Goal: Task Accomplishment & Management: Complete application form

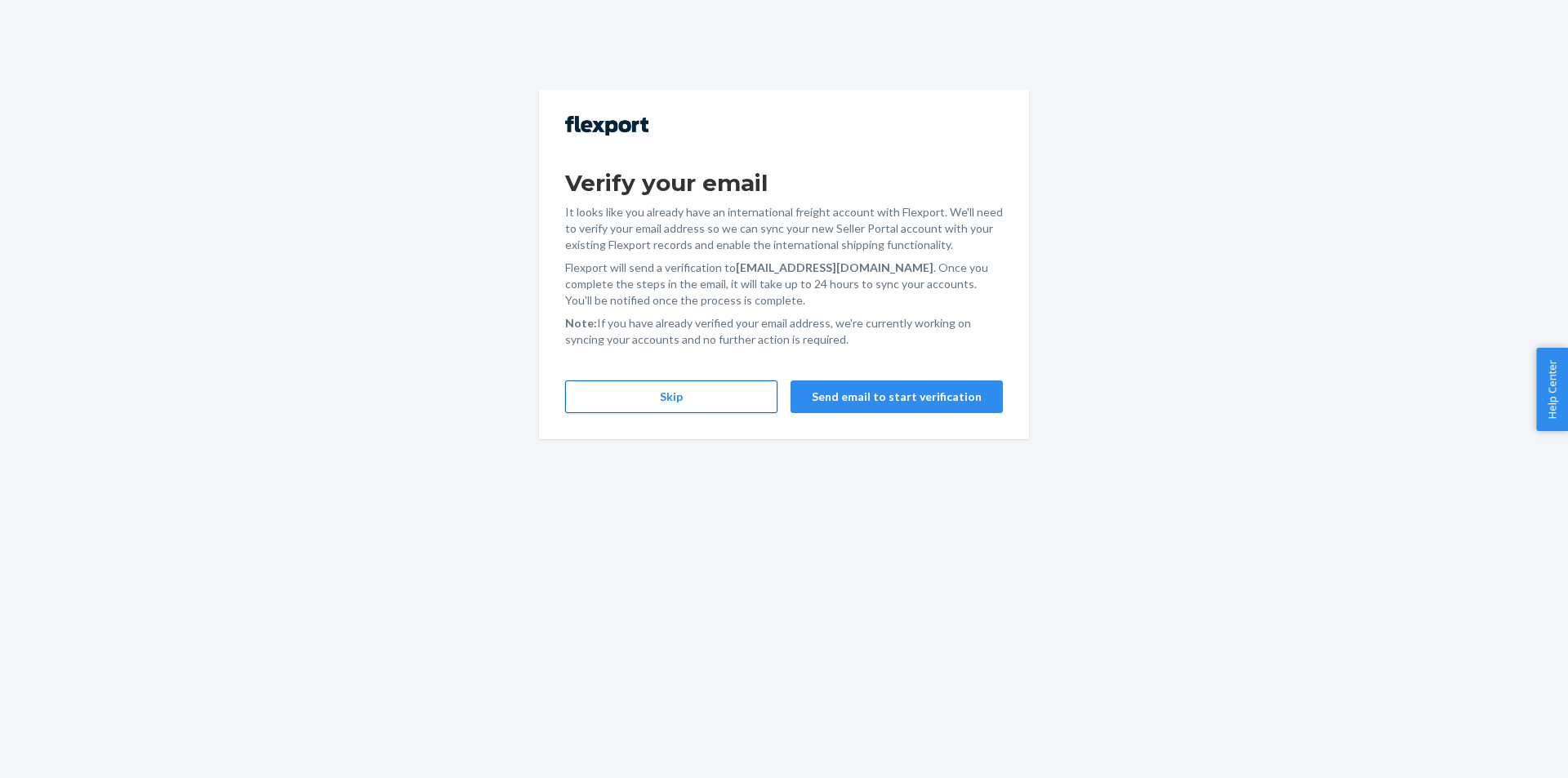
click at [686, 406] on button "Skip" at bounding box center [671, 396] width 212 height 33
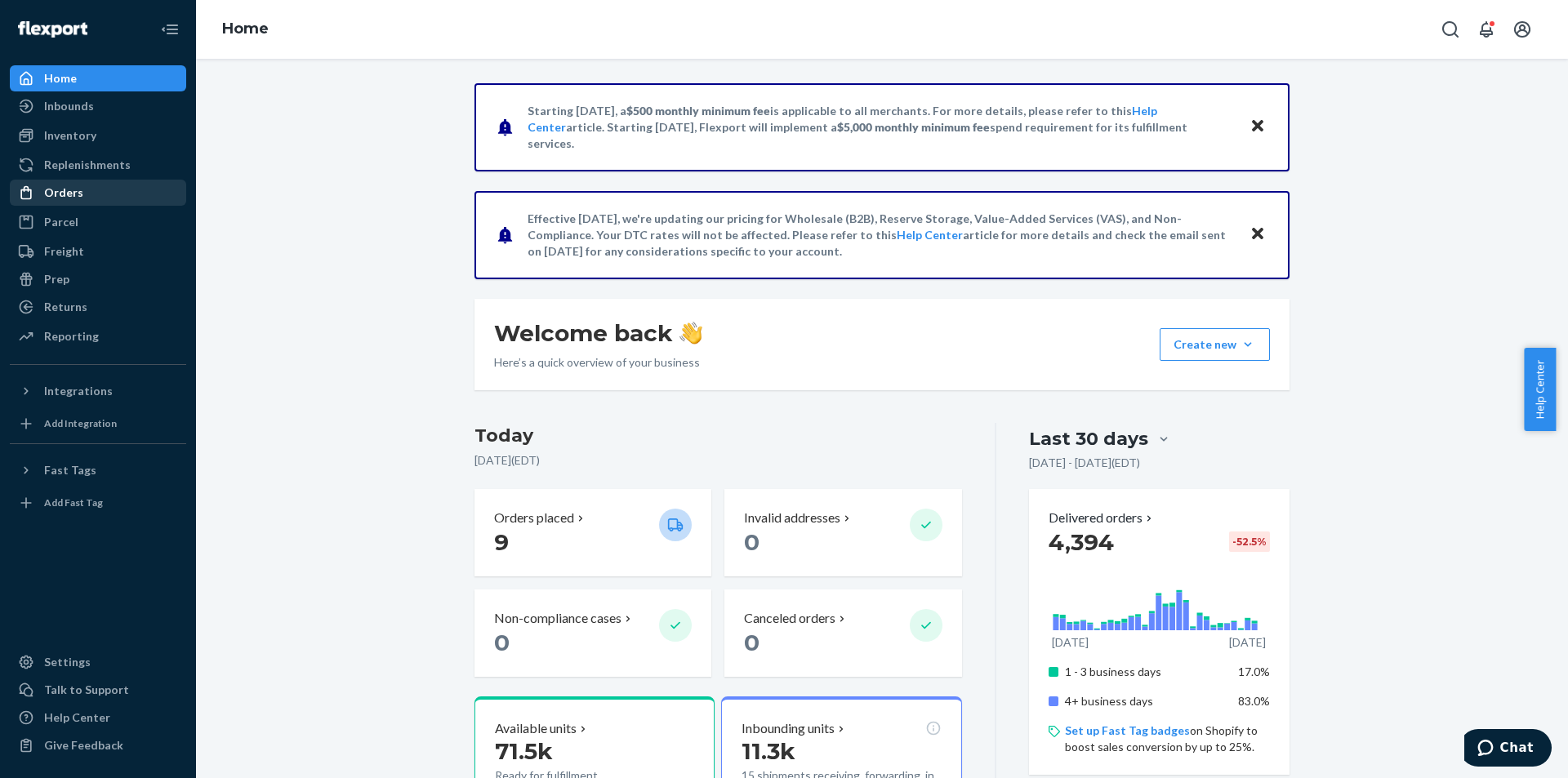
click at [87, 194] on div "Orders" at bounding box center [98, 192] width 173 height 23
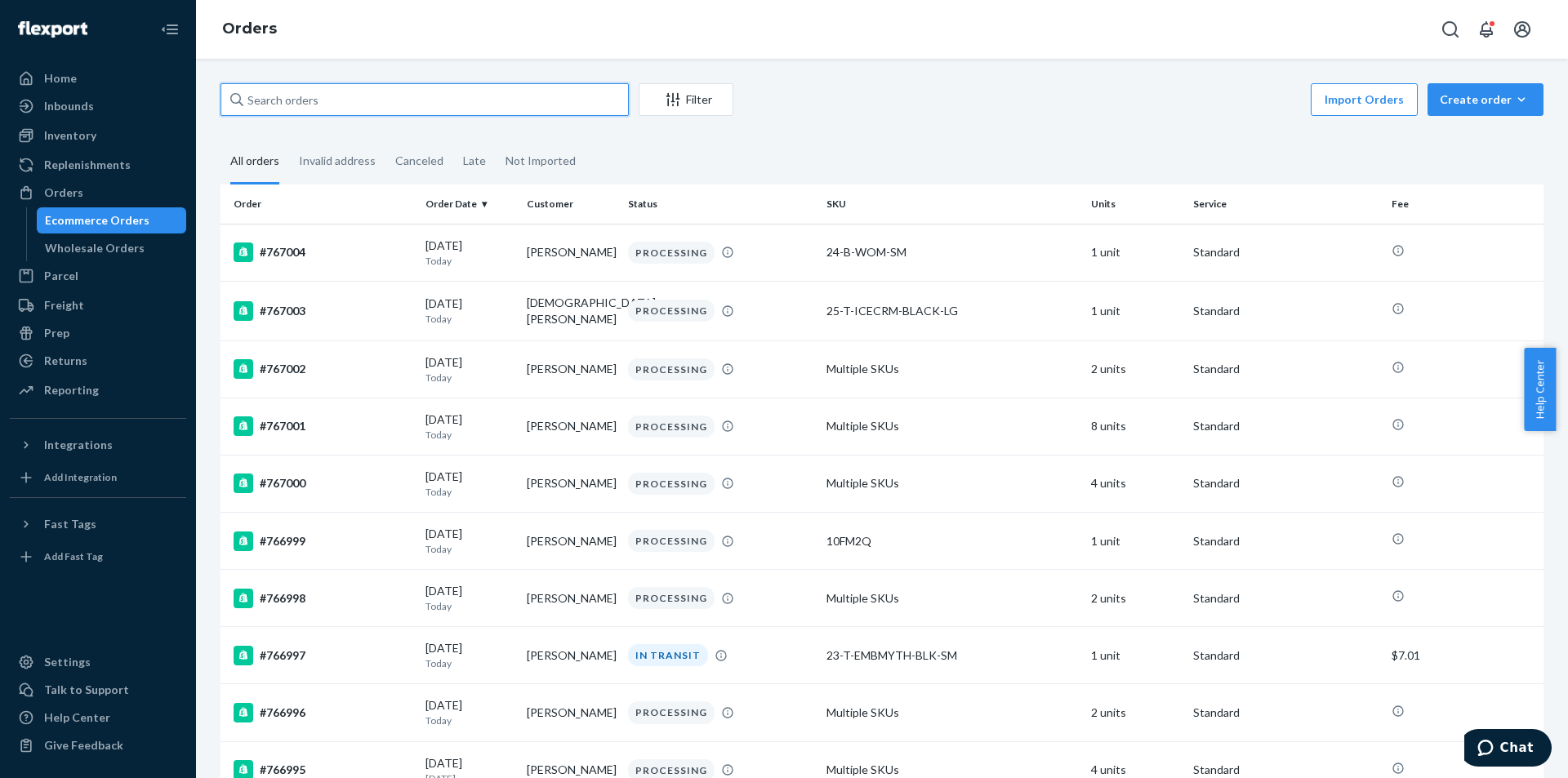
click at [371, 97] on input "text" at bounding box center [425, 99] width 408 height 33
paste input "764430"
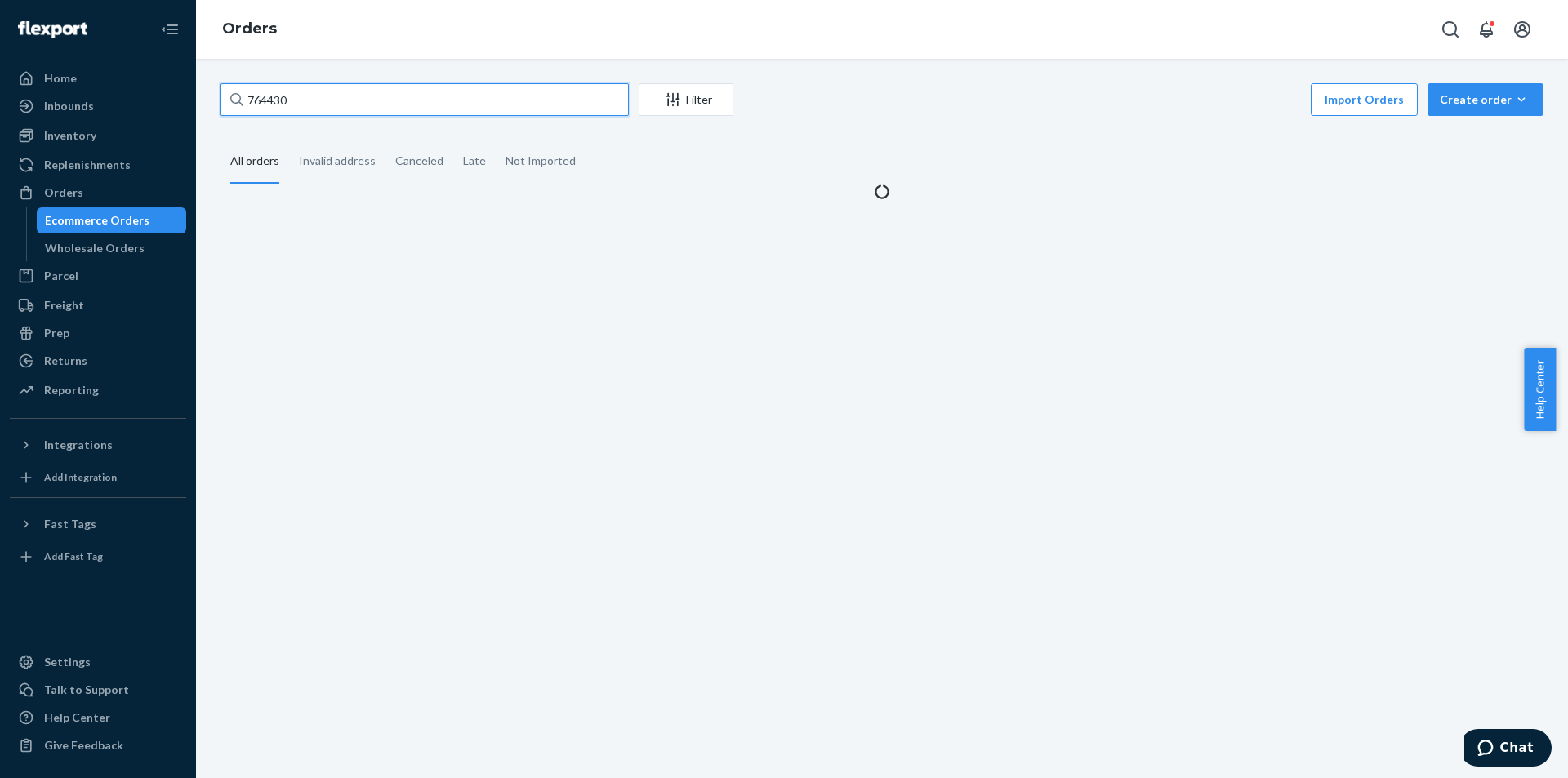
type input "764430"
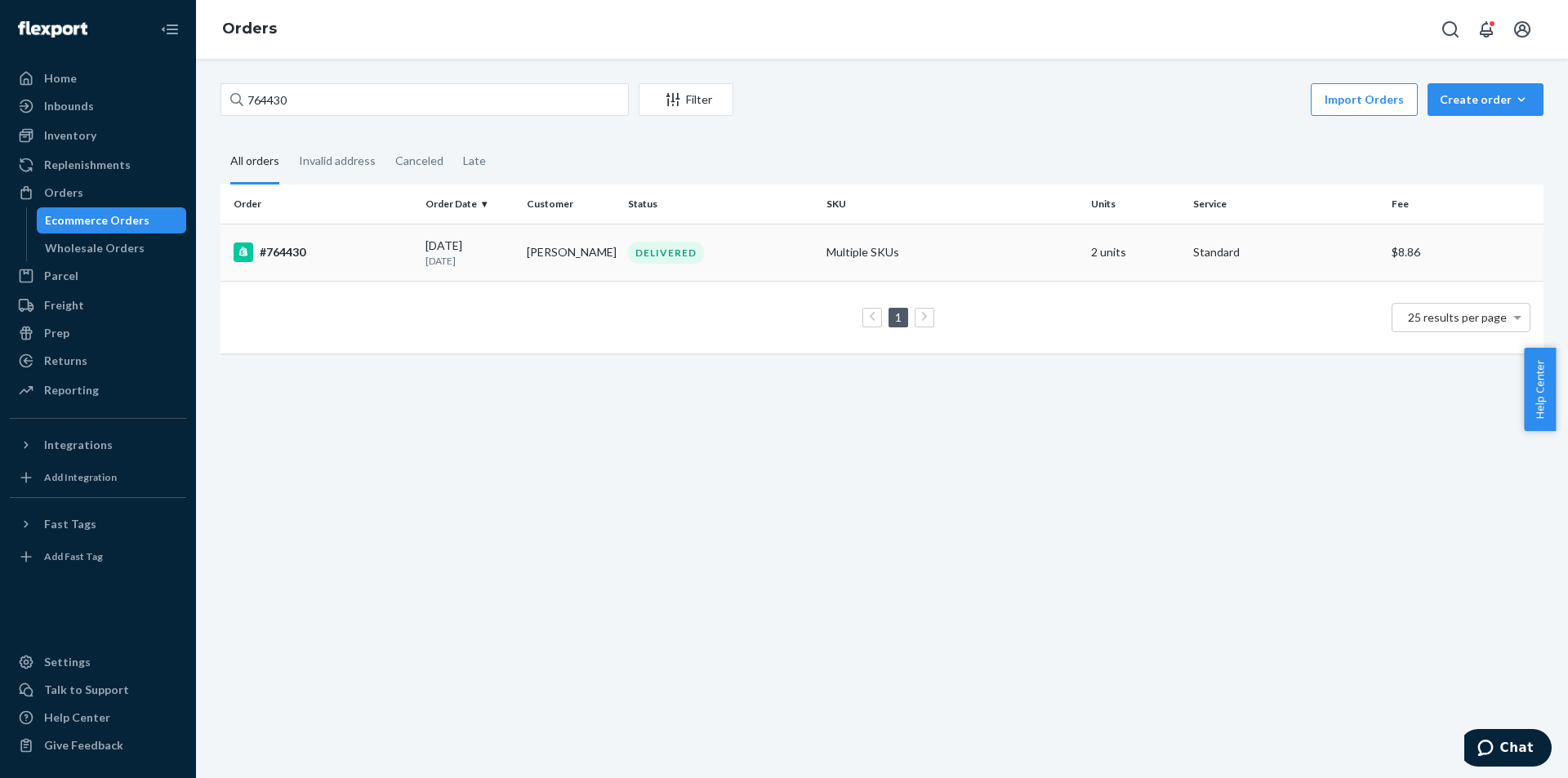
click at [410, 249] on div "#764430" at bounding box center [323, 253] width 179 height 20
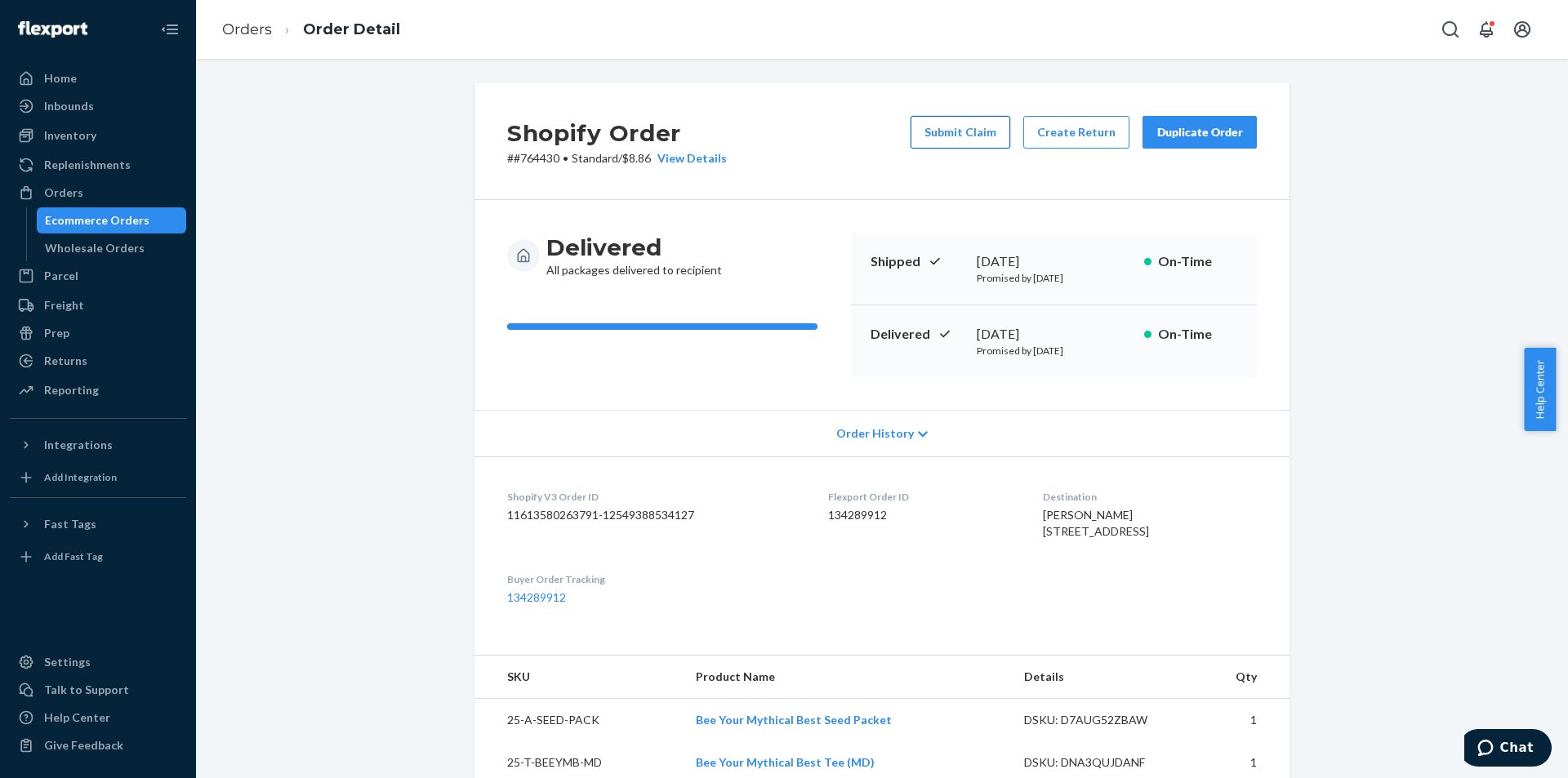
click at [946, 122] on button "Submit Claim" at bounding box center [960, 132] width 99 height 33
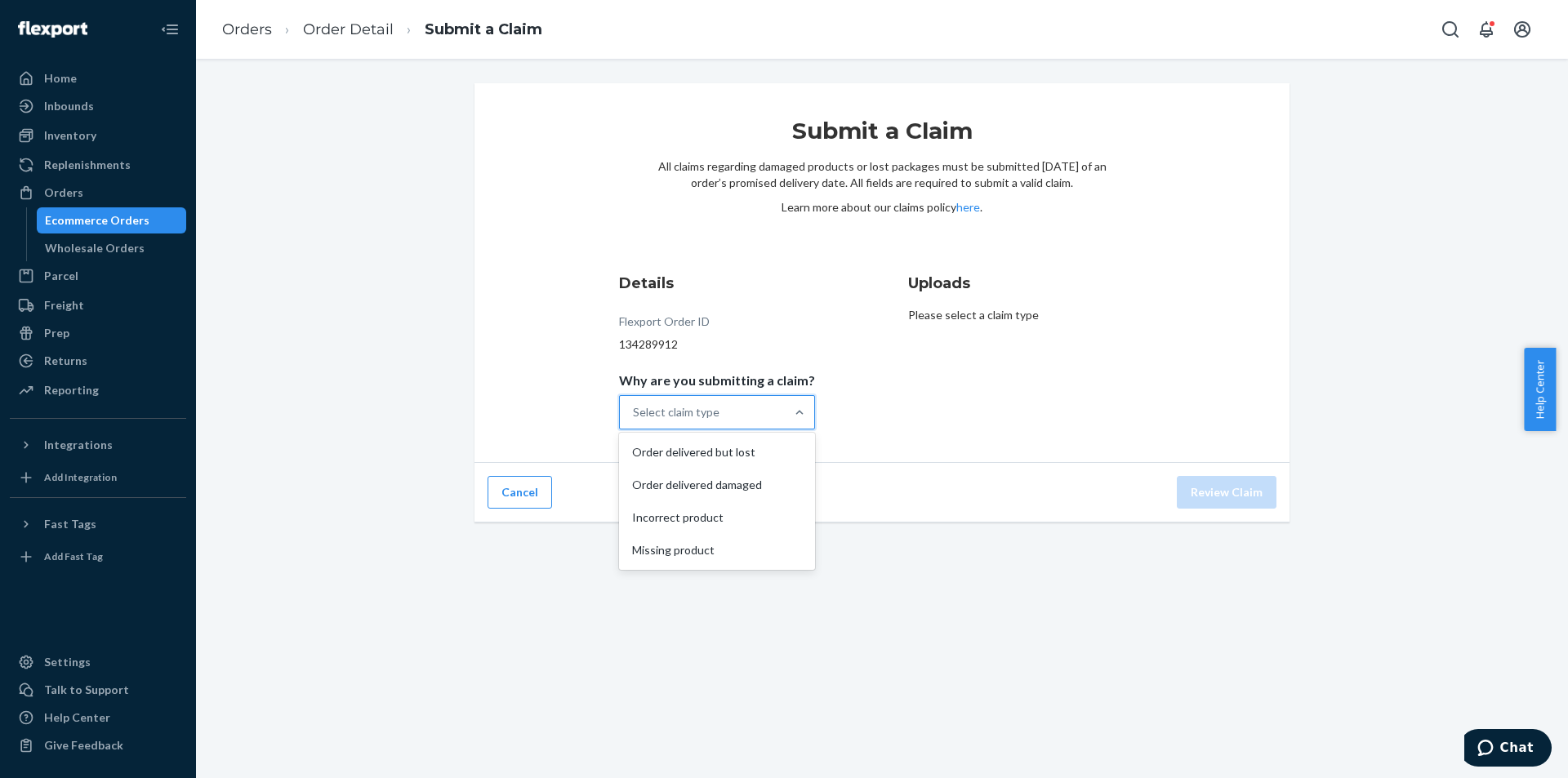
click at [743, 404] on div "Select claim type" at bounding box center [702, 412] width 165 height 33
click at [635, 404] on input "Why are you submitting a claim? option Order delivered but lost focused, 1 of 4…" at bounding box center [634, 412] width 2 height 16
click at [717, 527] on div "Incorrect product" at bounding box center [716, 517] width 189 height 33
click at [635, 421] on input "Why are you submitting a claim? option Incorrect product focused, 0 of 4. 4 res…" at bounding box center [634, 412] width 2 height 16
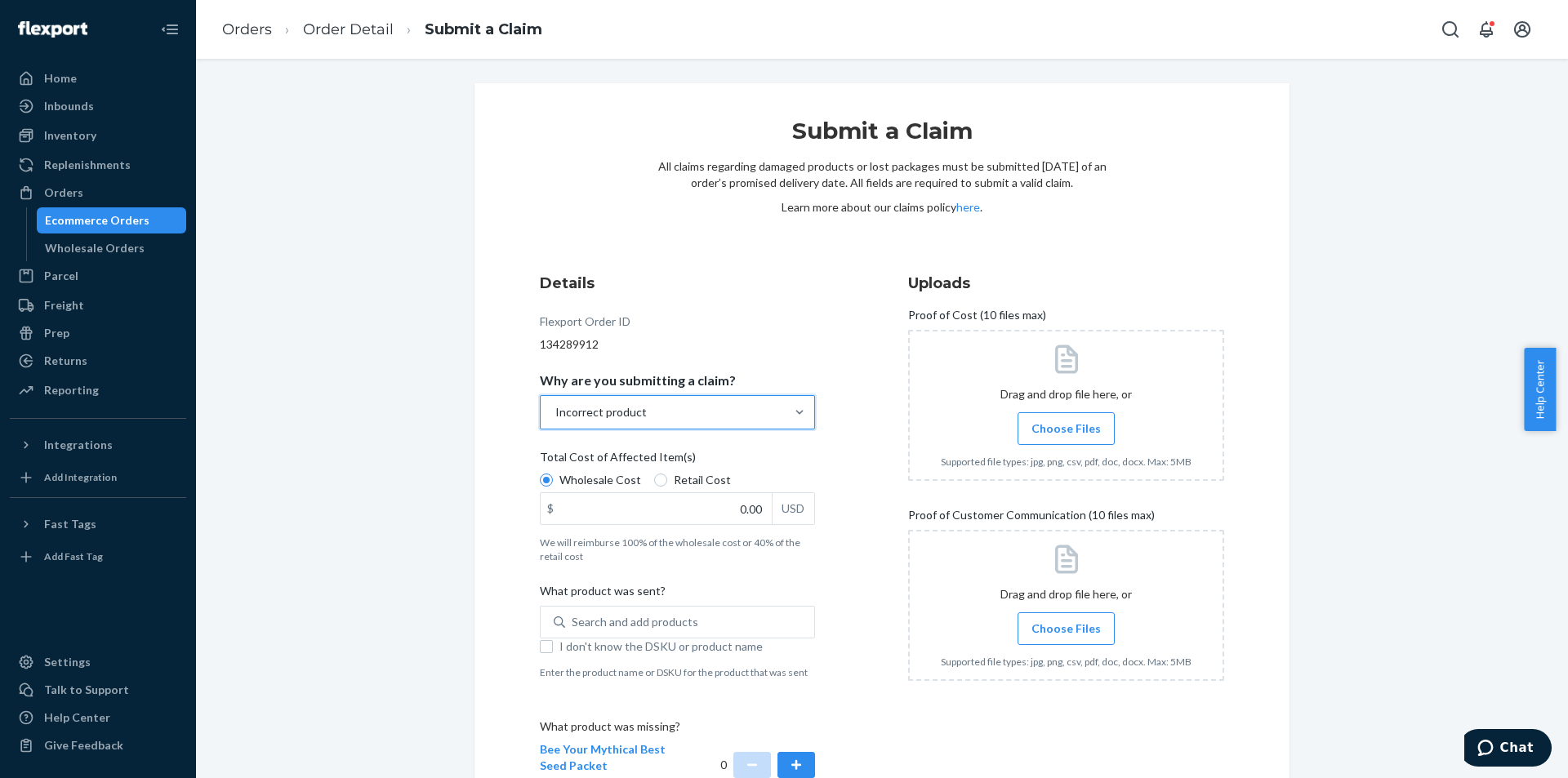
click at [661, 476] on label "Retail Cost" at bounding box center [691, 480] width 77 height 16
click at [661, 476] on input "Retail Cost" at bounding box center [660, 480] width 13 height 13
radio input "true"
radio input "false"
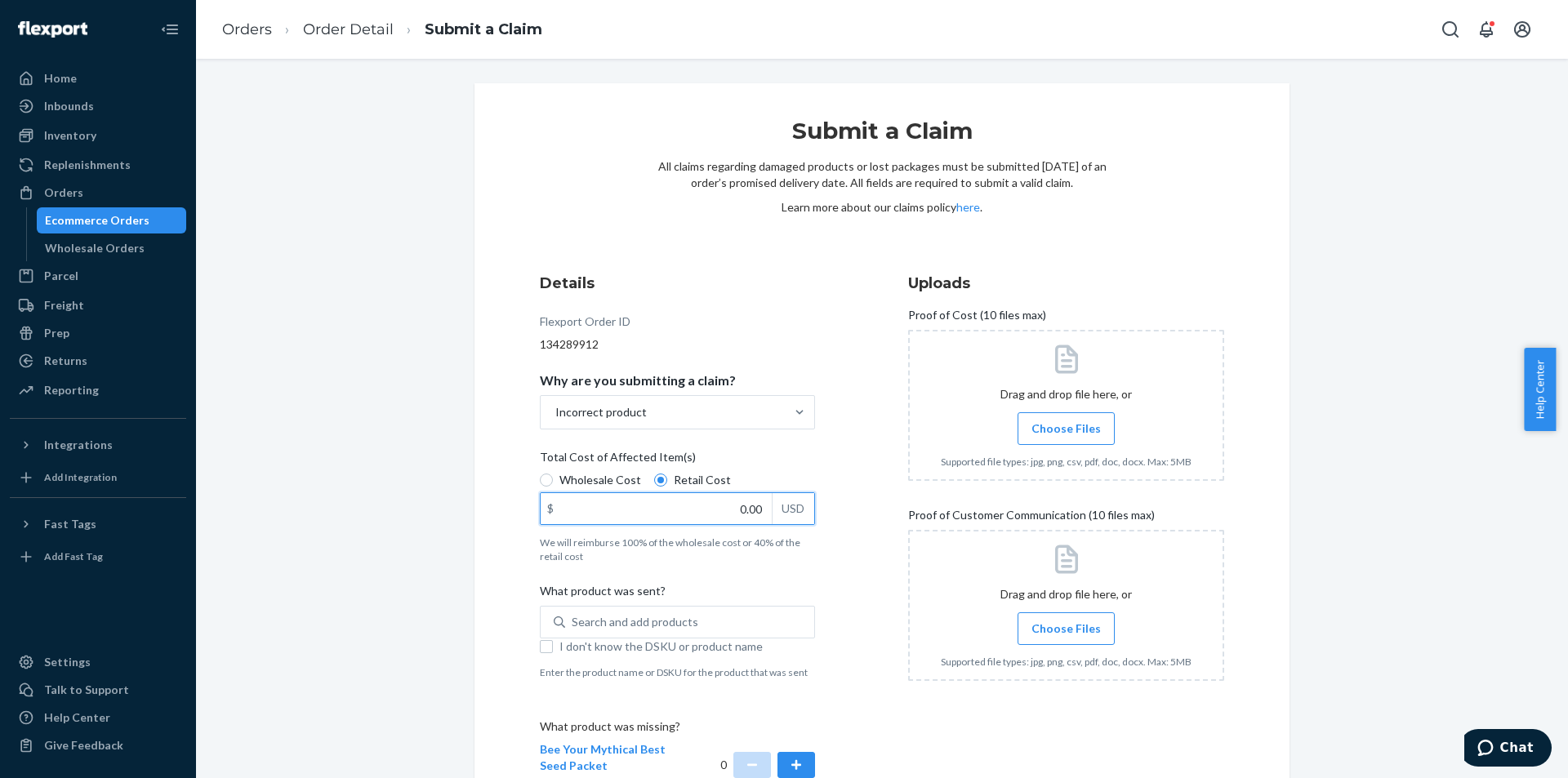
click at [749, 505] on input "0.00" at bounding box center [656, 508] width 231 height 31
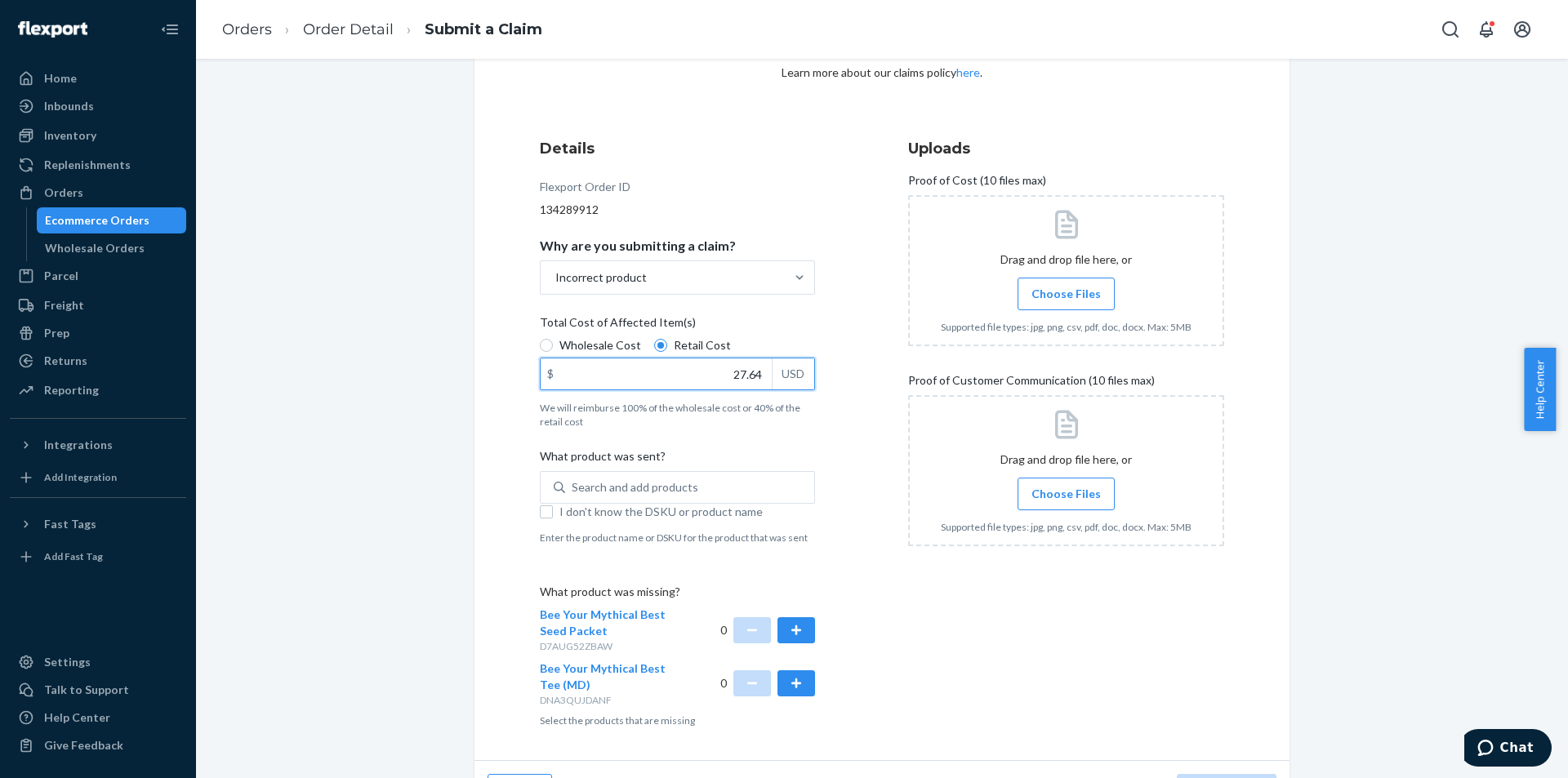
scroll to position [163, 0]
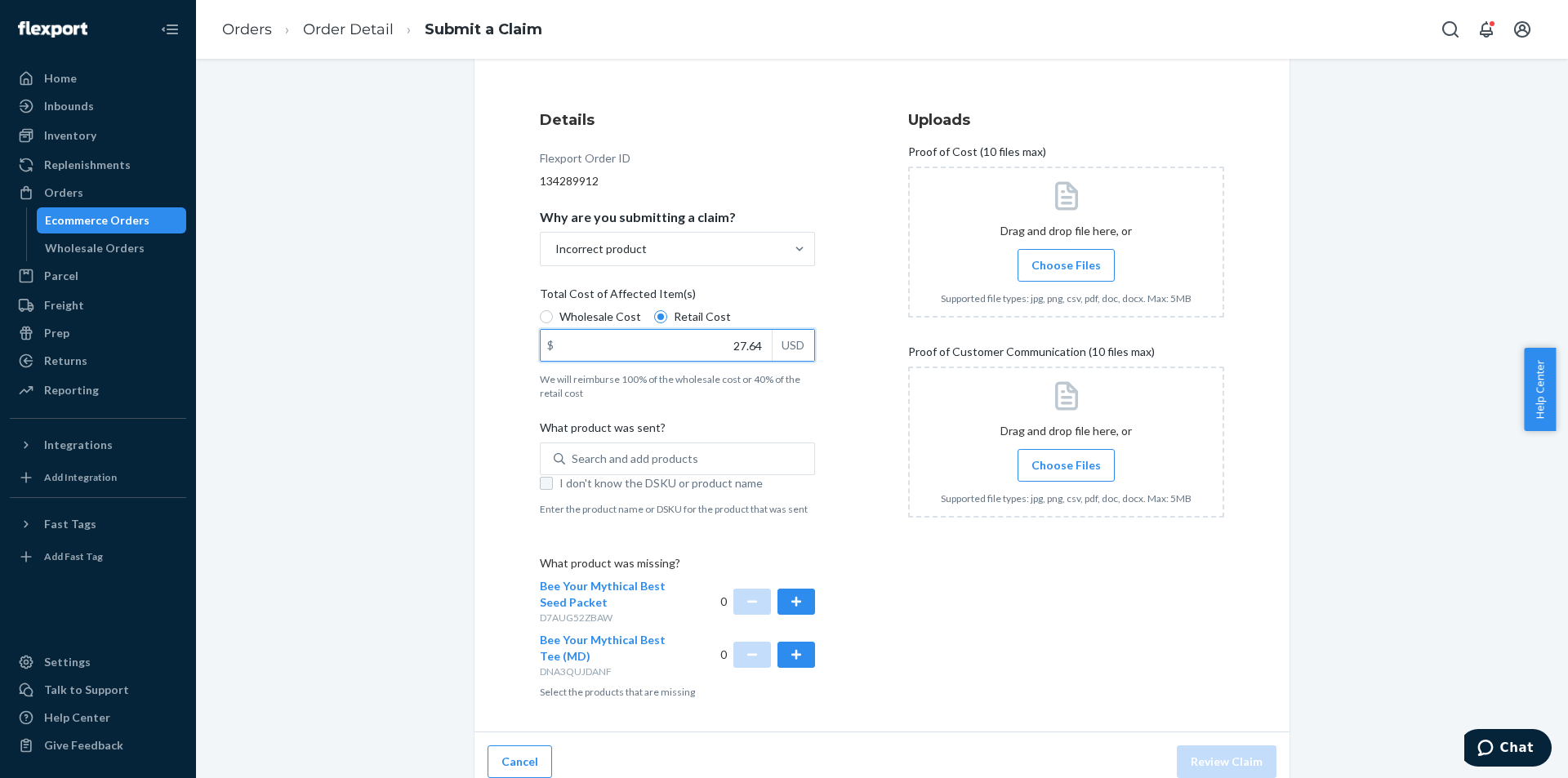
type input "27.64"
click at [546, 482] on input "I don't know the DSKU or product name" at bounding box center [546, 483] width 13 height 13
checkbox input "true"
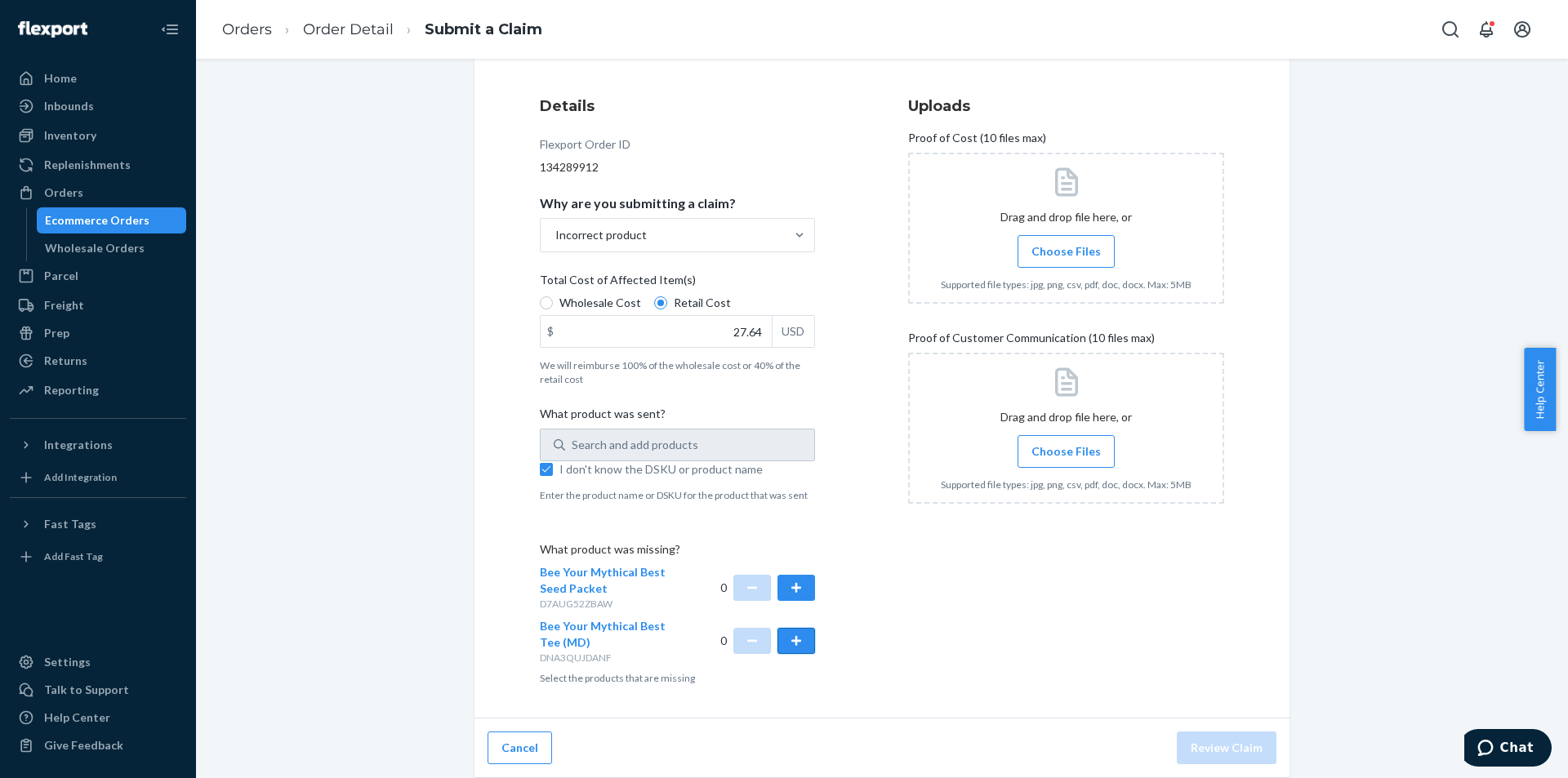
click at [796, 650] on button "button" at bounding box center [796, 641] width 38 height 26
click at [1071, 253] on span "Choose Files" at bounding box center [1067, 252] width 70 height 16
click at [1067, 253] on input "Choose Files" at bounding box center [1066, 252] width 1 height 18
click at [1083, 458] on span "Choose Files" at bounding box center [1067, 452] width 70 height 16
click at [1067, 458] on input "Choose Files" at bounding box center [1066, 452] width 1 height 18
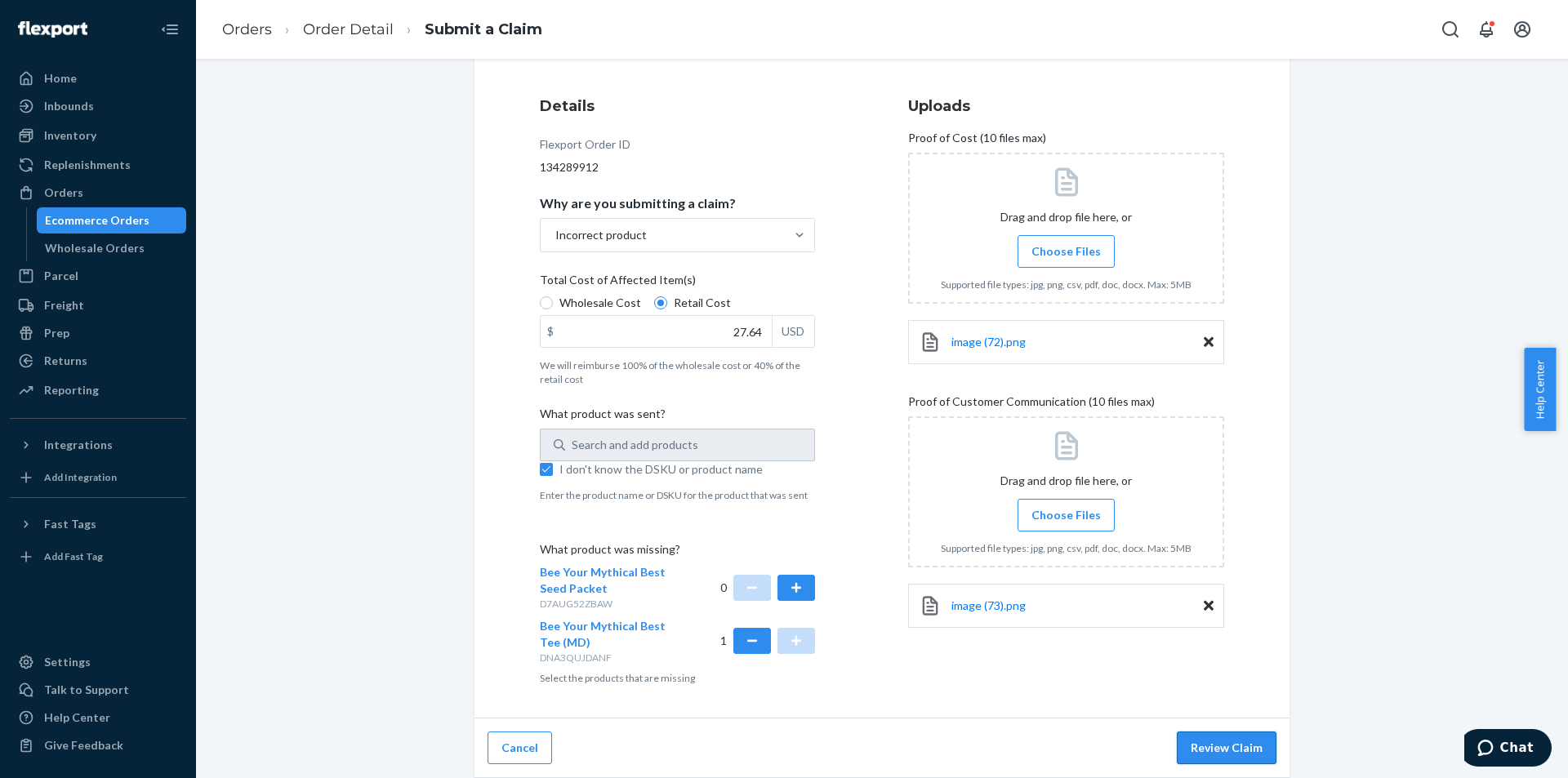
click at [1228, 747] on button "Review Claim" at bounding box center [1227, 747] width 99 height 33
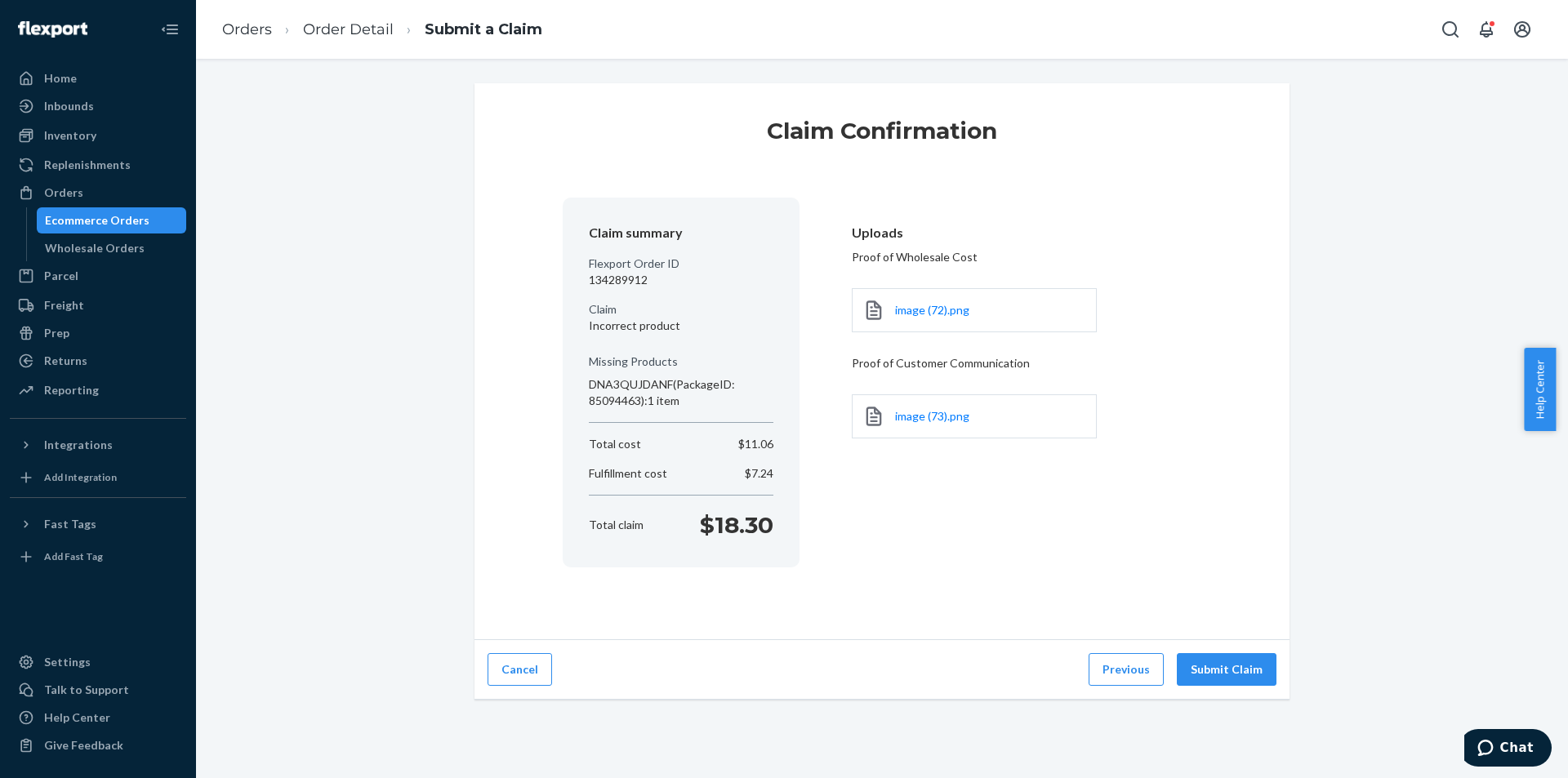
scroll to position [0, 0]
click at [1258, 672] on button "Submit Claim" at bounding box center [1227, 670] width 99 height 33
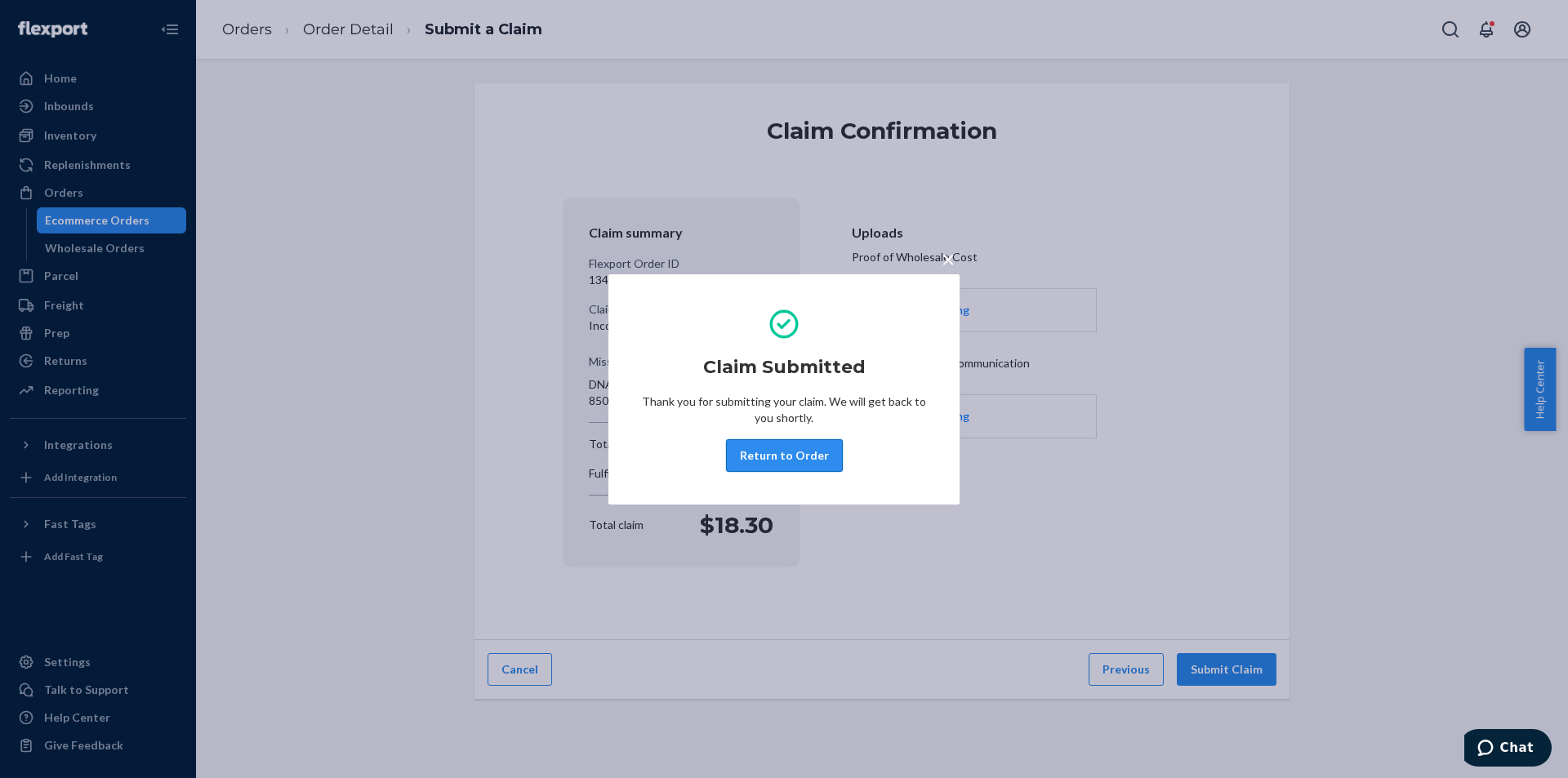
click at [777, 452] on button "Return to Order" at bounding box center [784, 456] width 116 height 33
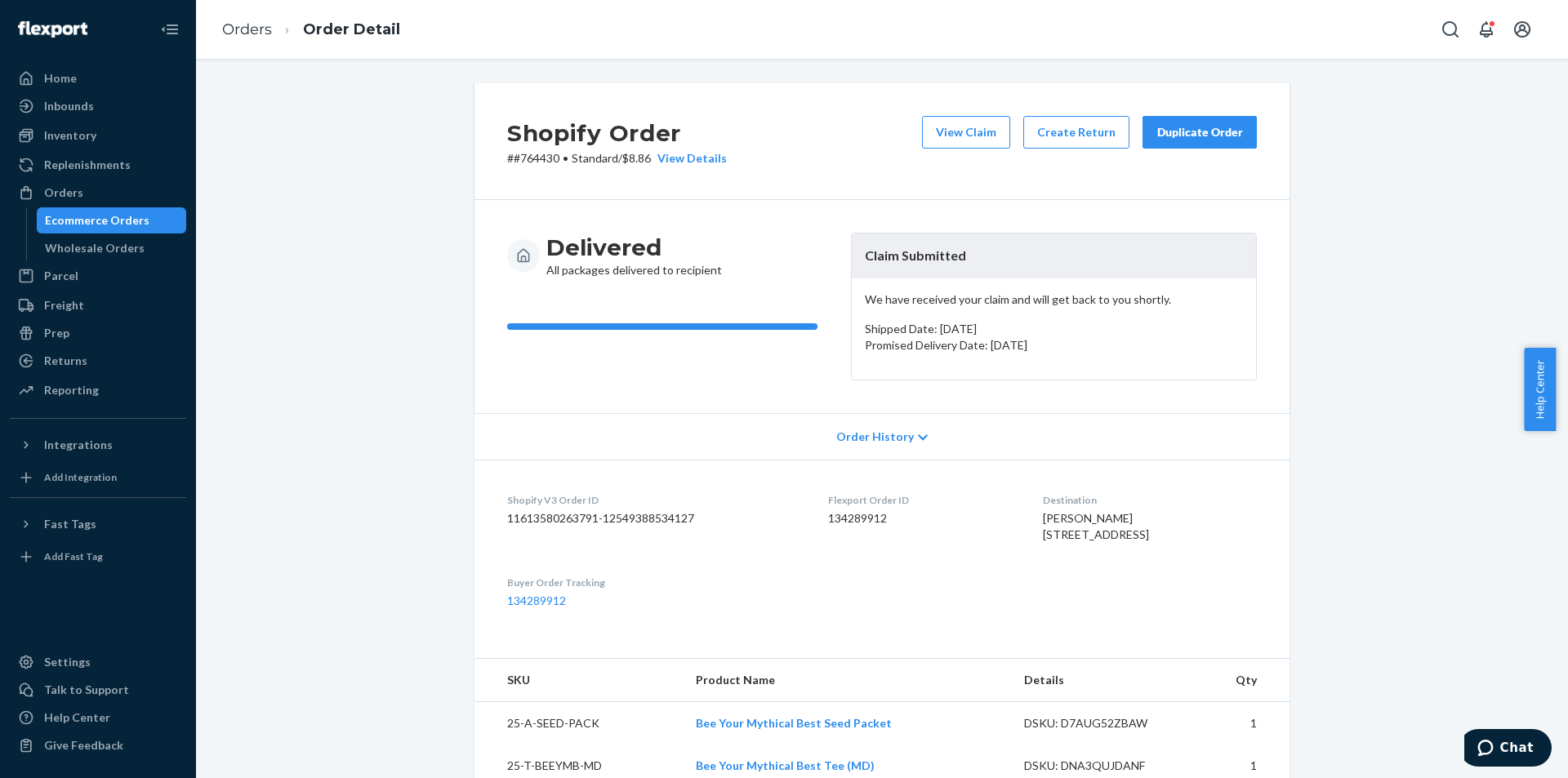
click at [1166, 132] on div "Duplicate Order" at bounding box center [1199, 132] width 87 height 16
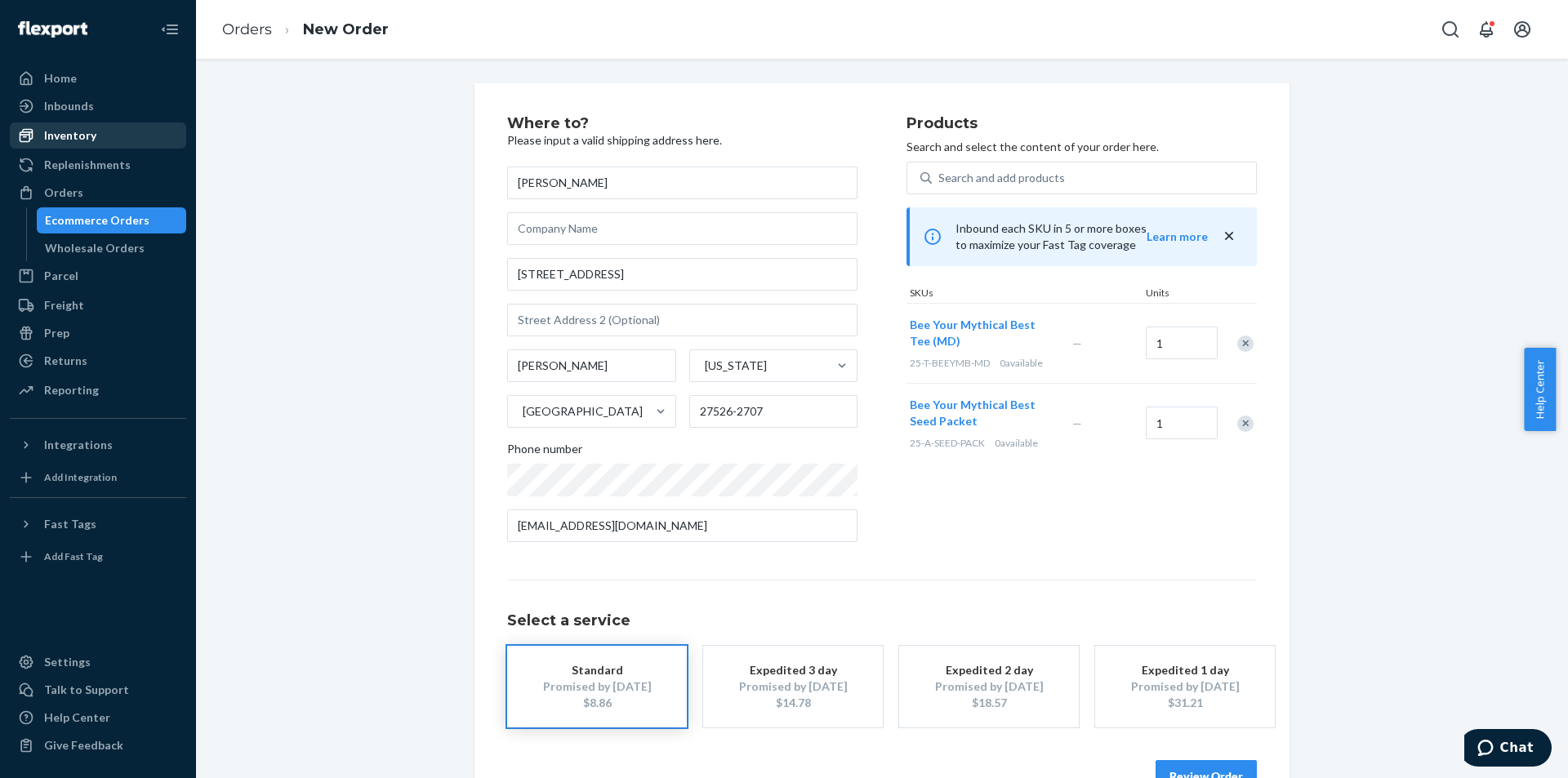
click at [107, 132] on div "Inventory" at bounding box center [98, 135] width 173 height 23
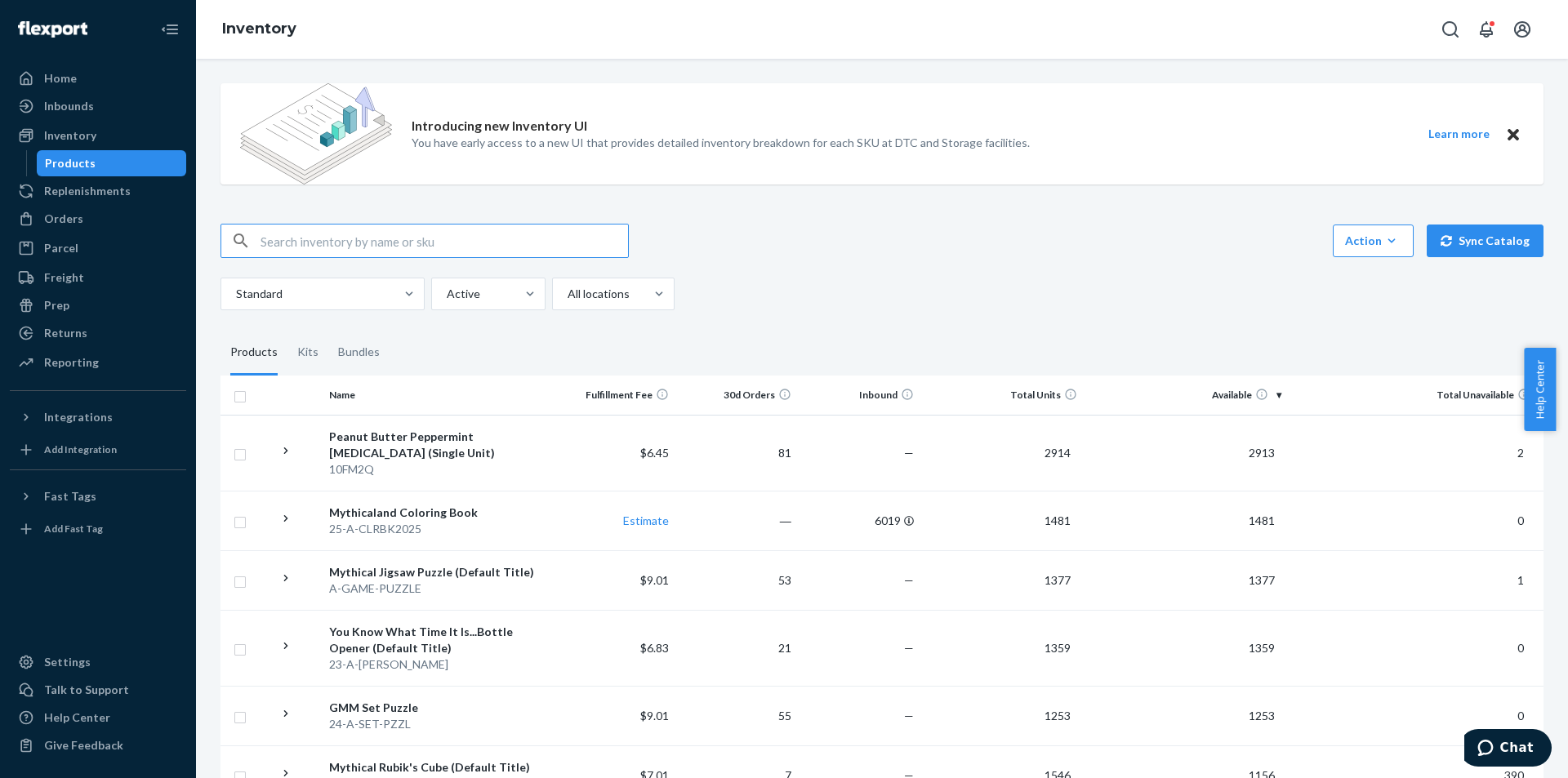
paste input "25-T-BEEYMB-MD"
type input "25-T-BEEYMB-MD"
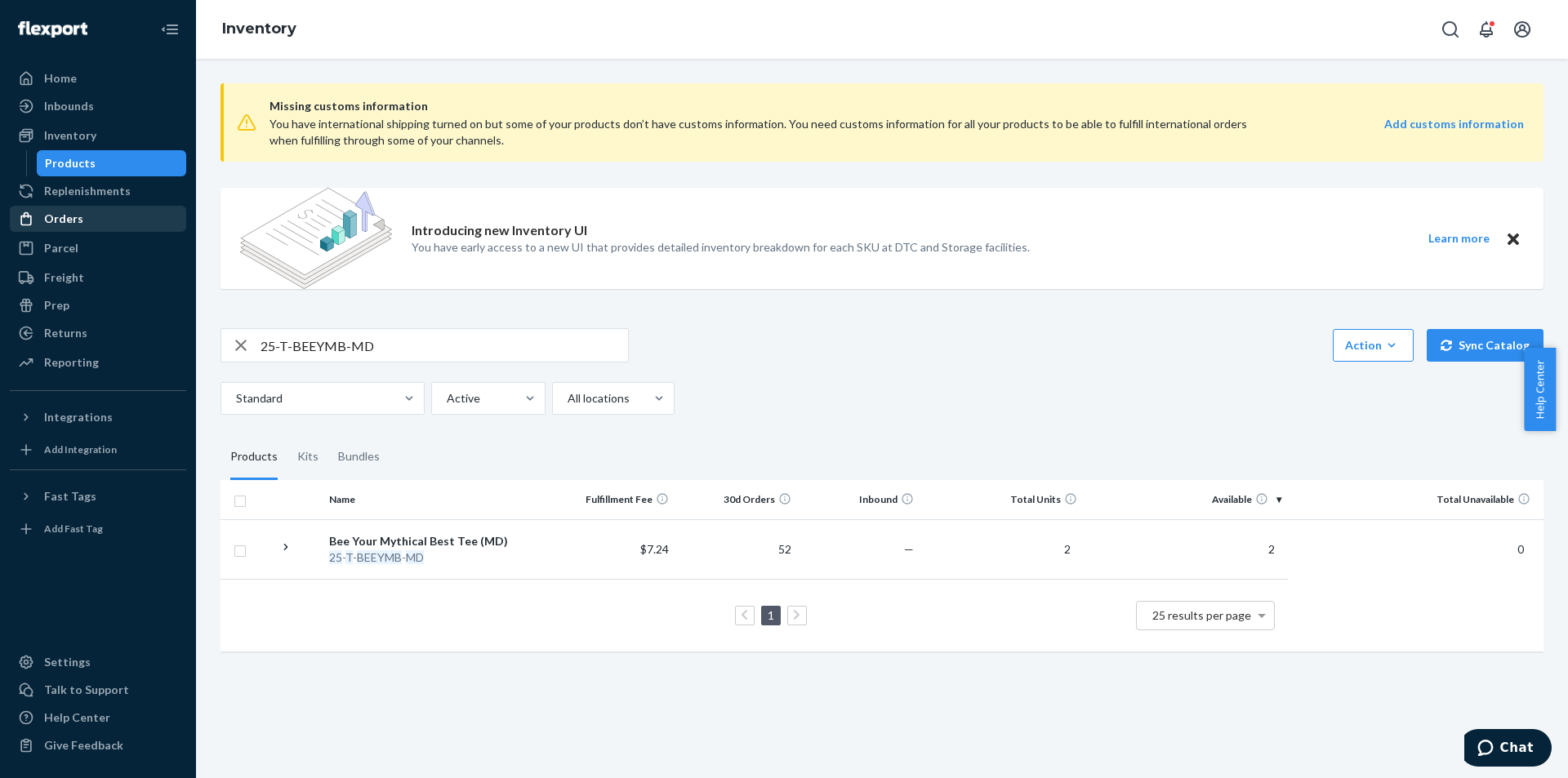
click at [76, 225] on div "Orders" at bounding box center [63, 219] width 39 height 16
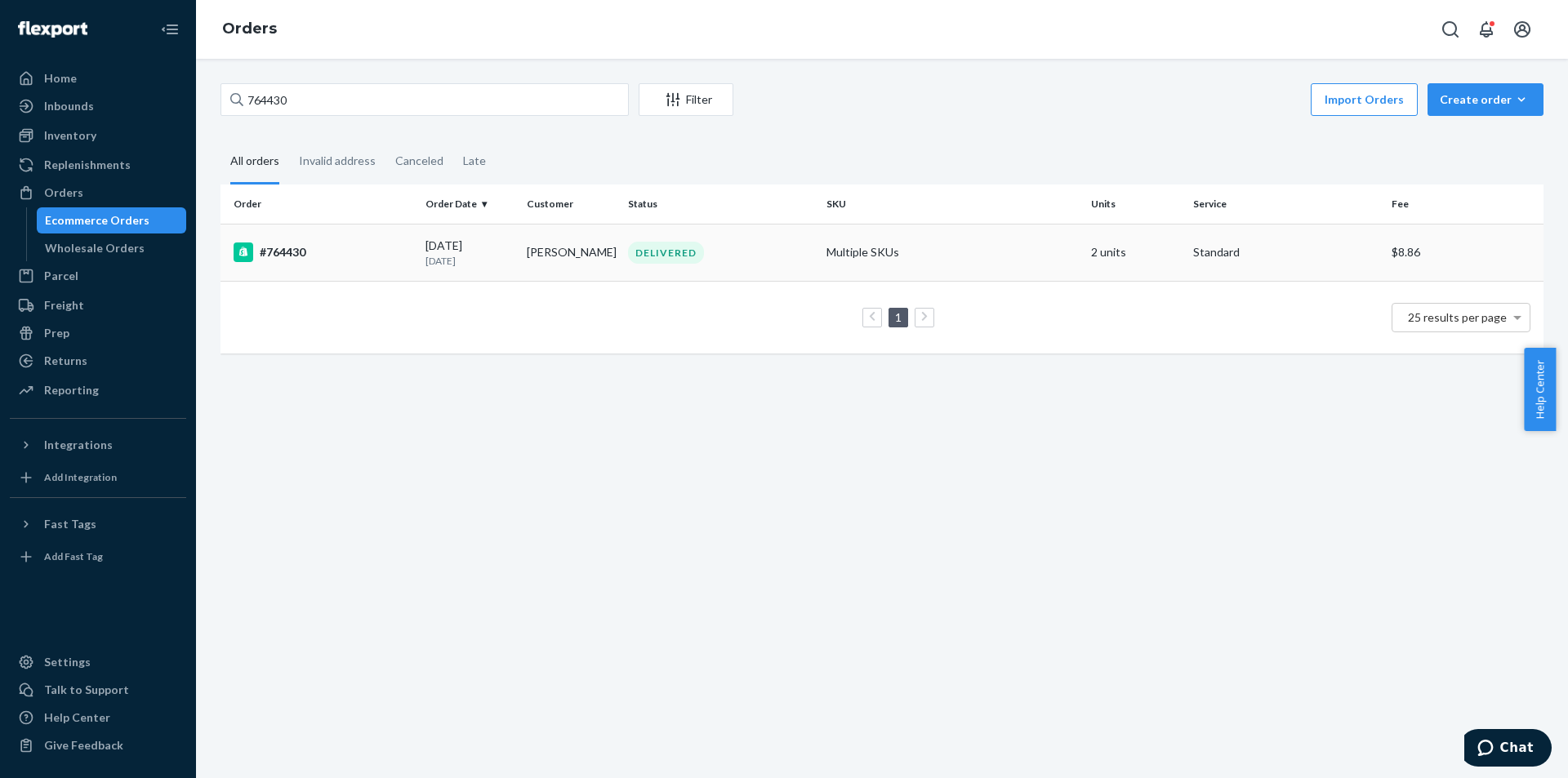
click at [843, 246] on td "Multiple SKUs" at bounding box center [952, 252] width 265 height 57
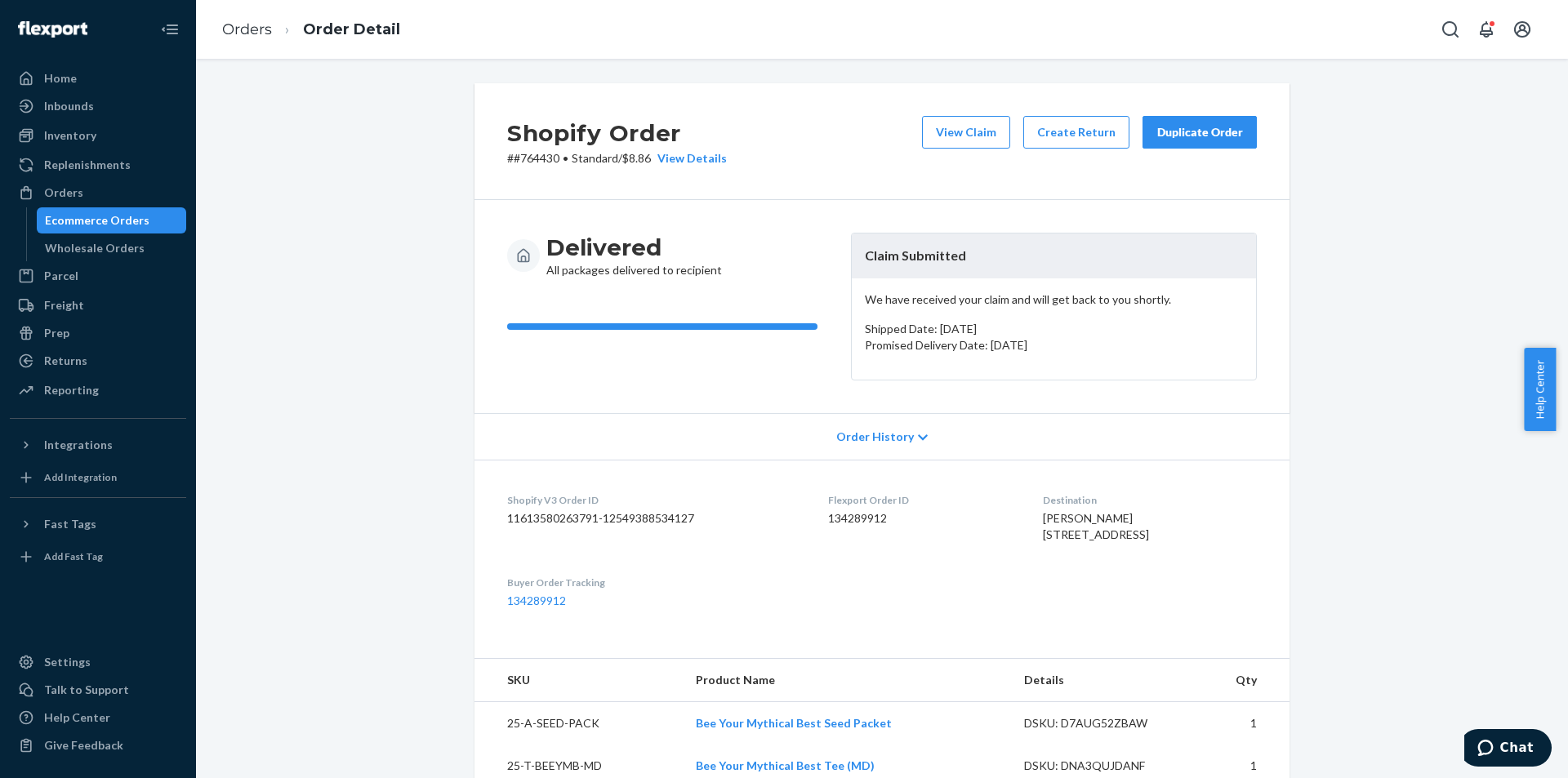
click at [1163, 134] on div "Duplicate Order" at bounding box center [1199, 132] width 87 height 16
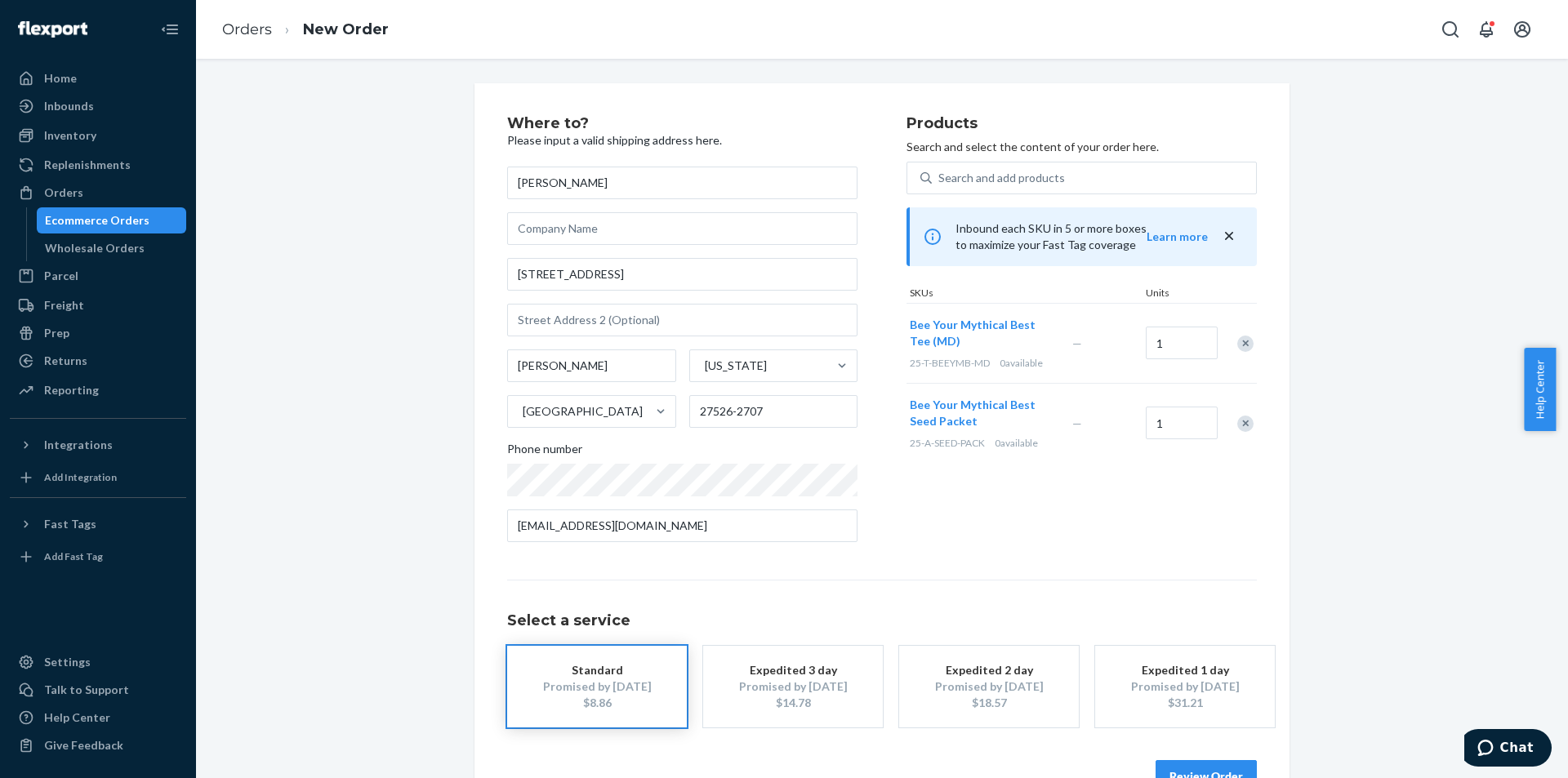
click at [1237, 338] on div "Remove Item" at bounding box center [1245, 343] width 16 height 16
click at [1029, 170] on div "Search and add products" at bounding box center [1001, 178] width 126 height 16
click at [940, 170] on input "Search and add products" at bounding box center [939, 178] width 2 height 16
paste input "25-T-BEEYMB-MD"
type input "25-T-BEEYMB-MD"
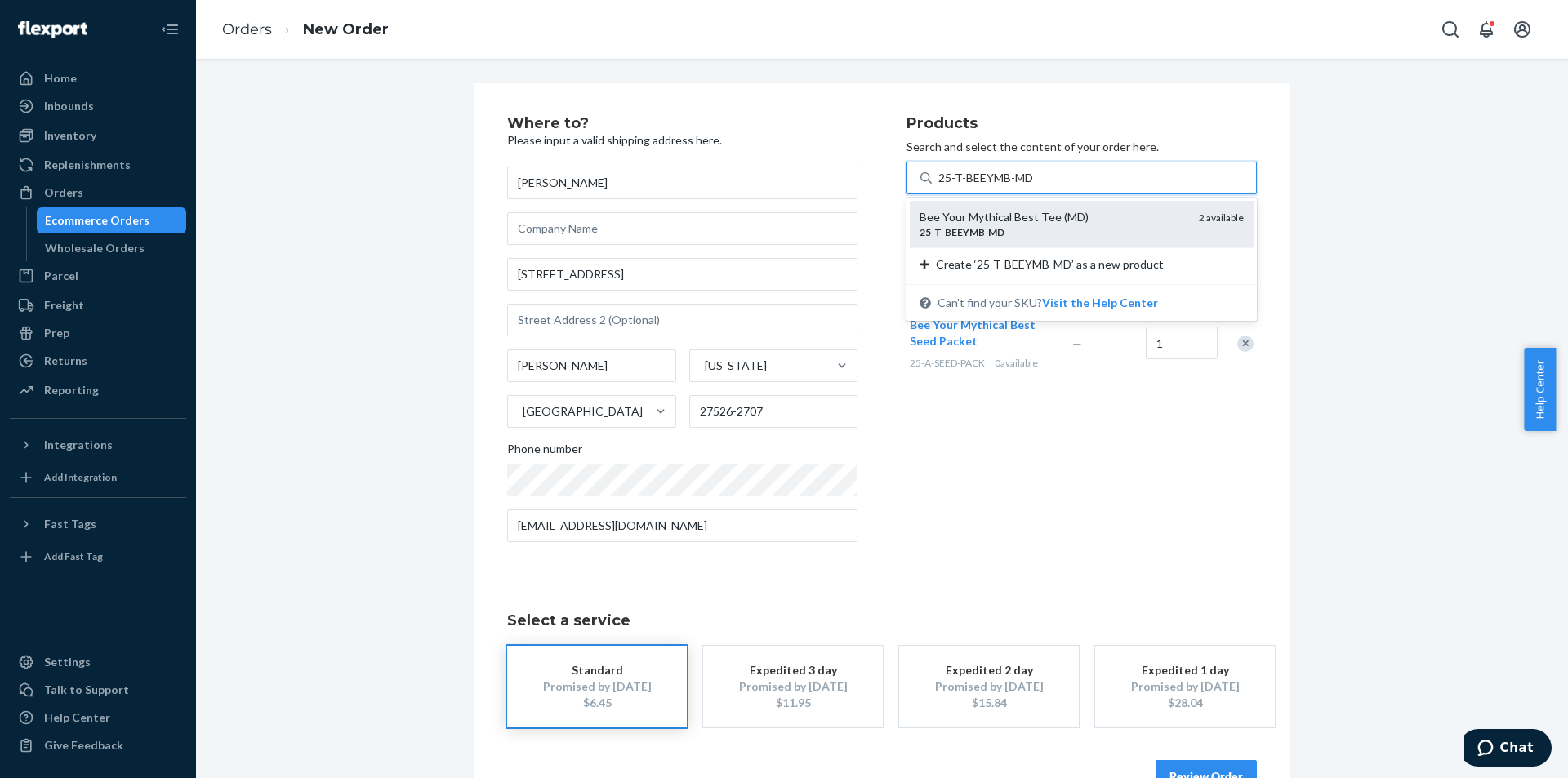
click at [1110, 230] on div "25 - T - BEEYMB - MD" at bounding box center [1053, 233] width 267 height 14
click at [1035, 186] on input "25-T-BEEYMB-MD" at bounding box center [986, 178] width 97 height 16
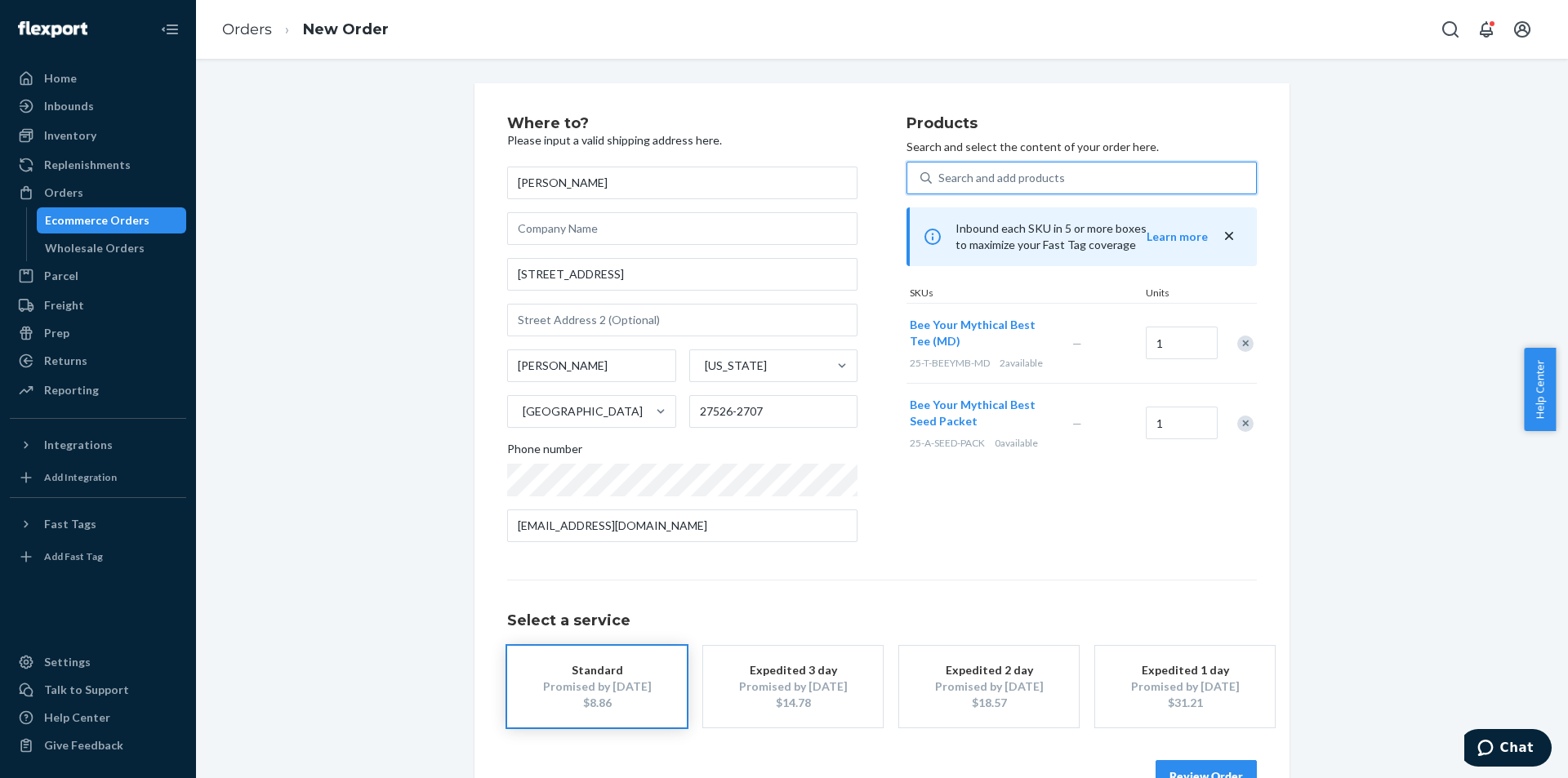
click at [1237, 421] on div "Remove Item" at bounding box center [1245, 424] width 16 height 16
click at [1189, 767] on button "Review Order" at bounding box center [1206, 776] width 101 height 33
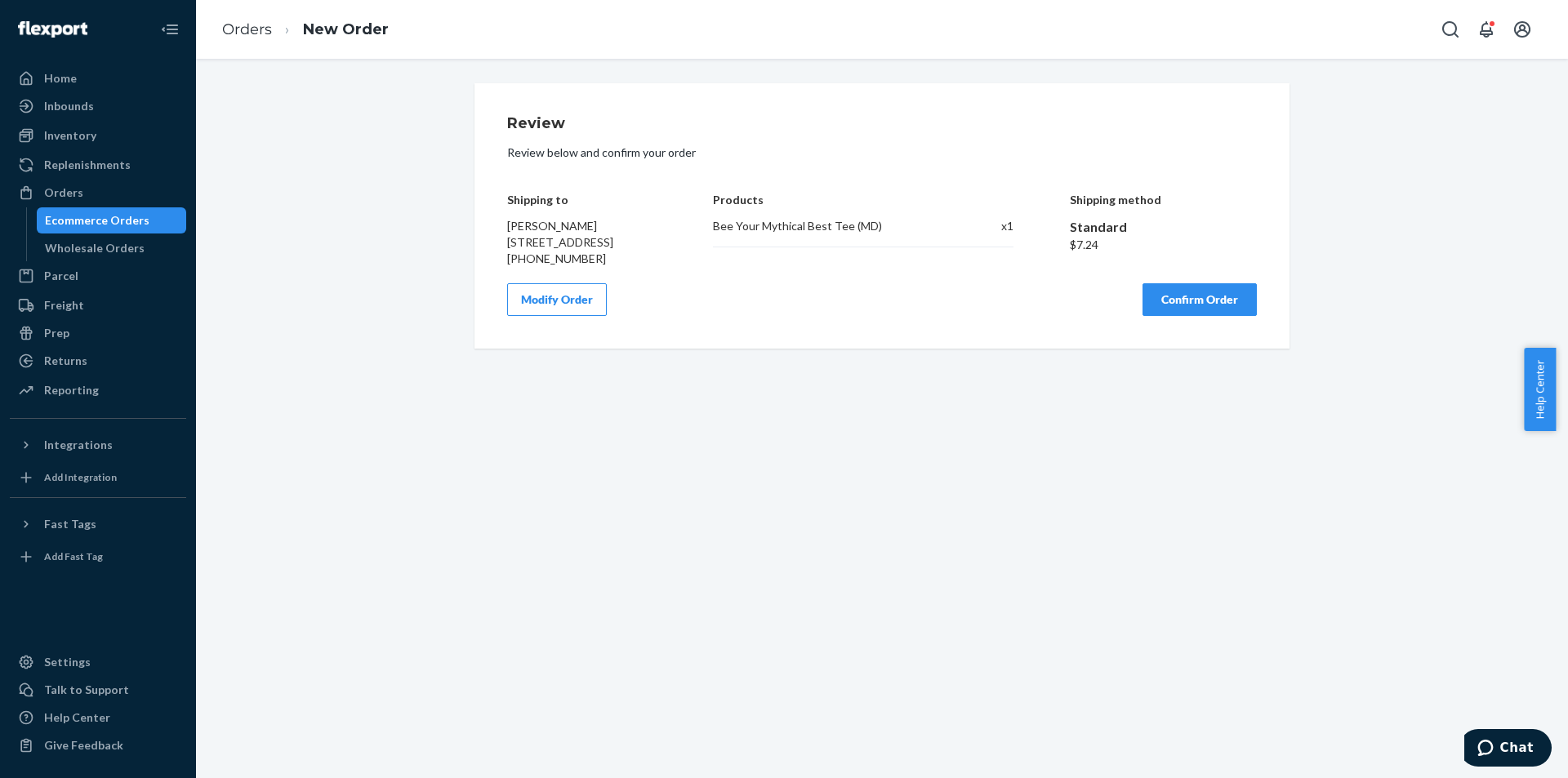
click at [1207, 316] on button "Confirm Order" at bounding box center [1199, 299] width 114 height 33
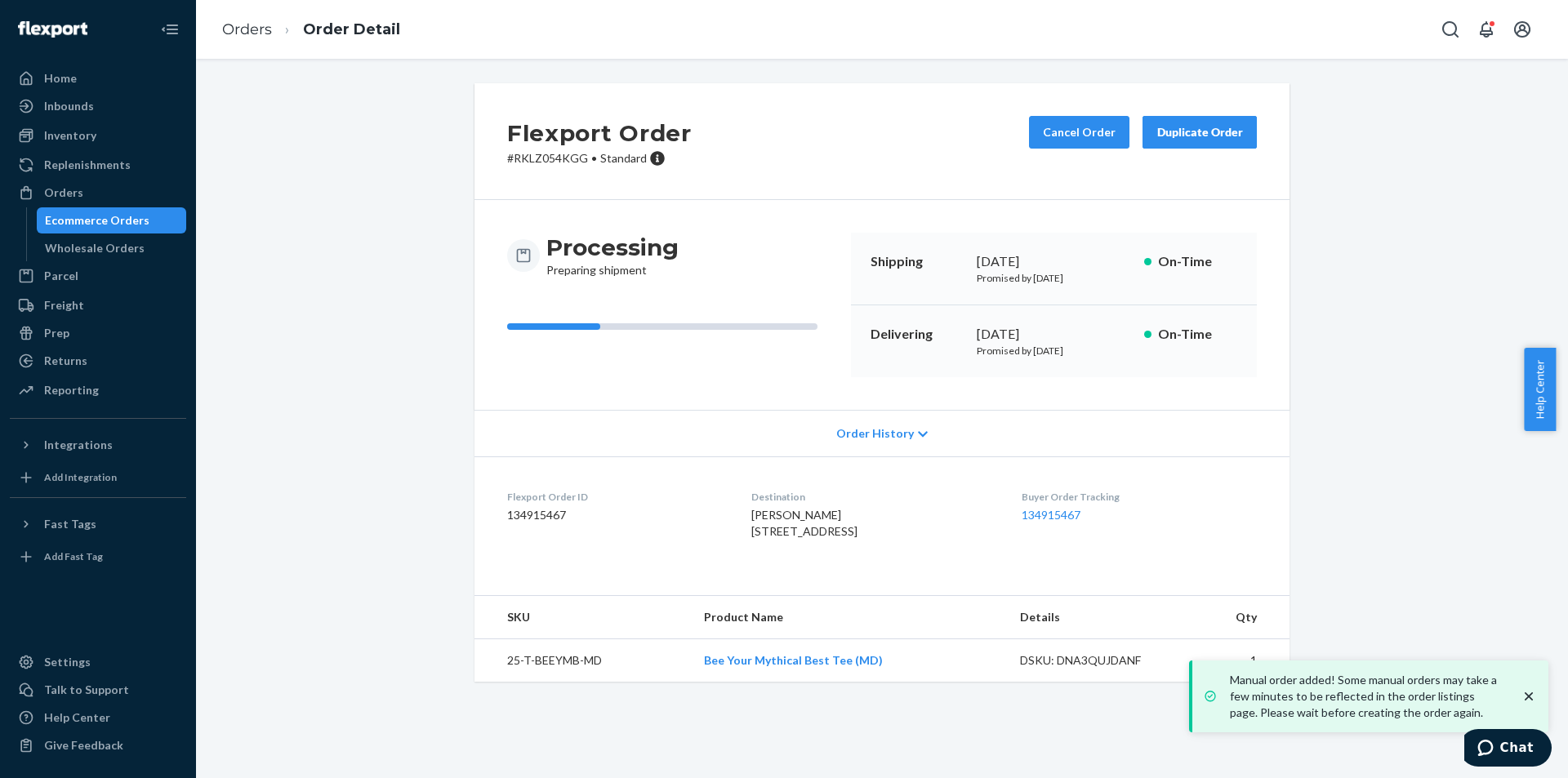
click at [825, 148] on div "Flexport Order # RKLZ054KGG • Standard Cancel Order Duplicate Order" at bounding box center [882, 141] width 815 height 116
click at [1067, 513] on link "134915467" at bounding box center [1051, 515] width 59 height 14
click at [81, 200] on div "Orders" at bounding box center [98, 192] width 173 height 23
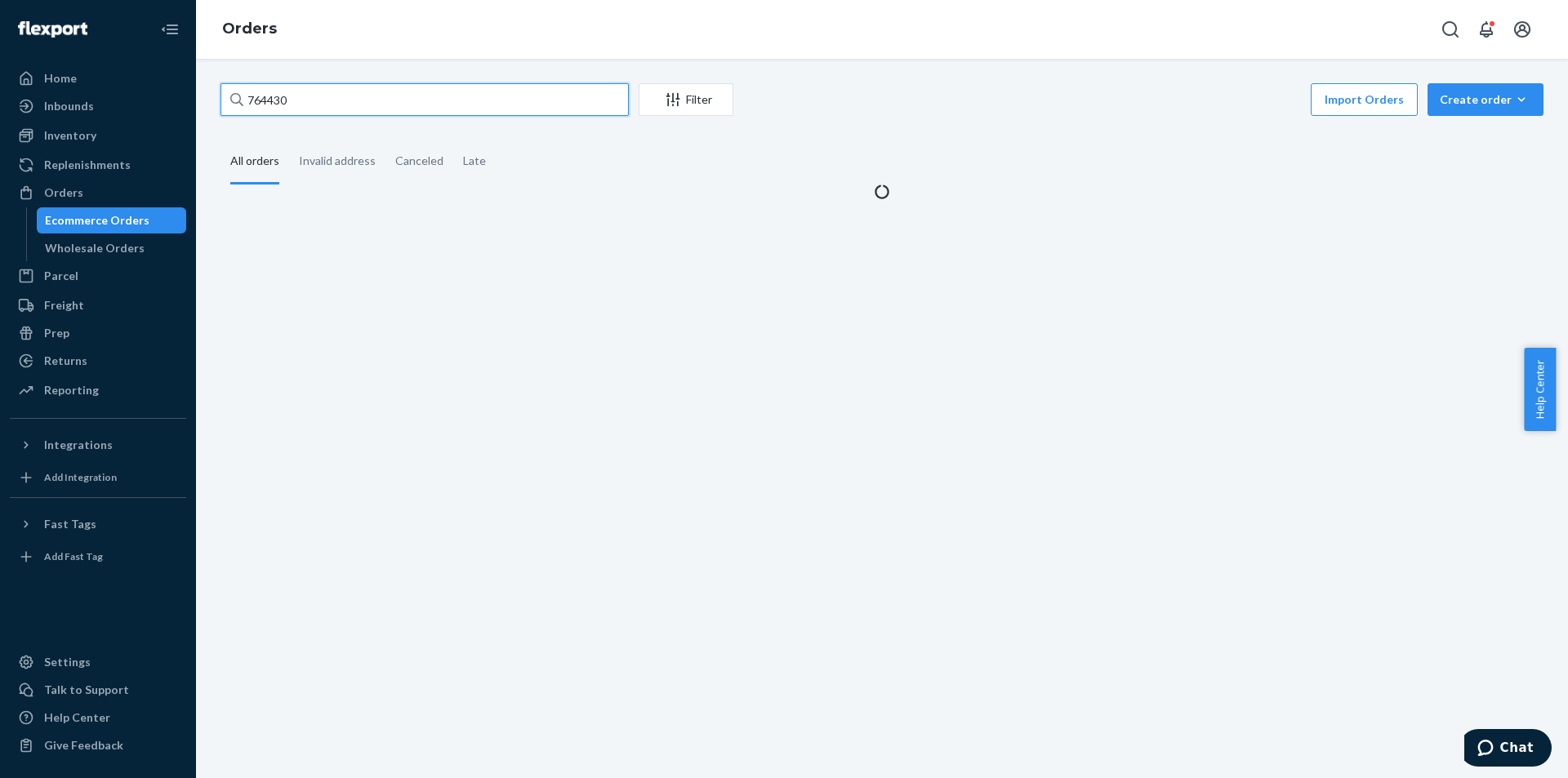
click at [353, 104] on input "764430" at bounding box center [425, 99] width 408 height 33
paste input "23552"
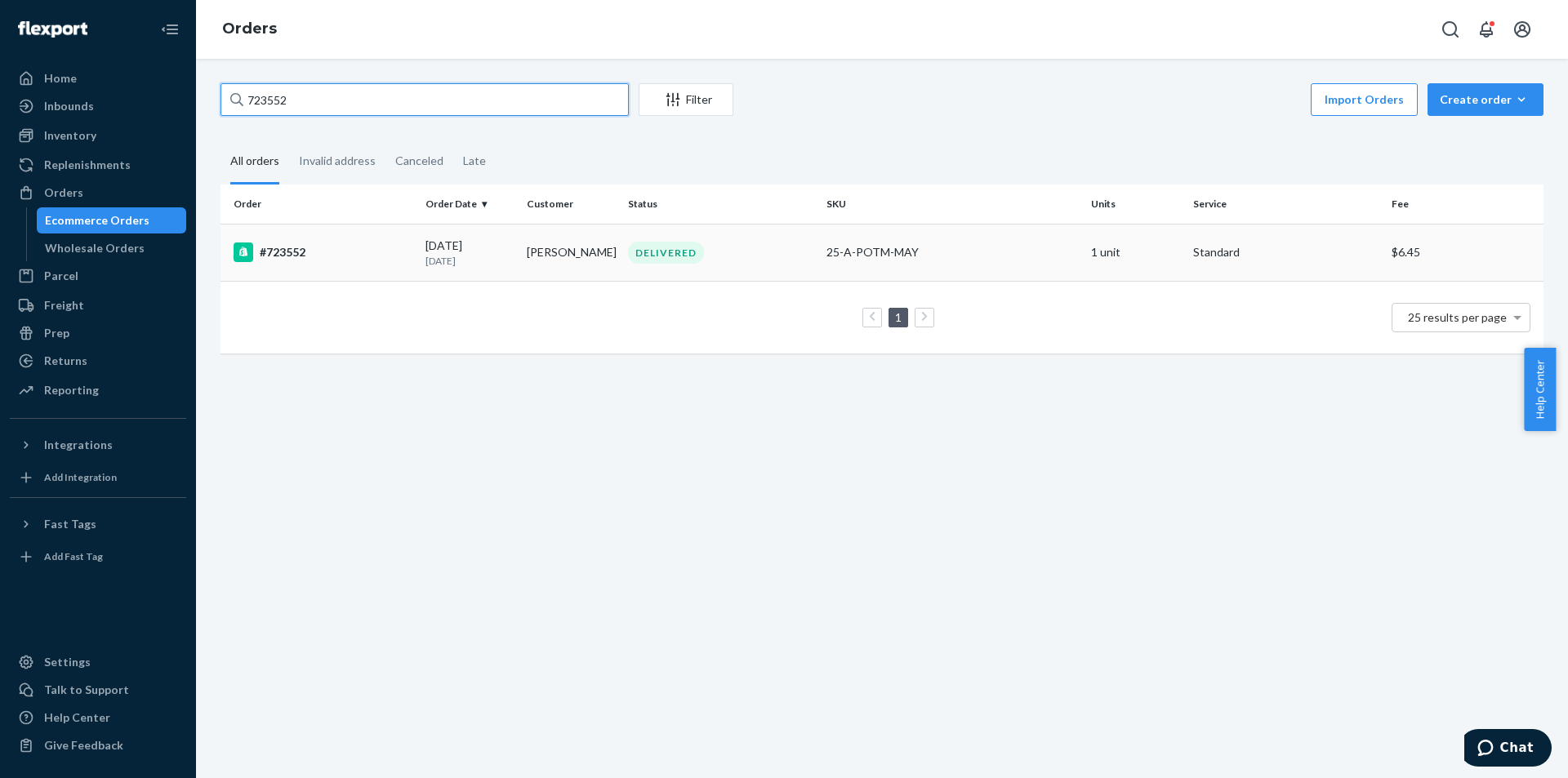
type input "723552"
click at [653, 263] on div "DELIVERED" at bounding box center [666, 253] width 76 height 22
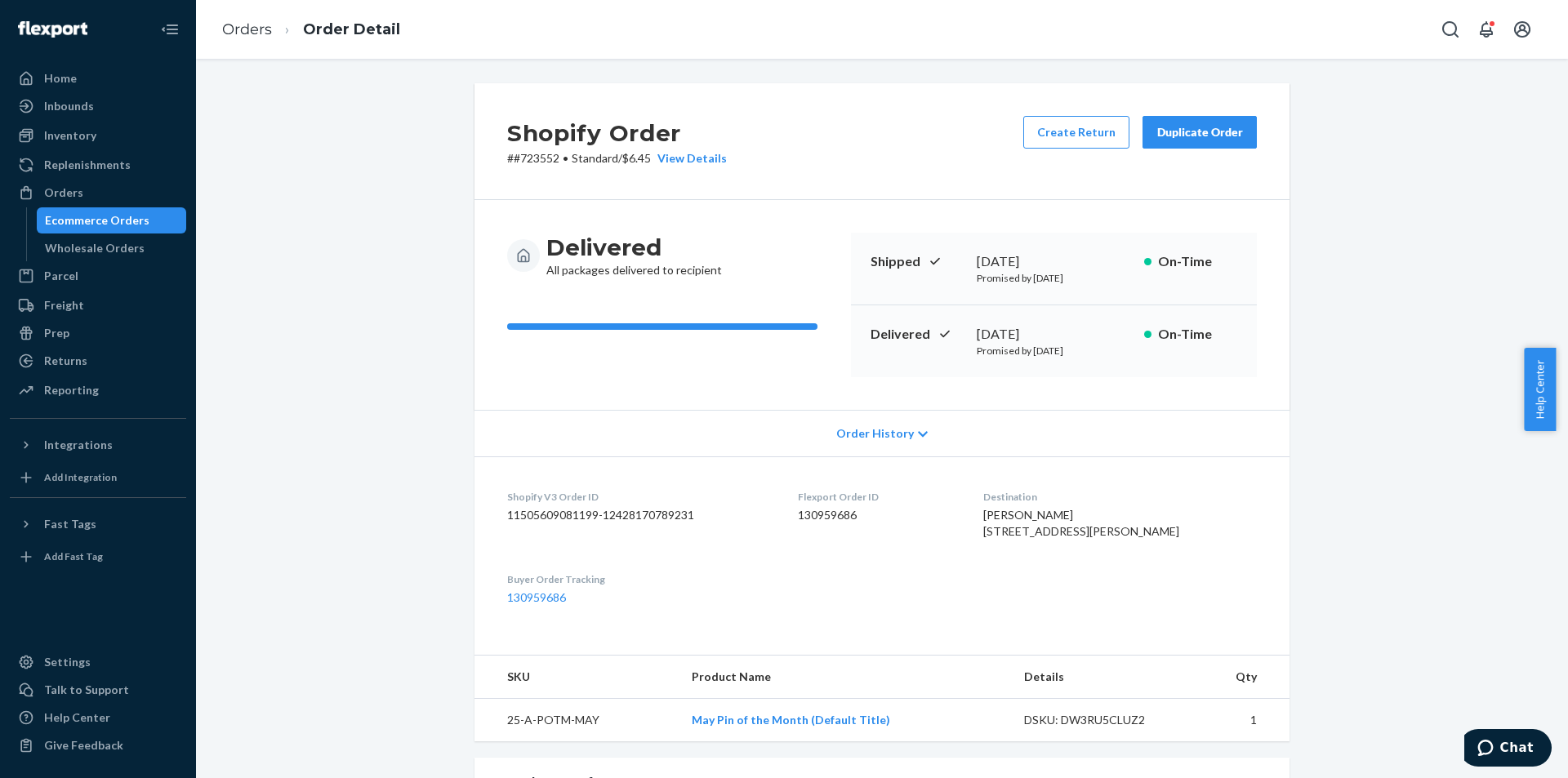
click at [1192, 142] on button "Duplicate Order" at bounding box center [1199, 132] width 114 height 33
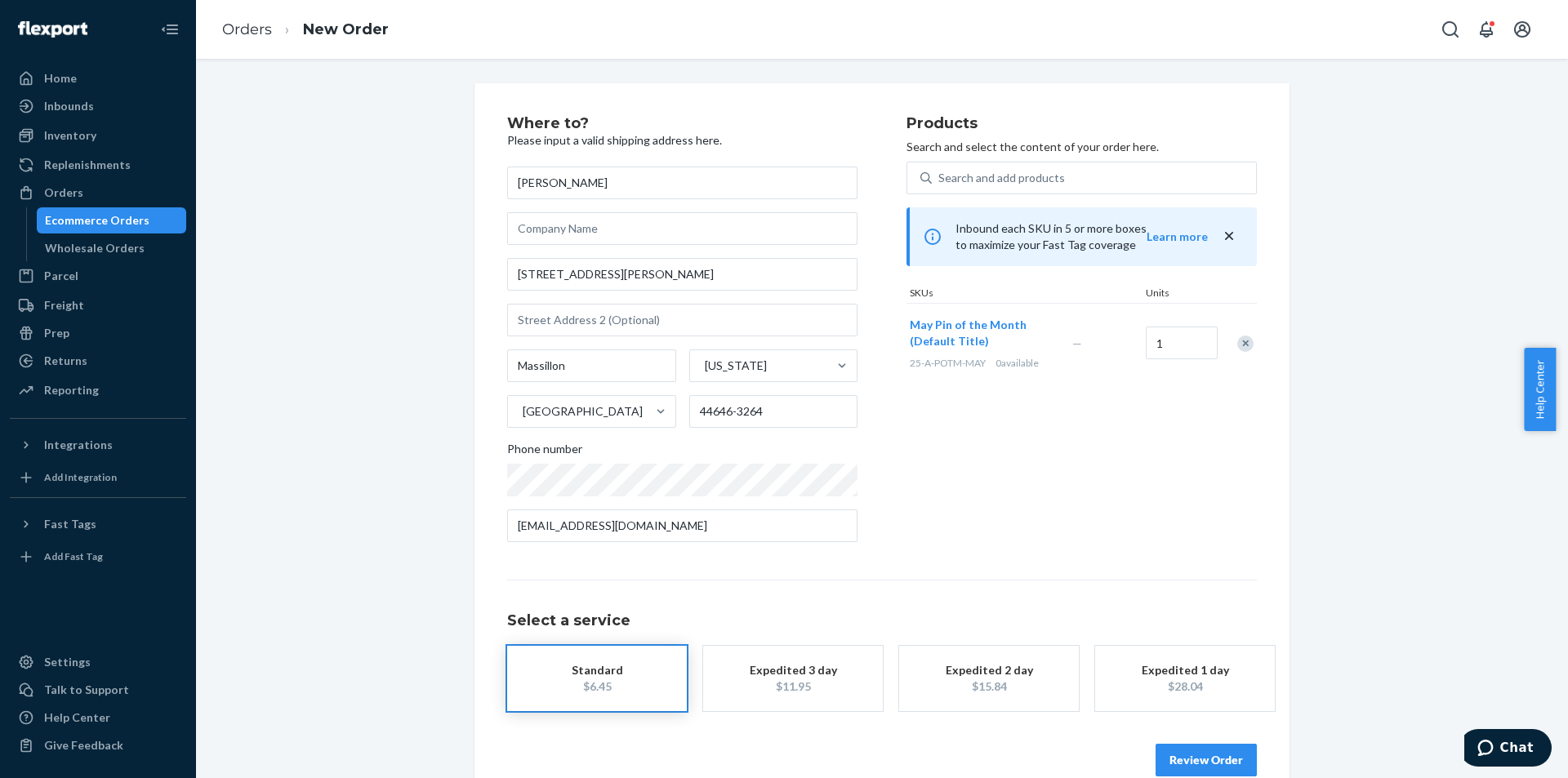
click at [1048, 590] on div "Select a service Standard $6.45 Expedited 3 day $11.95 Expedited 2 day $15.84 E…" at bounding box center [882, 646] width 749 height 131
click at [1019, 178] on div "Search and add products" at bounding box center [1001, 178] width 126 height 16
click at [940, 178] on input "Search and add products" at bounding box center [939, 178] width 2 height 16
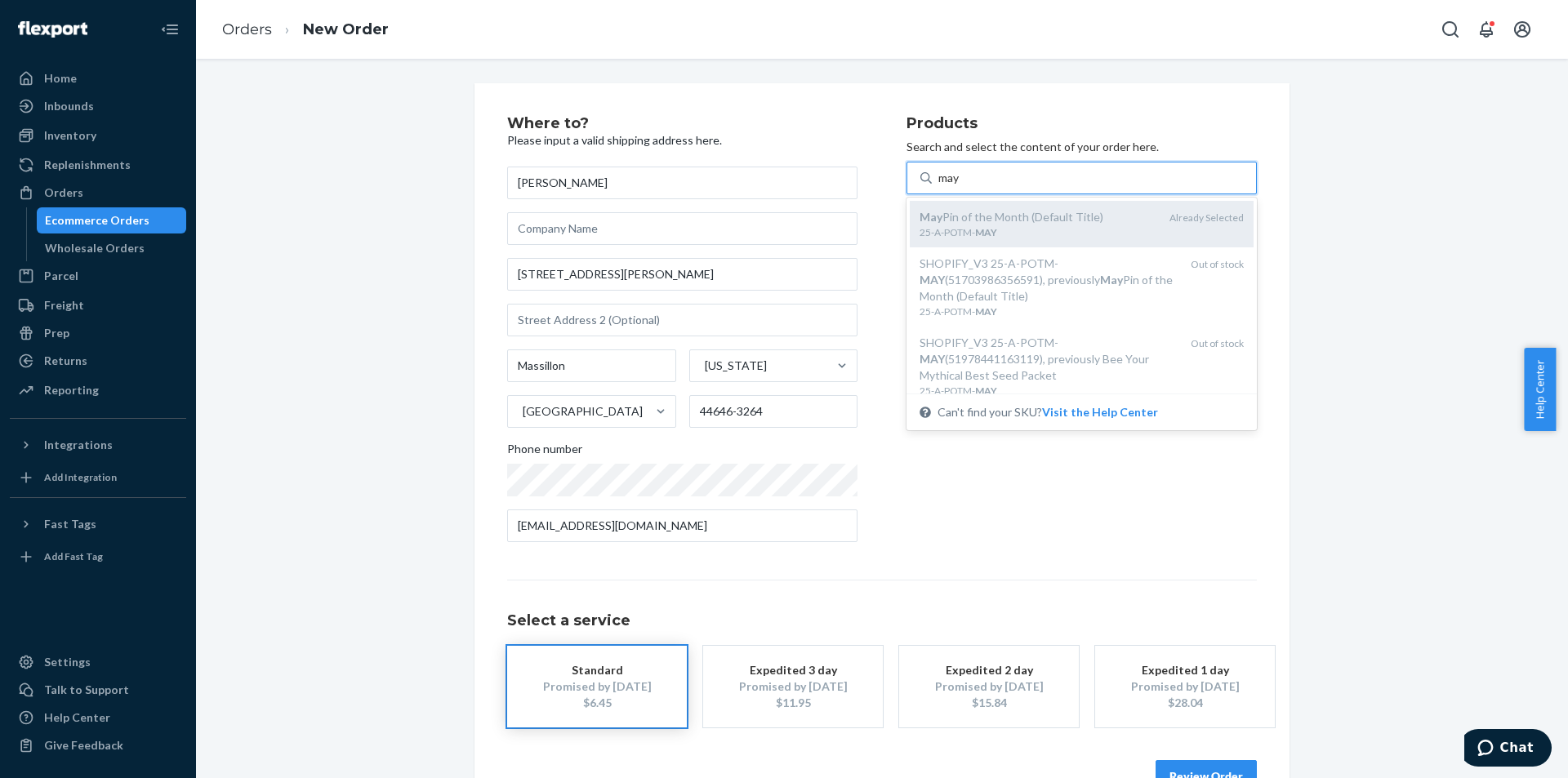
click at [1023, 237] on div "25-A-POTM- MAY" at bounding box center [1038, 233] width 237 height 14
click at [961, 186] on input "may" at bounding box center [949, 178] width 23 height 16
type input "may"
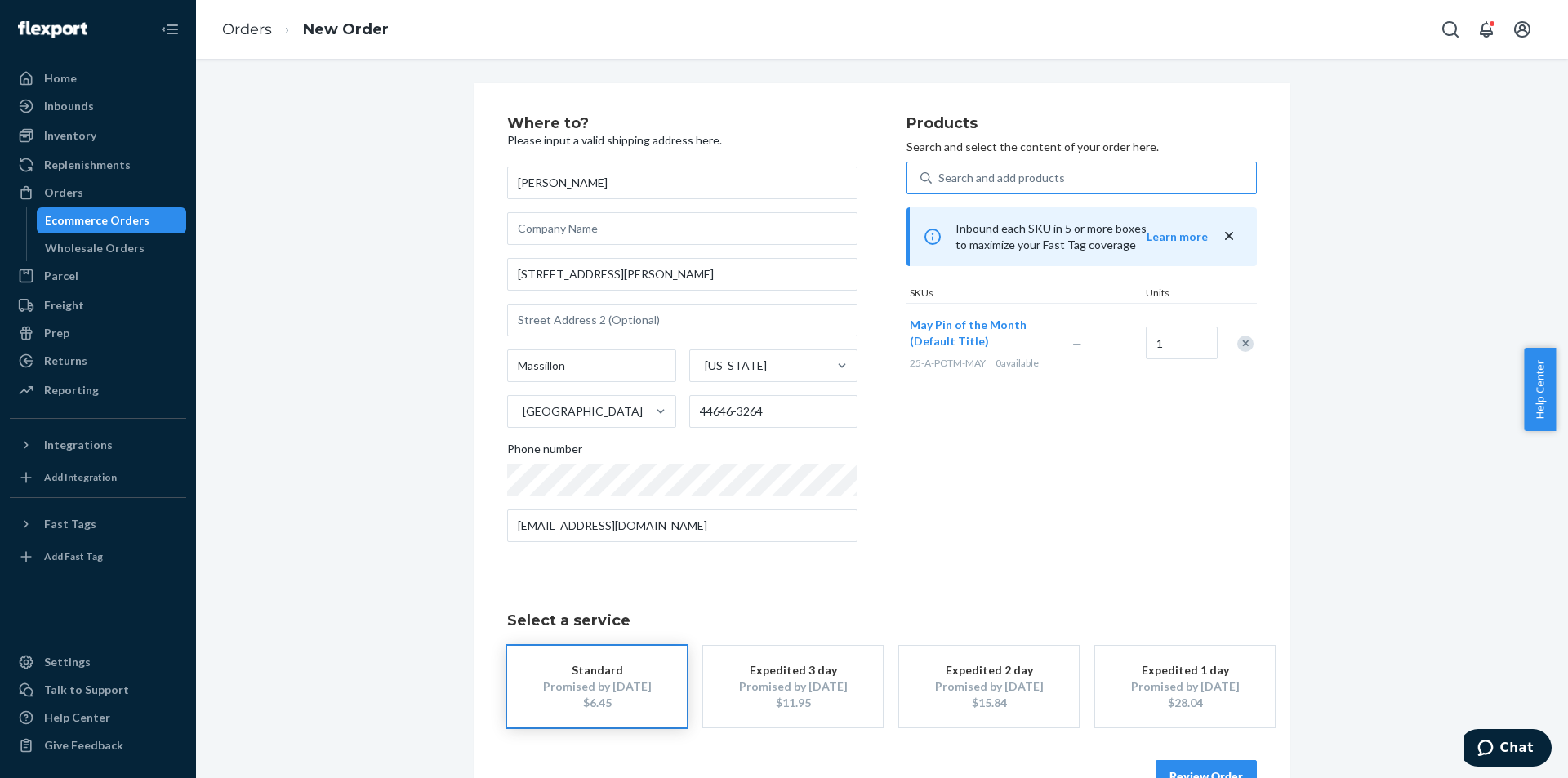
click at [1111, 644] on div "Select a service Standard Promised by Sep 1, 2025 $6.45 Expedited 3 day Promise…" at bounding box center [882, 654] width 749 height 148
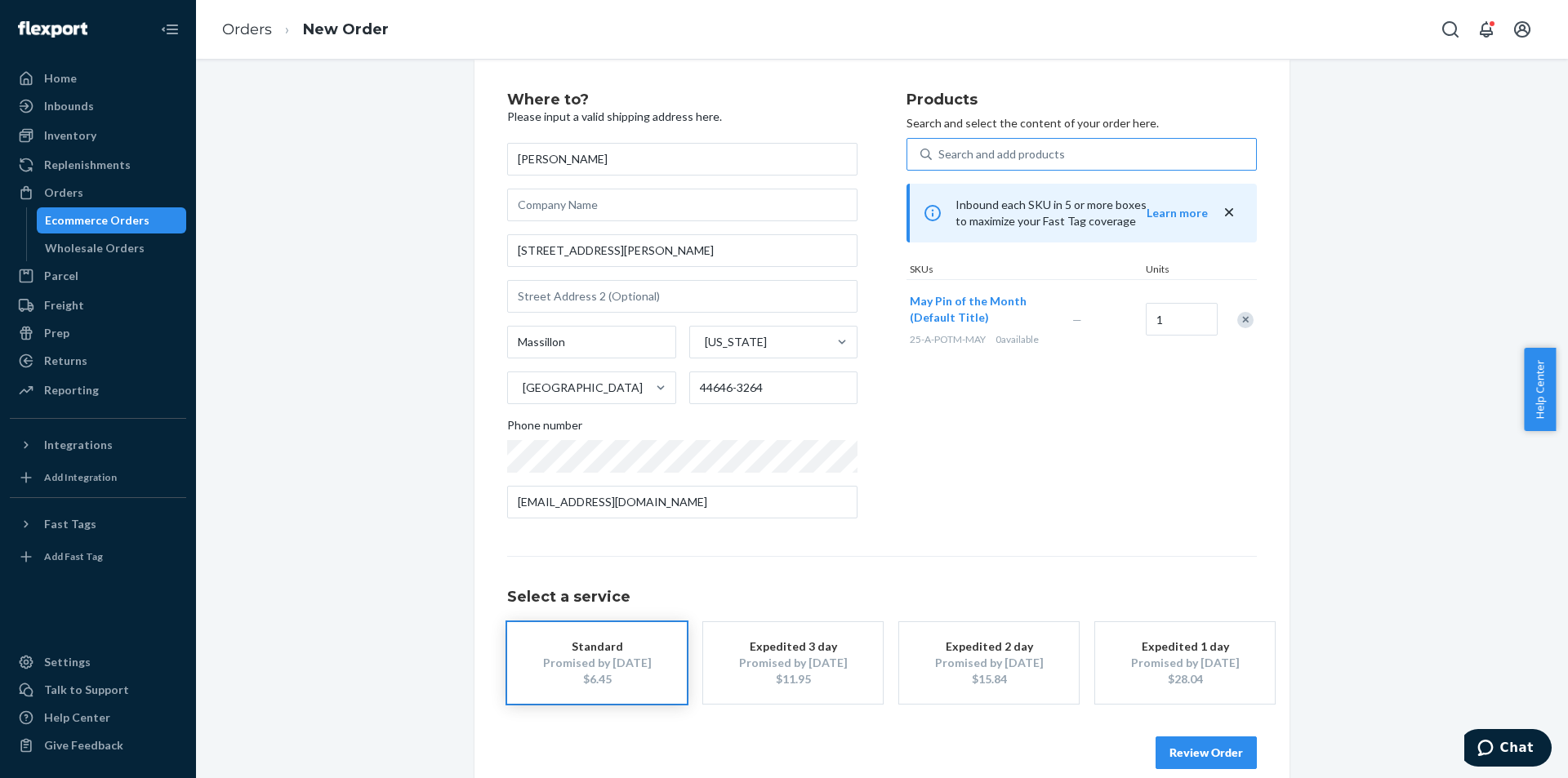
scroll to position [48, 0]
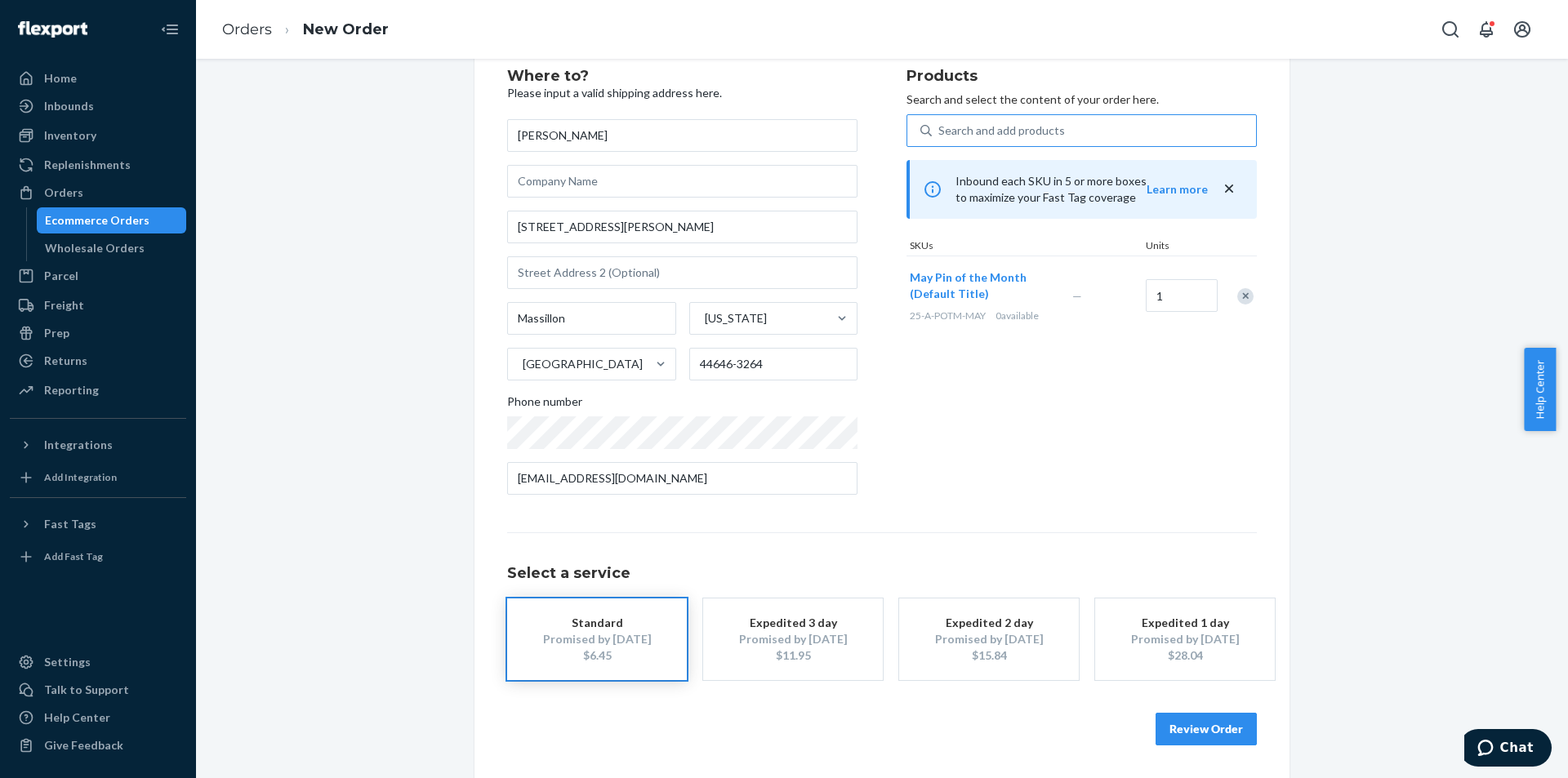
click at [1210, 736] on button "Review Order" at bounding box center [1206, 729] width 101 height 33
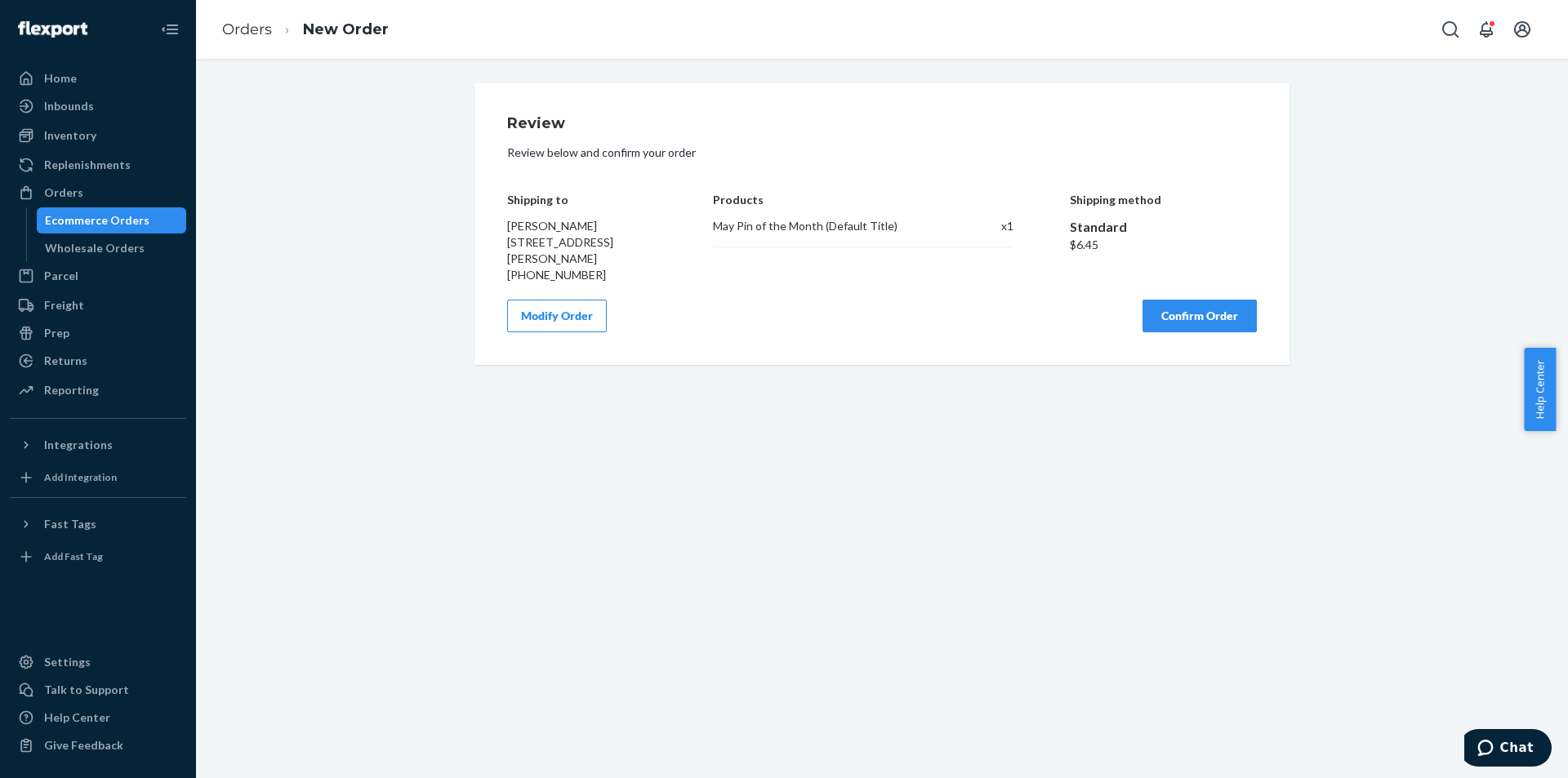
scroll to position [0, 0]
click at [1202, 314] on button "Confirm Order" at bounding box center [1199, 315] width 114 height 33
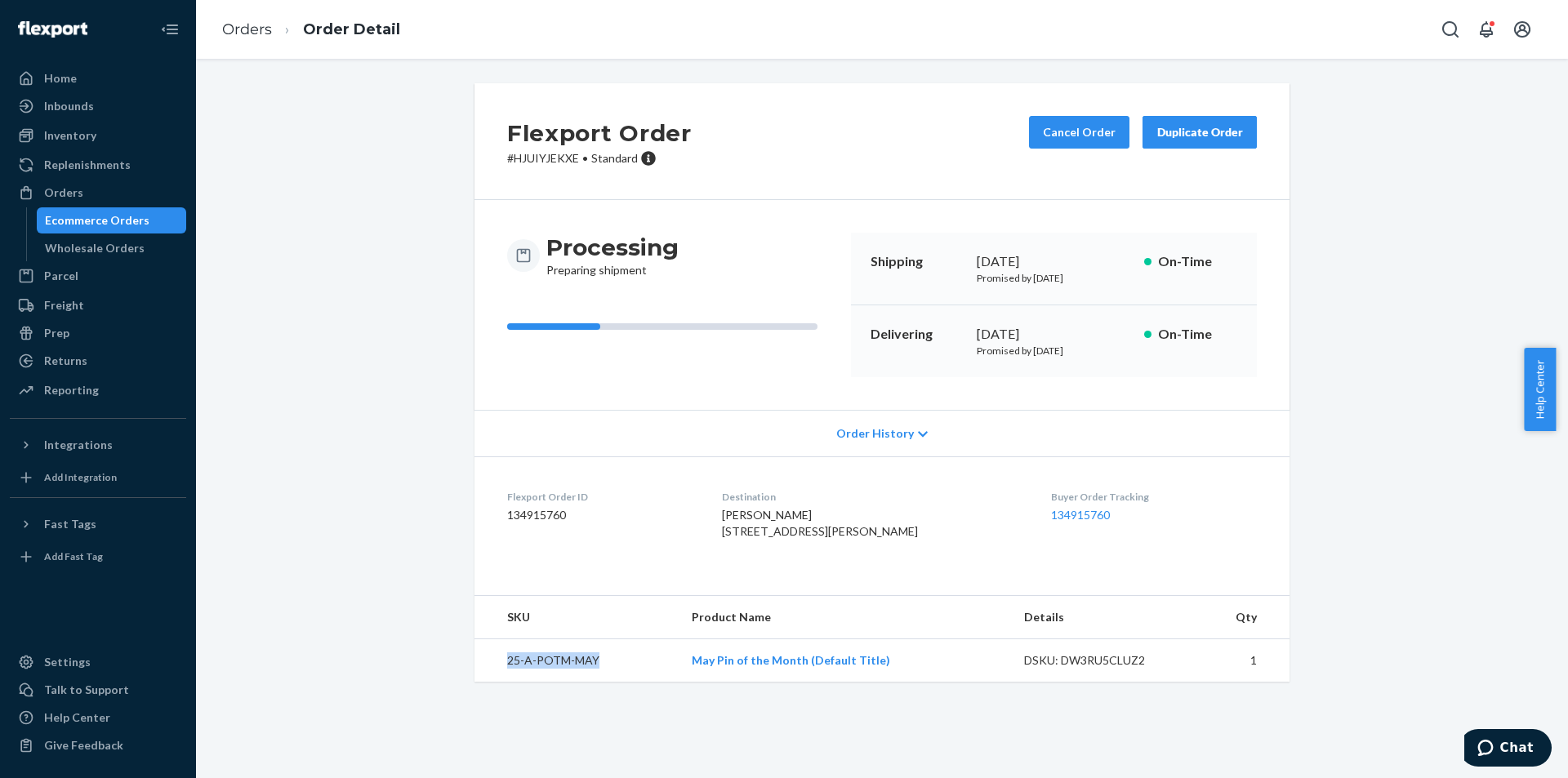
drag, startPoint x: 609, startPoint y: 694, endPoint x: 480, endPoint y: 690, distance: 129.1
click at [480, 682] on td "25-A-POTM-MAY" at bounding box center [576, 662] width 204 height 44
click at [101, 137] on div "Inventory" at bounding box center [98, 135] width 173 height 23
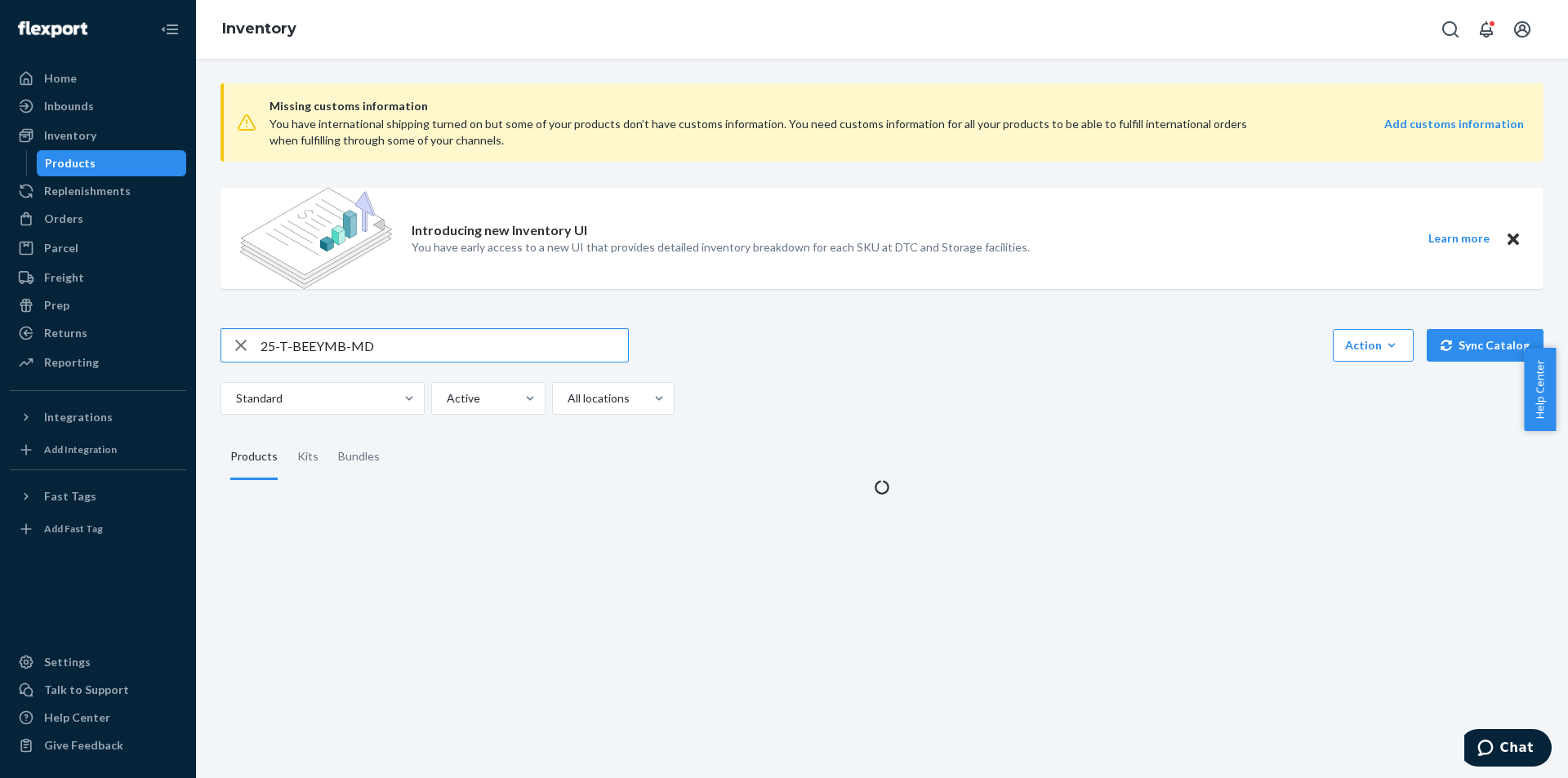
click at [390, 340] on input "25-T-BEEYMB-MD" at bounding box center [444, 345] width 367 height 33
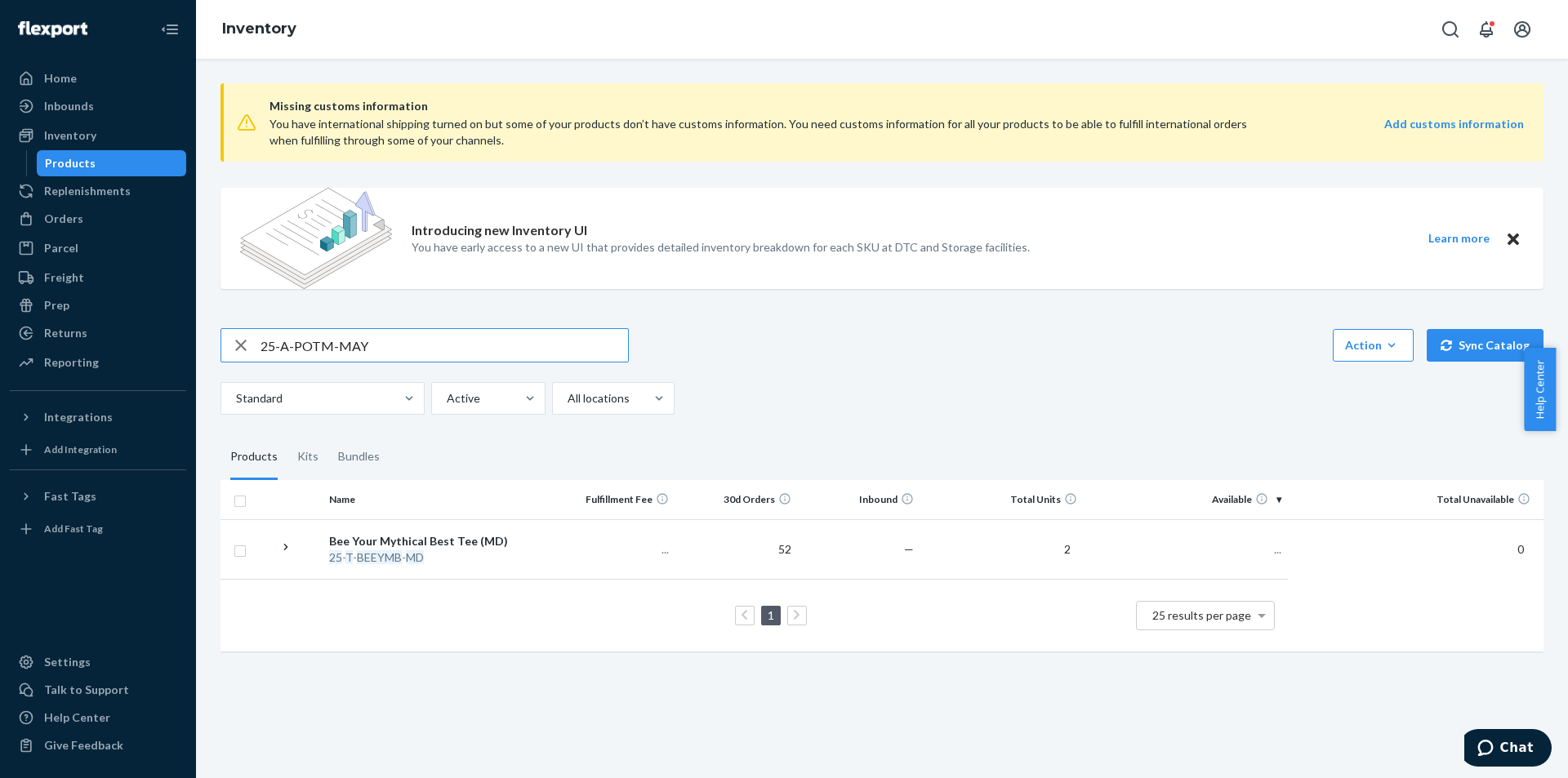
type input "25-A-POTM-MAY"
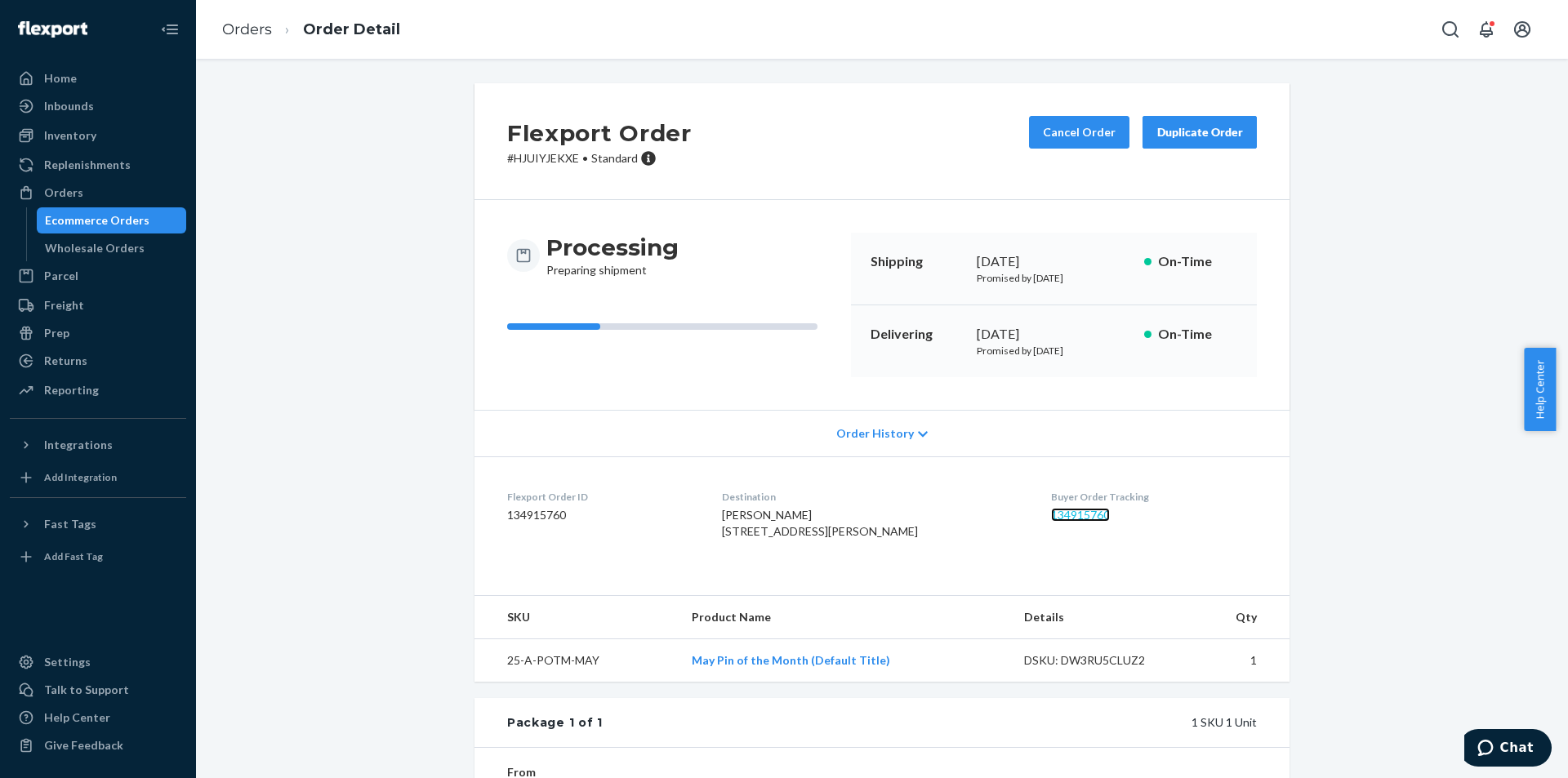
click at [1067, 515] on link "134915760" at bounding box center [1079, 515] width 59 height 14
click at [106, 190] on div "Orders" at bounding box center [98, 192] width 173 height 23
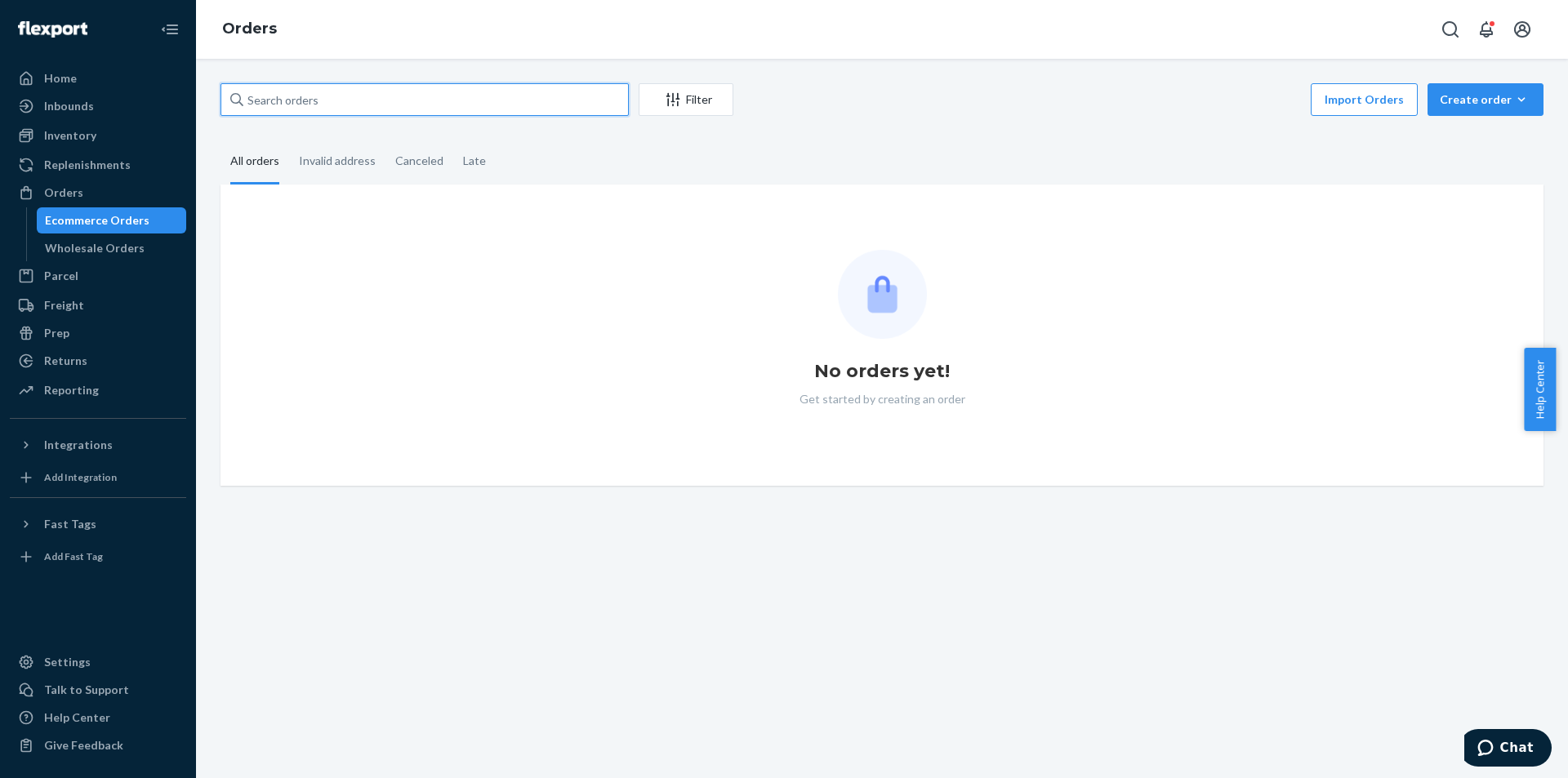
click at [371, 103] on input "text" at bounding box center [425, 99] width 408 height 33
paste input "764507"
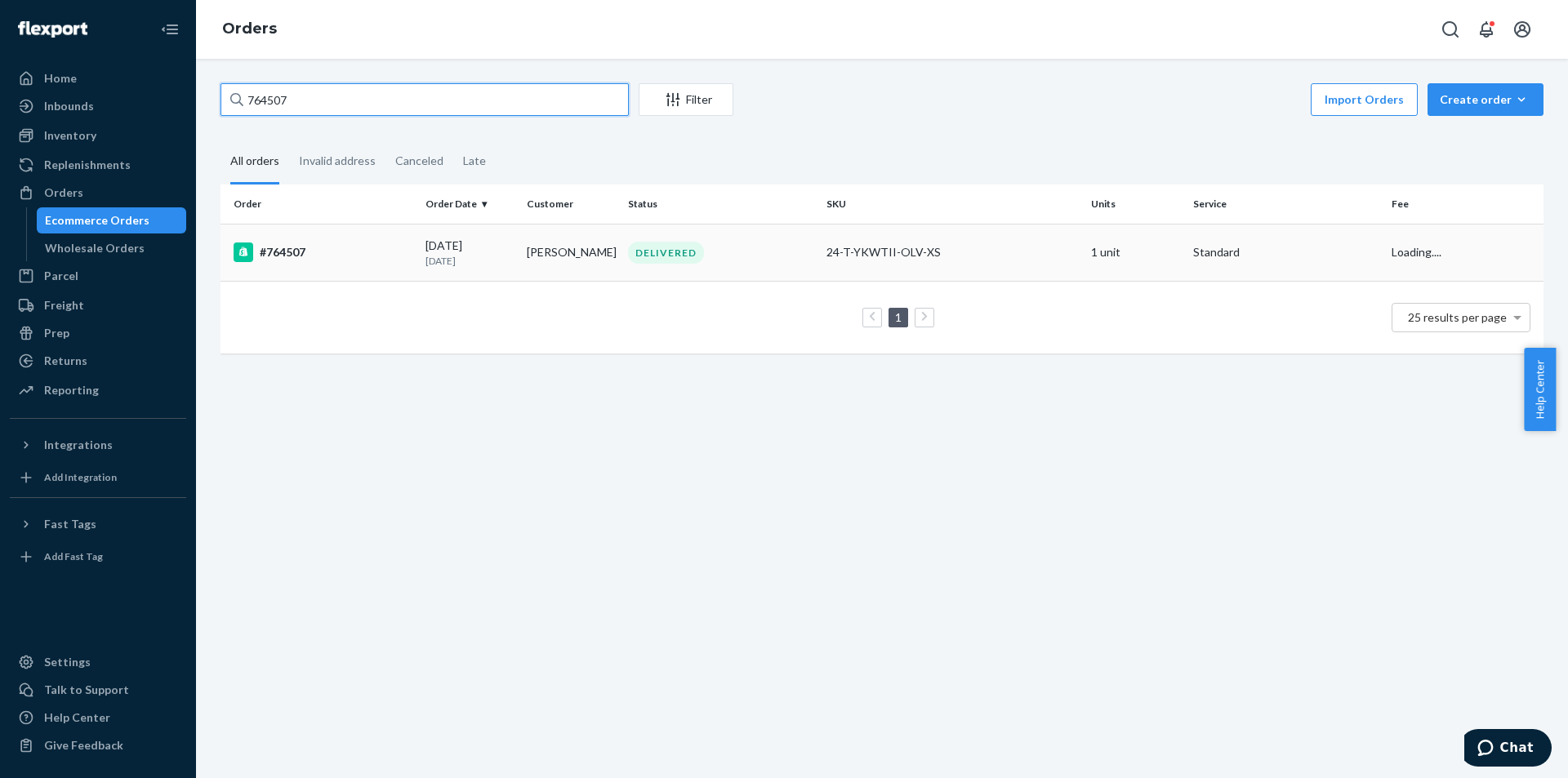
type input "764507"
click at [514, 250] on td "[DATE] [DATE]" at bounding box center [470, 252] width 101 height 57
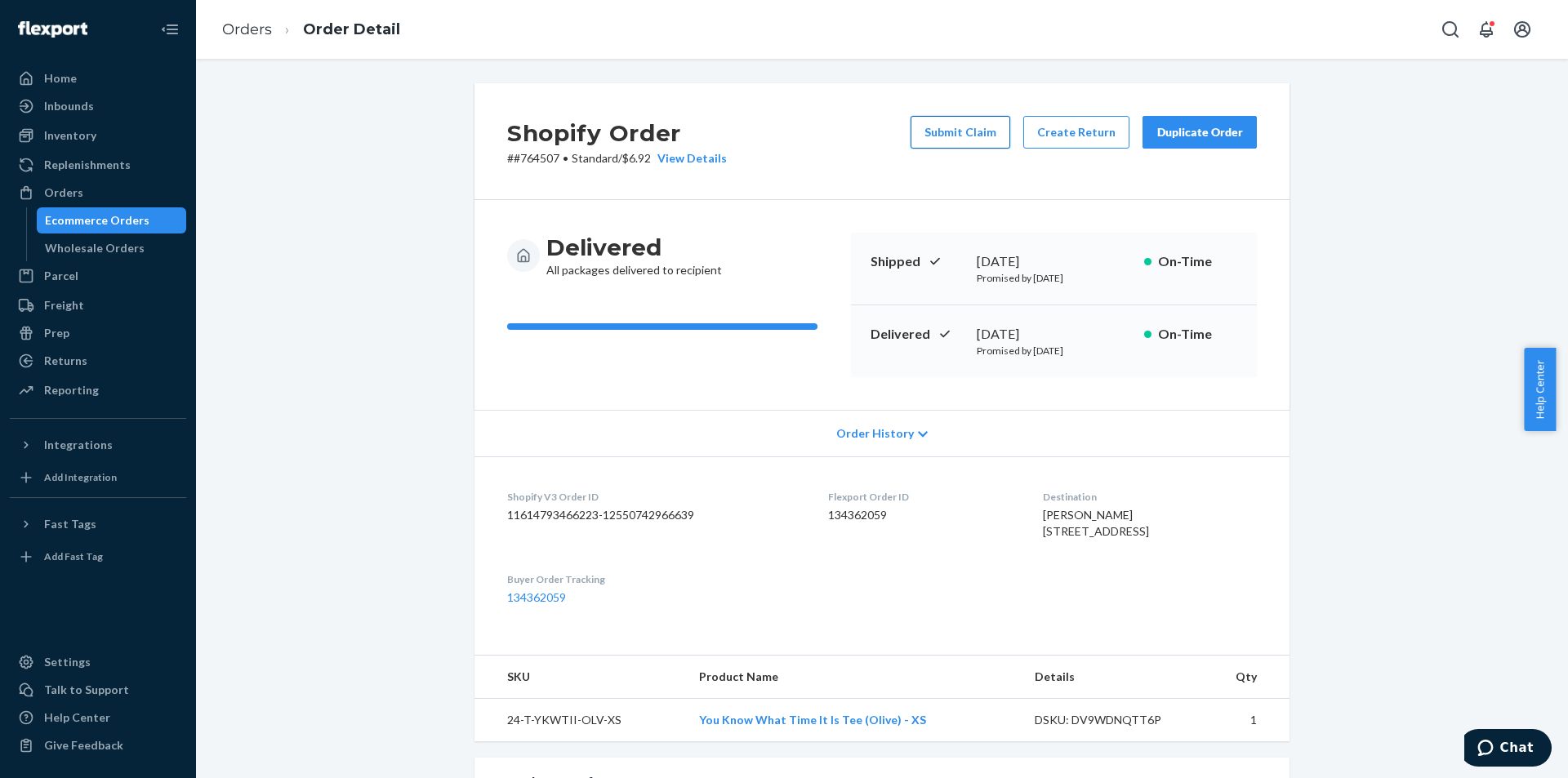
click at [977, 139] on button "Submit Claim" at bounding box center [960, 132] width 99 height 33
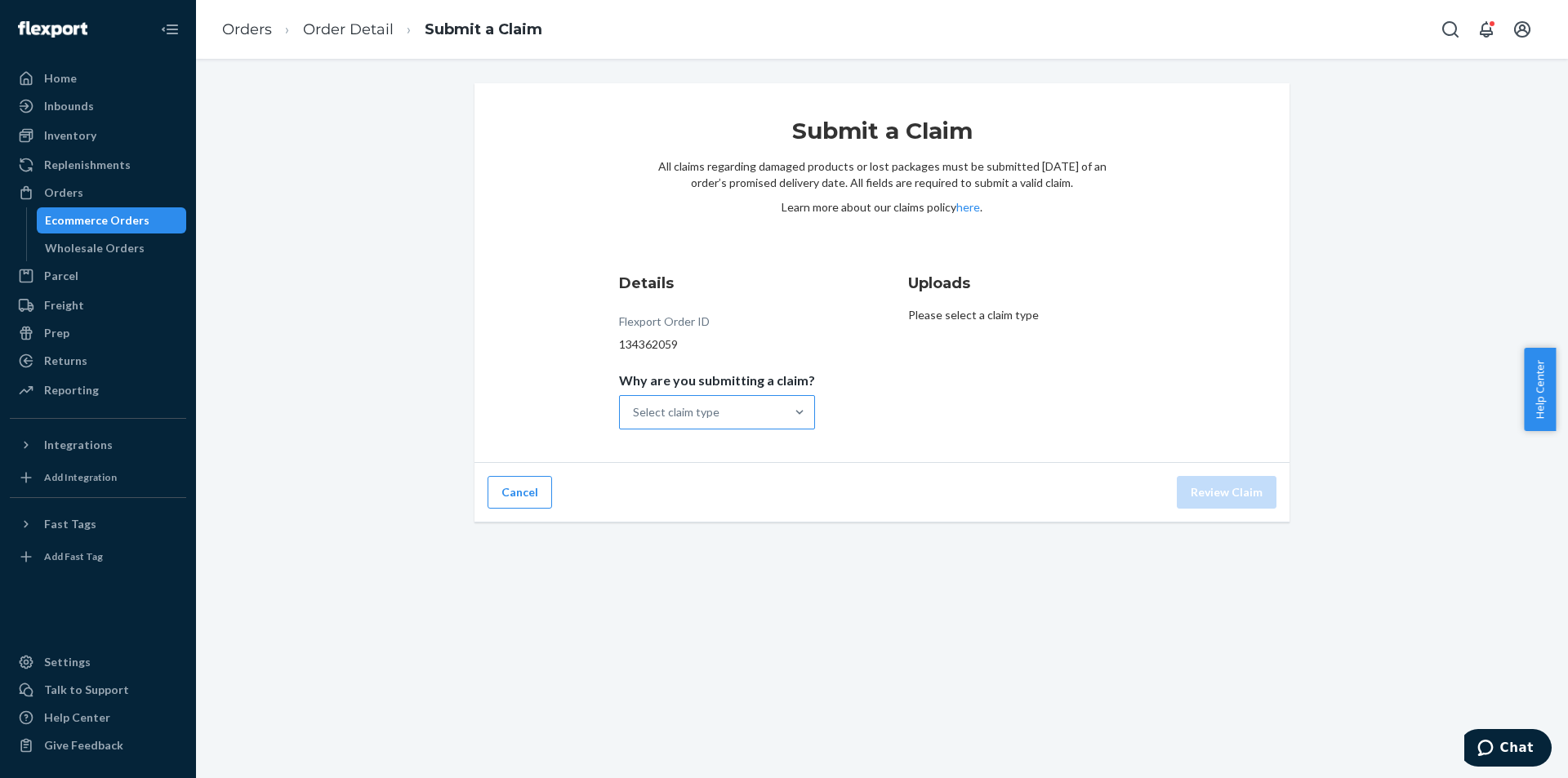
click at [736, 417] on div "Select claim type" at bounding box center [702, 412] width 165 height 33
click at [635, 417] on input "Why are you submitting a claim? Select claim type" at bounding box center [634, 412] width 2 height 16
click at [737, 521] on div "Incorrect product" at bounding box center [716, 517] width 189 height 33
click at [635, 421] on input "Why are you submitting a claim? option Incorrect product focused, 3 of 4. 4 res…" at bounding box center [634, 412] width 2 height 16
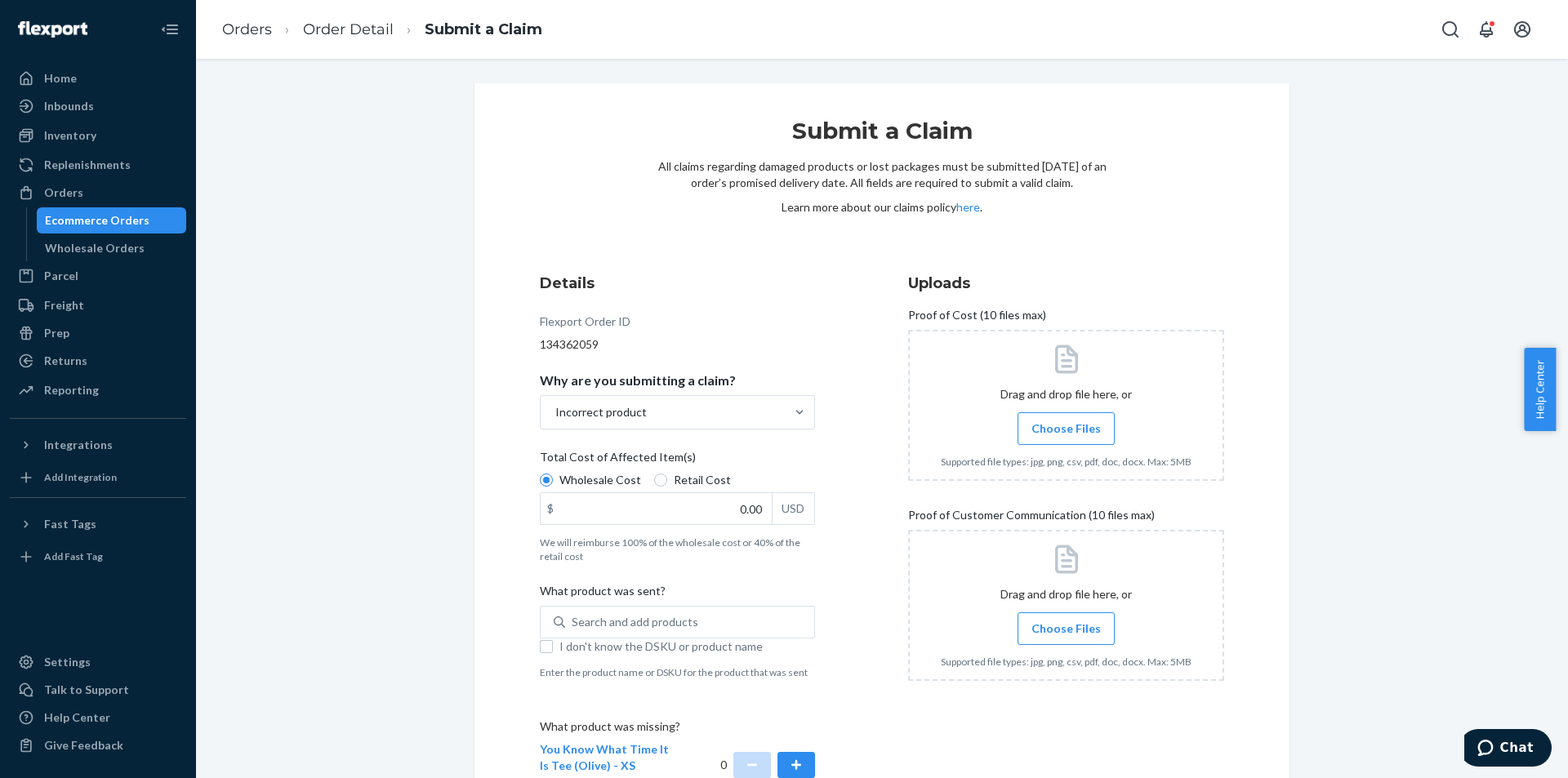
click at [693, 476] on span "Retail Cost" at bounding box center [701, 480] width 57 height 16
click at [668, 476] on input "Retail Cost" at bounding box center [660, 480] width 13 height 13
radio input "true"
radio input "false"
click at [731, 511] on input "0.00" at bounding box center [656, 508] width 231 height 31
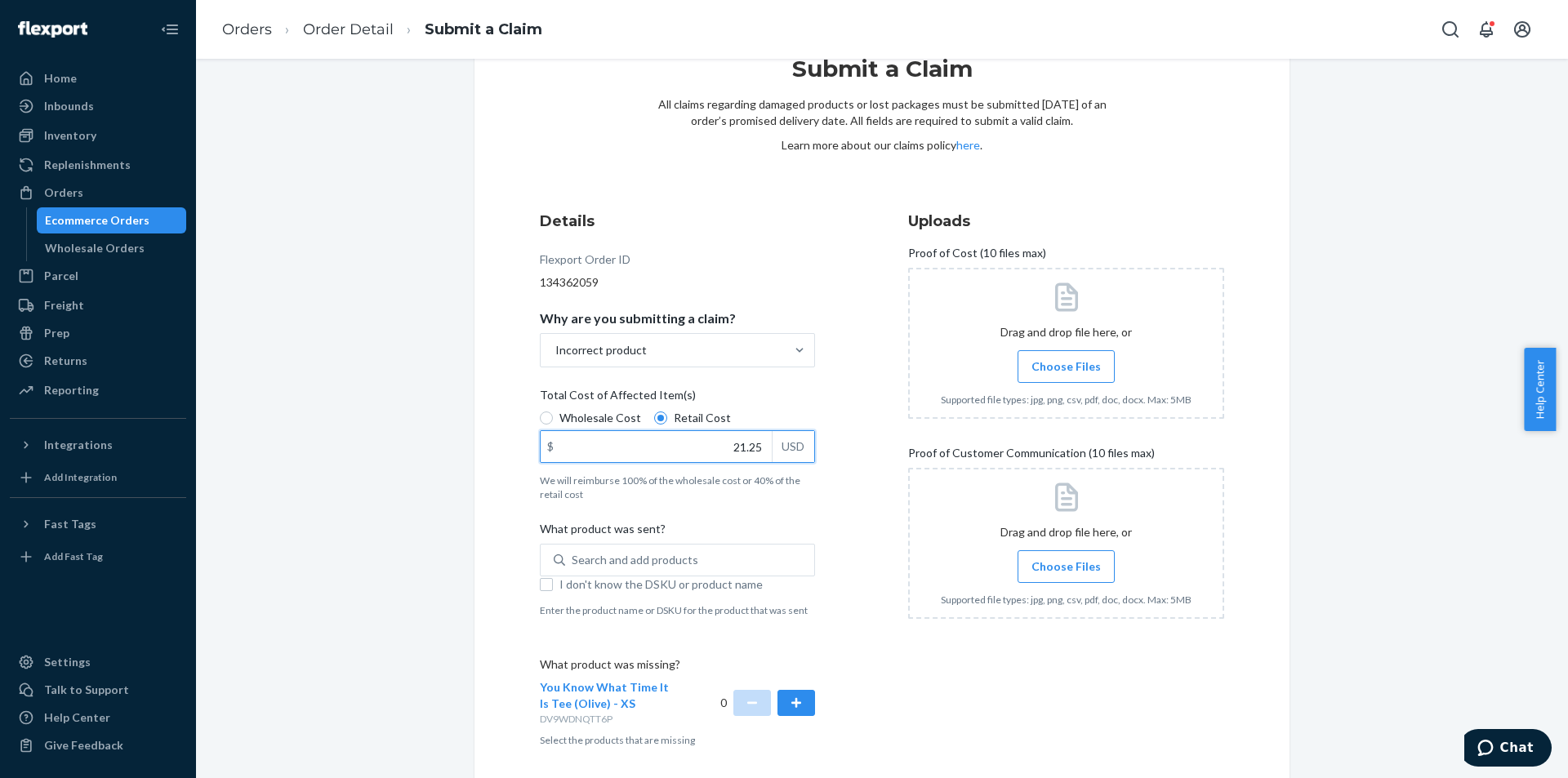
scroll to position [124, 0]
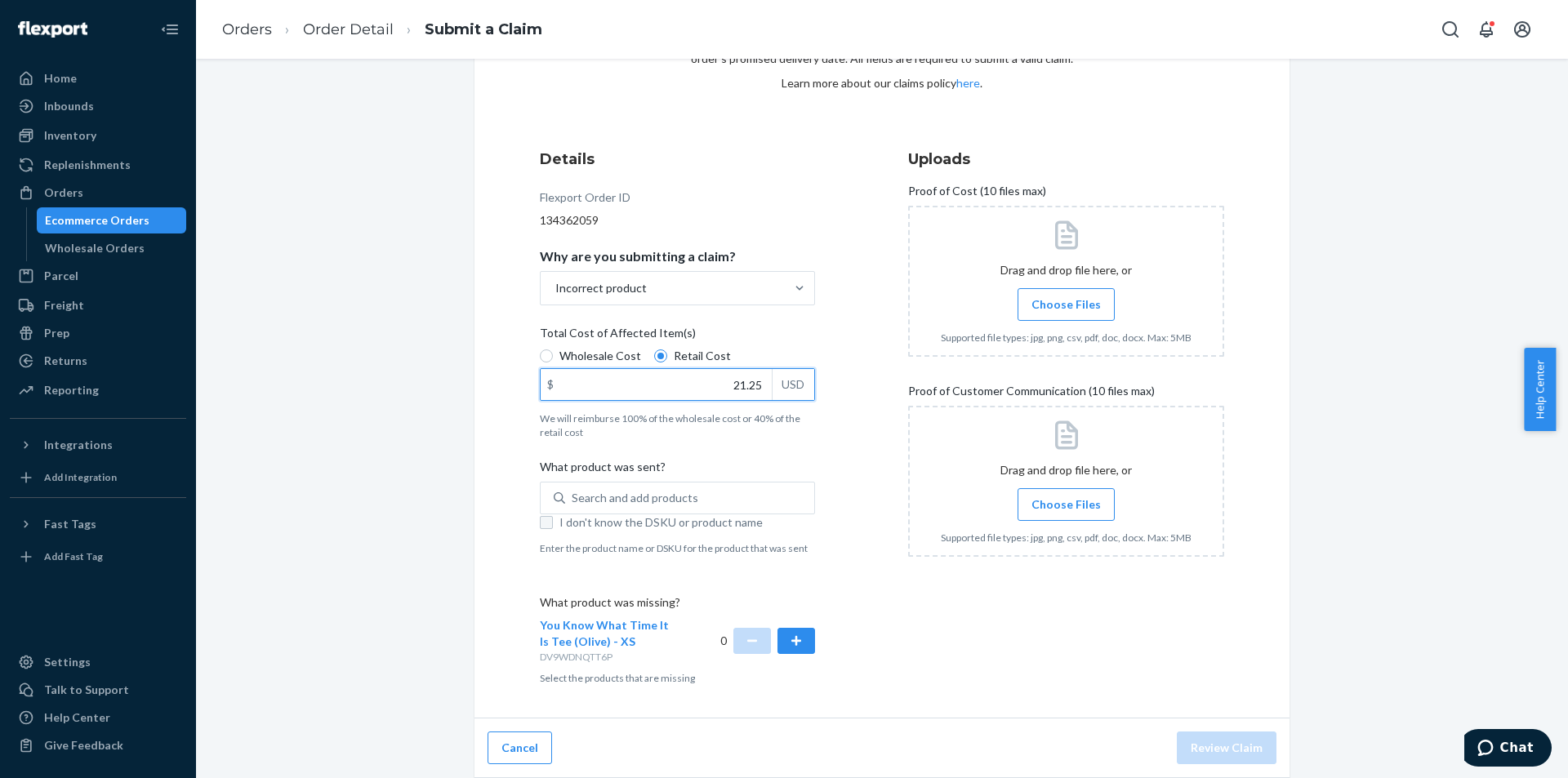
type input "21.25"
click at [540, 528] on input "I don't know the DSKU or product name" at bounding box center [546, 522] width 13 height 13
checkbox input "true"
click at [787, 647] on button "button" at bounding box center [796, 641] width 38 height 26
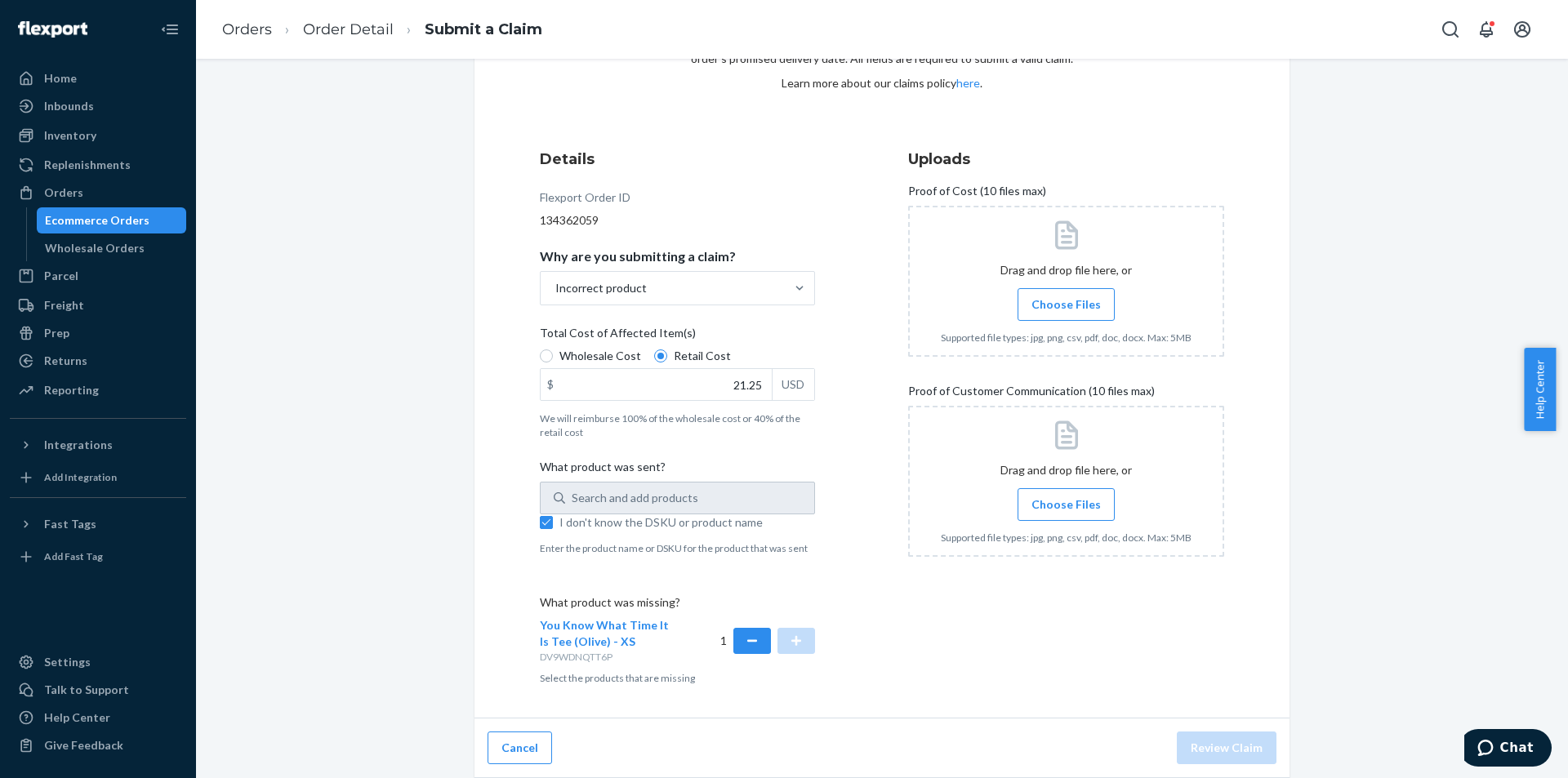
click at [1089, 306] on span "Choose Files" at bounding box center [1067, 304] width 70 height 16
click at [1067, 306] on input "Choose Files" at bounding box center [1066, 304] width 1 height 18
click at [1046, 506] on span "Choose Files" at bounding box center [1067, 504] width 70 height 16
click at [1066, 506] on input "Choose Files" at bounding box center [1066, 504] width 1 height 18
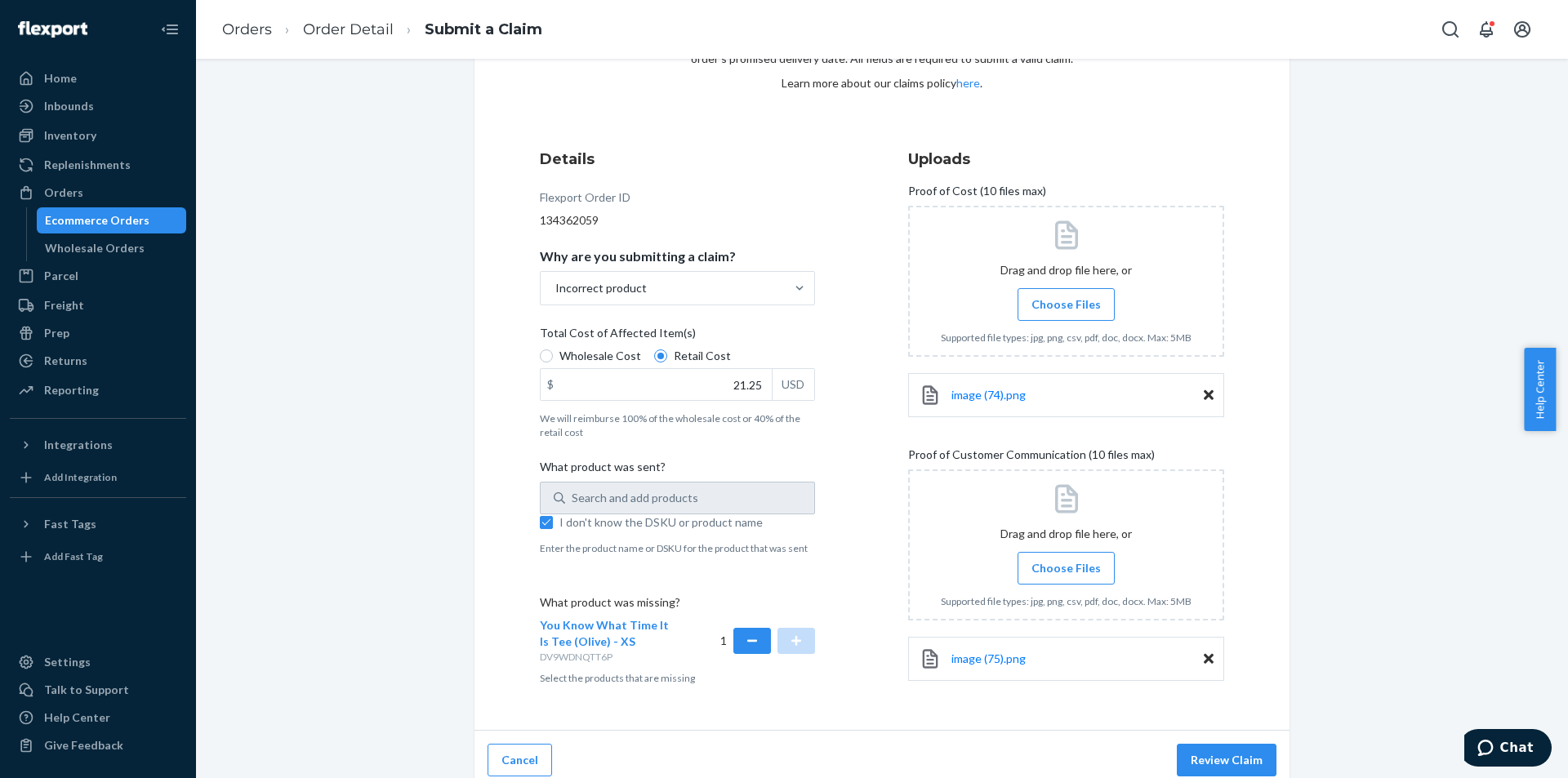
click at [1066, 564] on input "Choose Files" at bounding box center [1066, 568] width 1 height 18
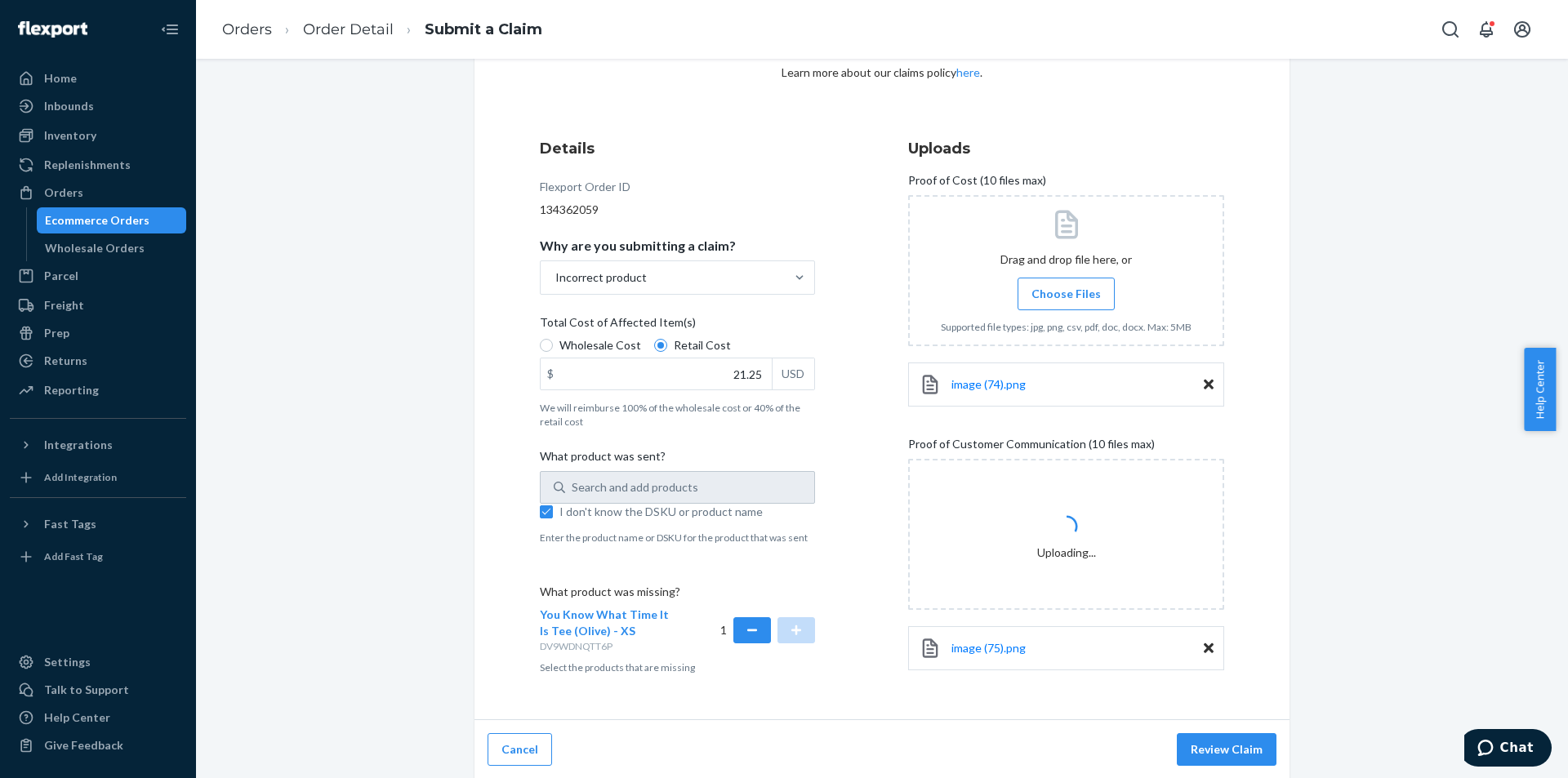
scroll to position [136, 0]
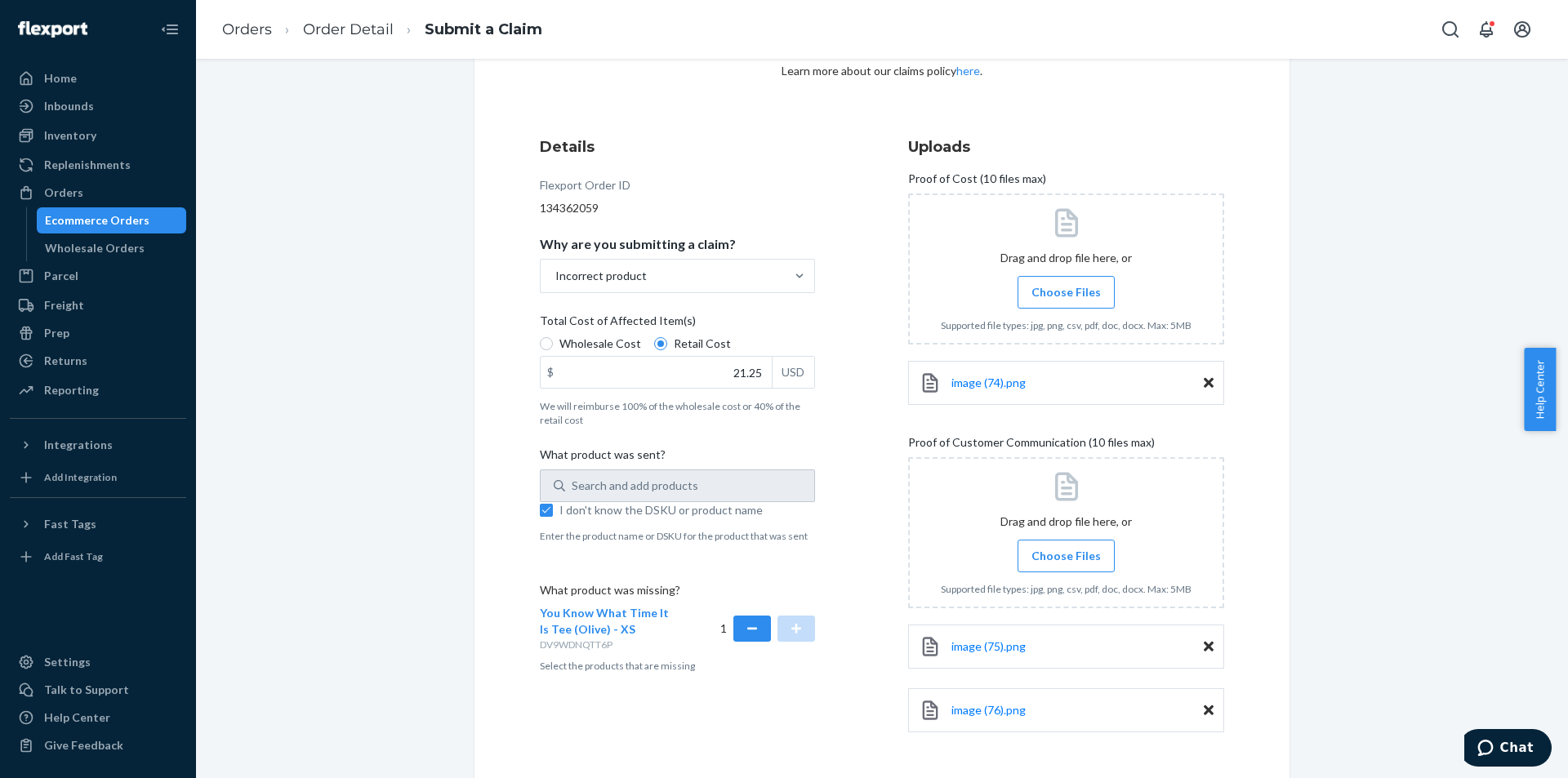
click at [1234, 750] on div "Submit a Claim All claims regarding damaged products or lost packages must be s…" at bounding box center [882, 365] width 815 height 836
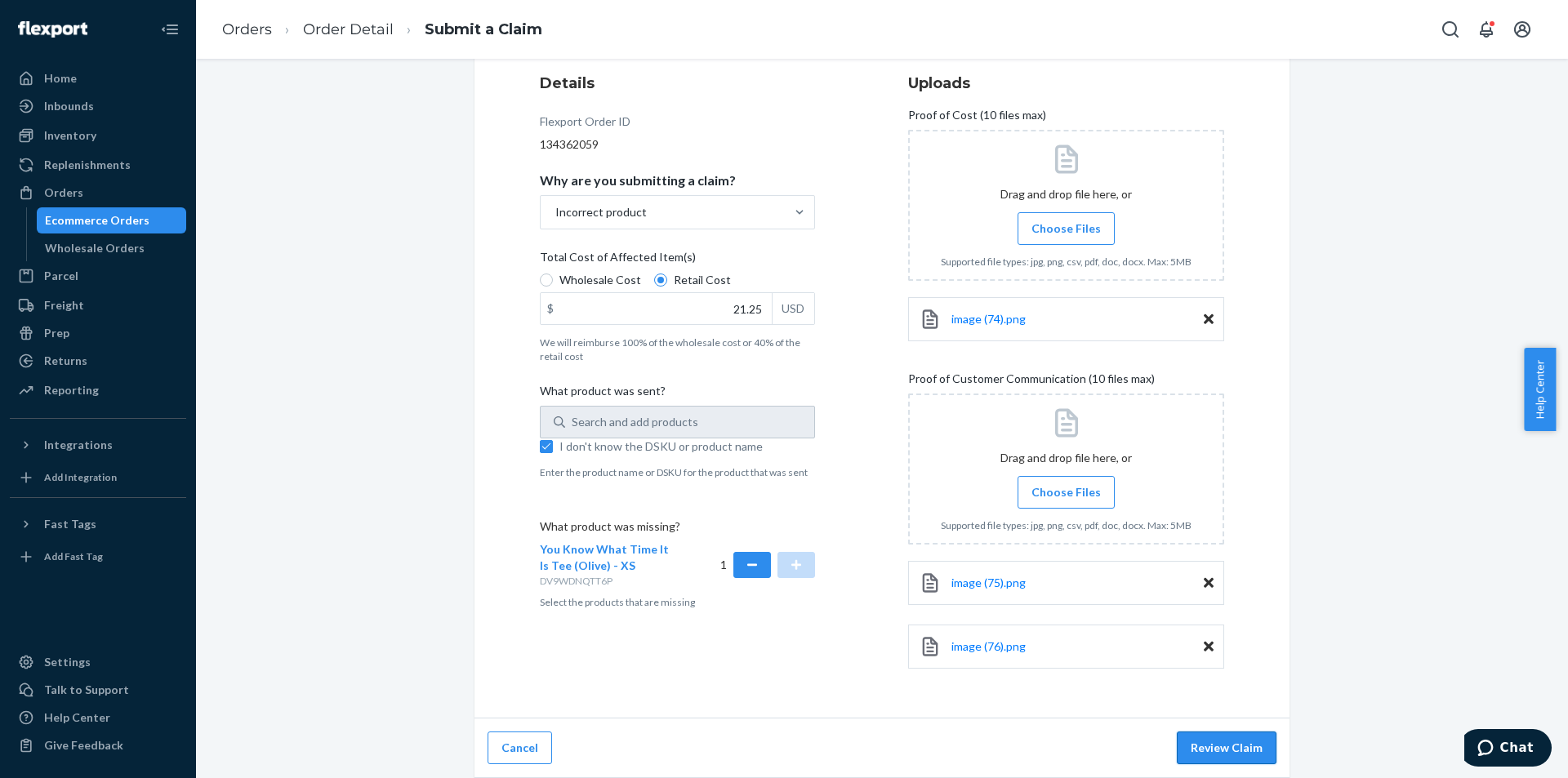
click at [1232, 741] on button "Review Claim" at bounding box center [1227, 747] width 99 height 33
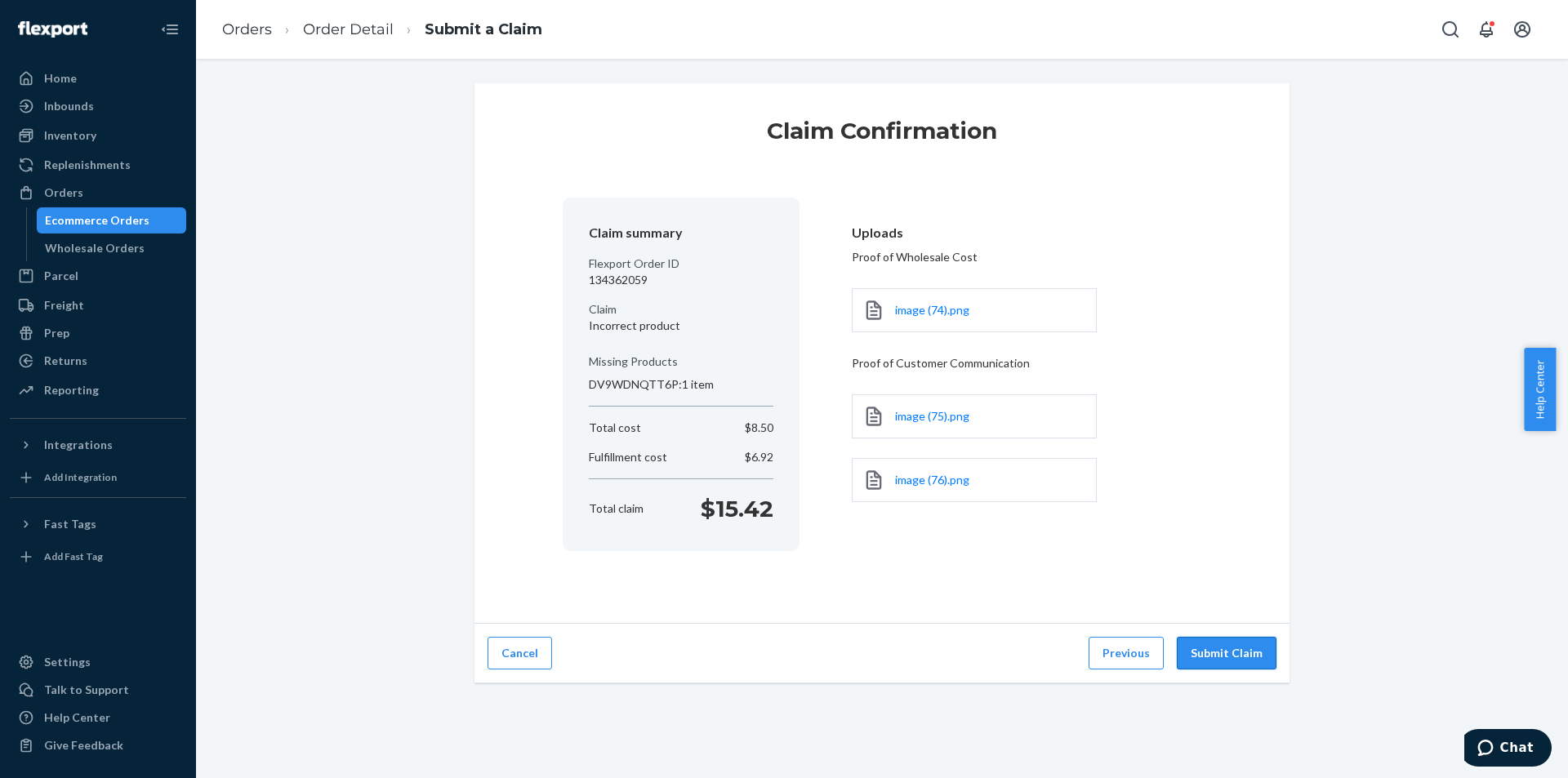
click at [1202, 644] on button "Submit Claim" at bounding box center [1227, 653] width 99 height 33
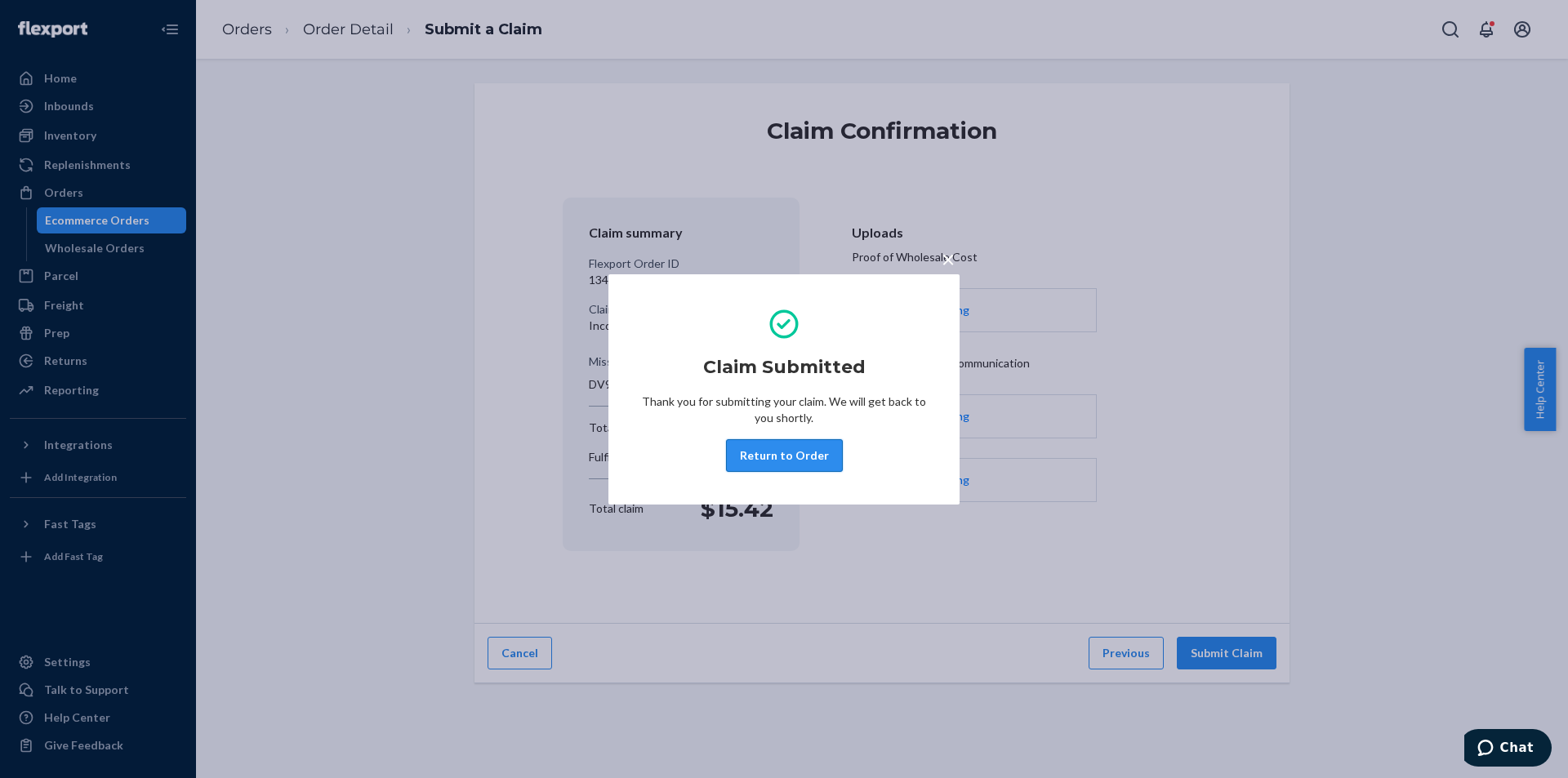
click at [768, 465] on button "Return to Order" at bounding box center [784, 456] width 116 height 33
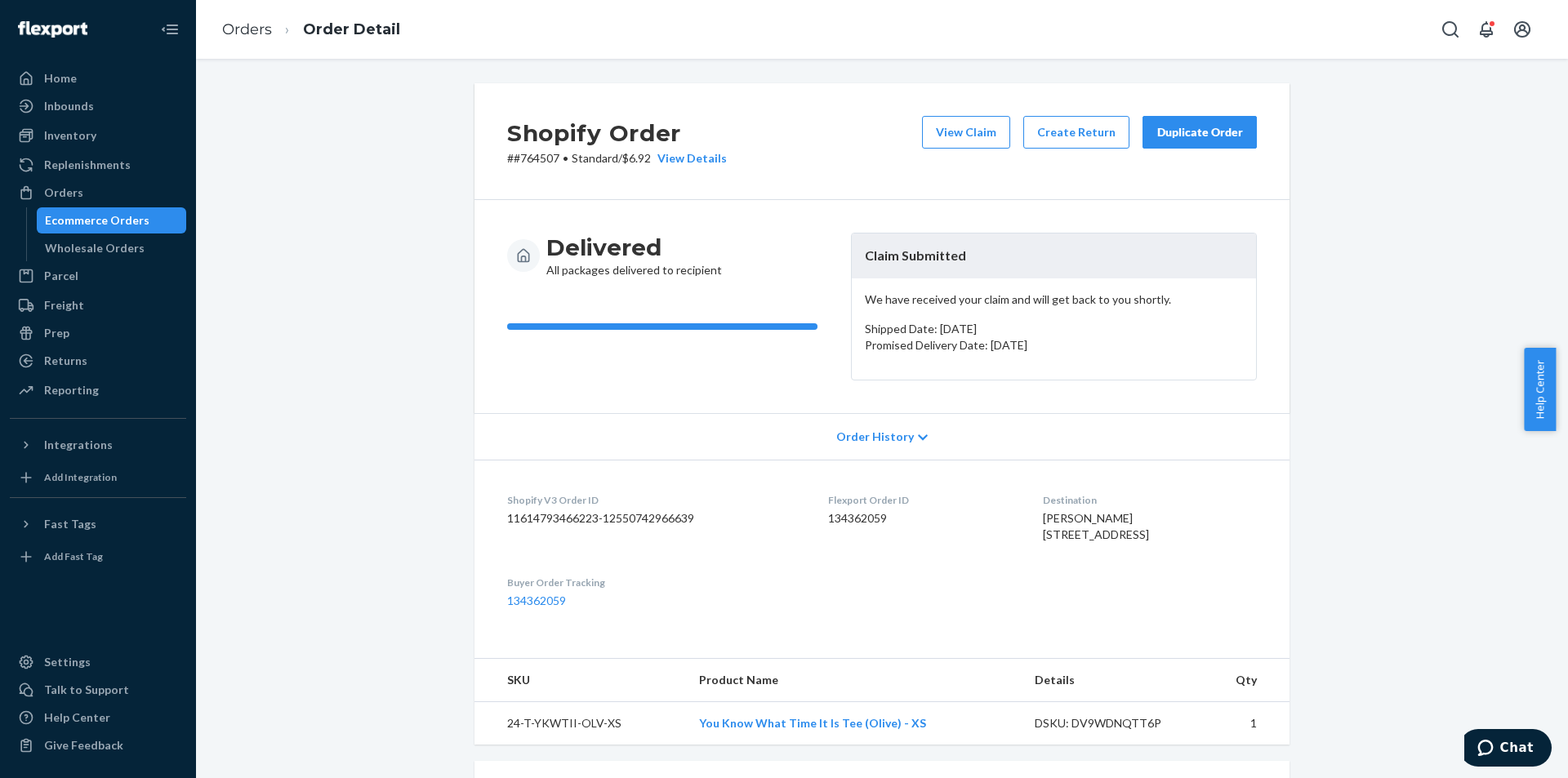
click at [1195, 133] on div "Duplicate Order" at bounding box center [1199, 132] width 87 height 16
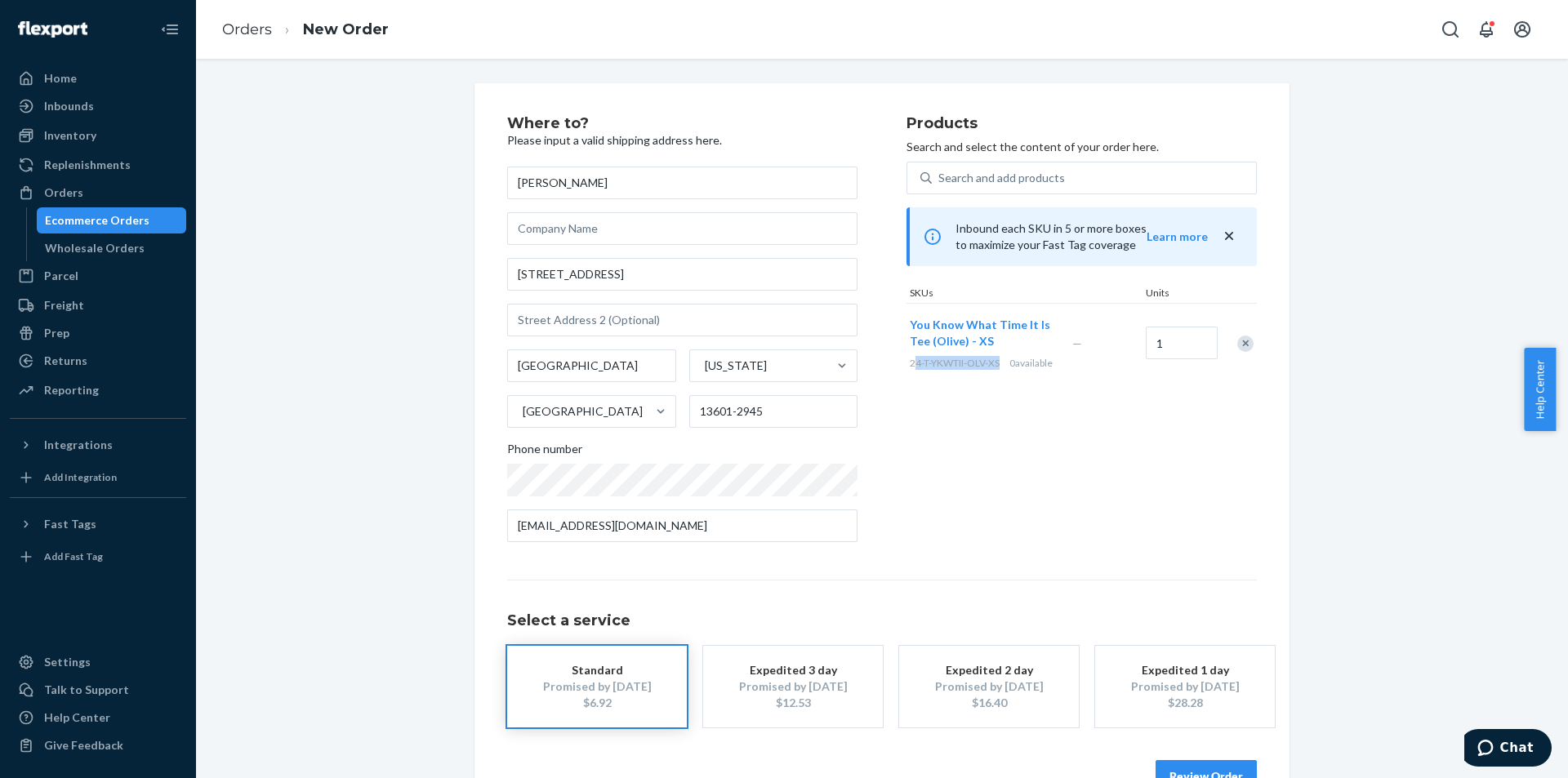
drag, startPoint x: 997, startPoint y: 362, endPoint x: 909, endPoint y: 368, distance: 88.2
click at [909, 368] on div "24-T-YKWTII-OLV-XS 0 available" at bounding box center [987, 363] width 156 height 14
drag, startPoint x: 1174, startPoint y: 546, endPoint x: 1192, endPoint y: 575, distance: 34.1
click at [1174, 544] on div "Products Search and select the content of your order here. Search and add produ…" at bounding box center [1081, 336] width 350 height 440
click at [1168, 776] on button "Review Order" at bounding box center [1206, 776] width 101 height 33
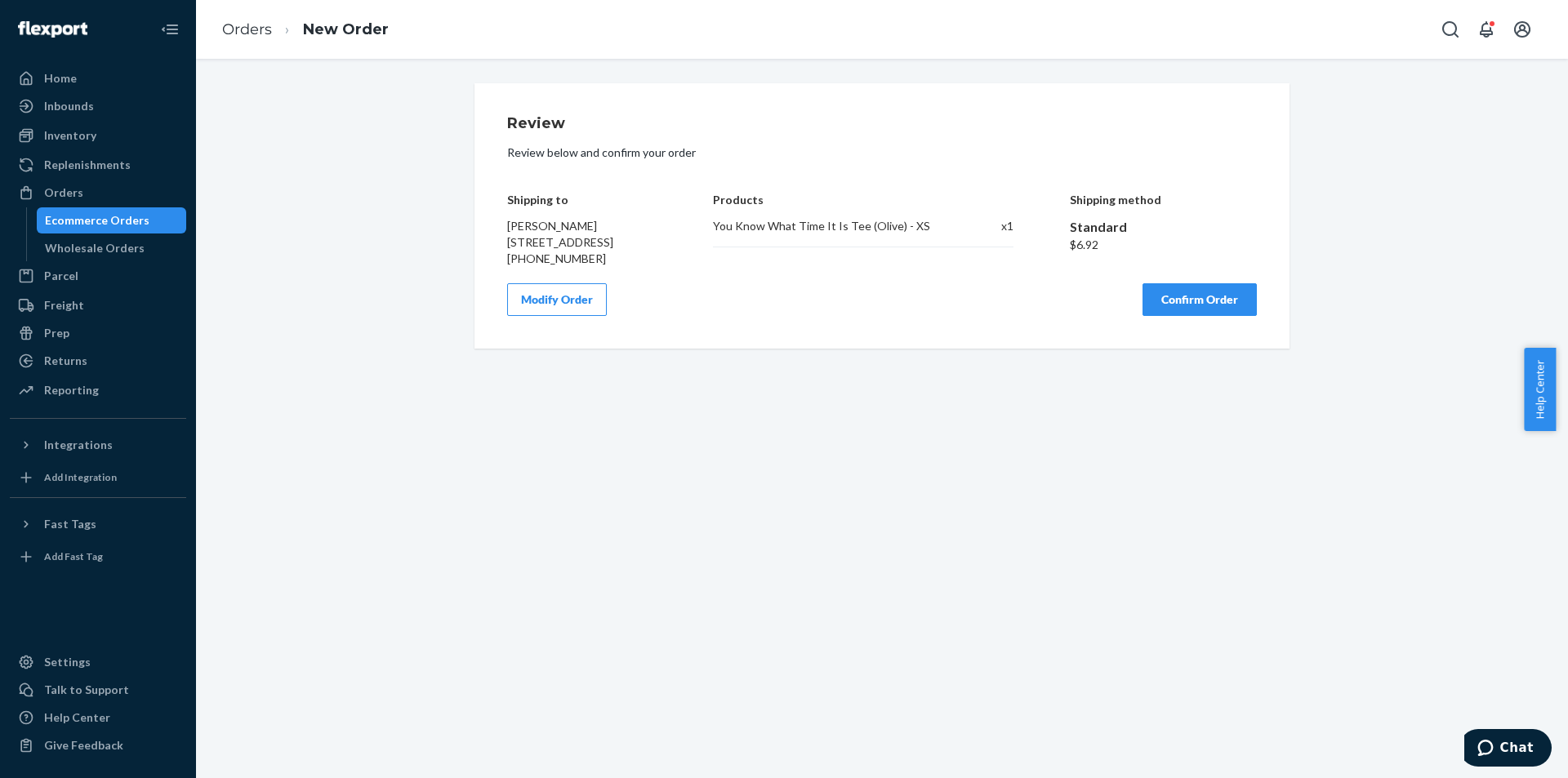
click at [1186, 310] on button "Confirm Order" at bounding box center [1199, 299] width 114 height 33
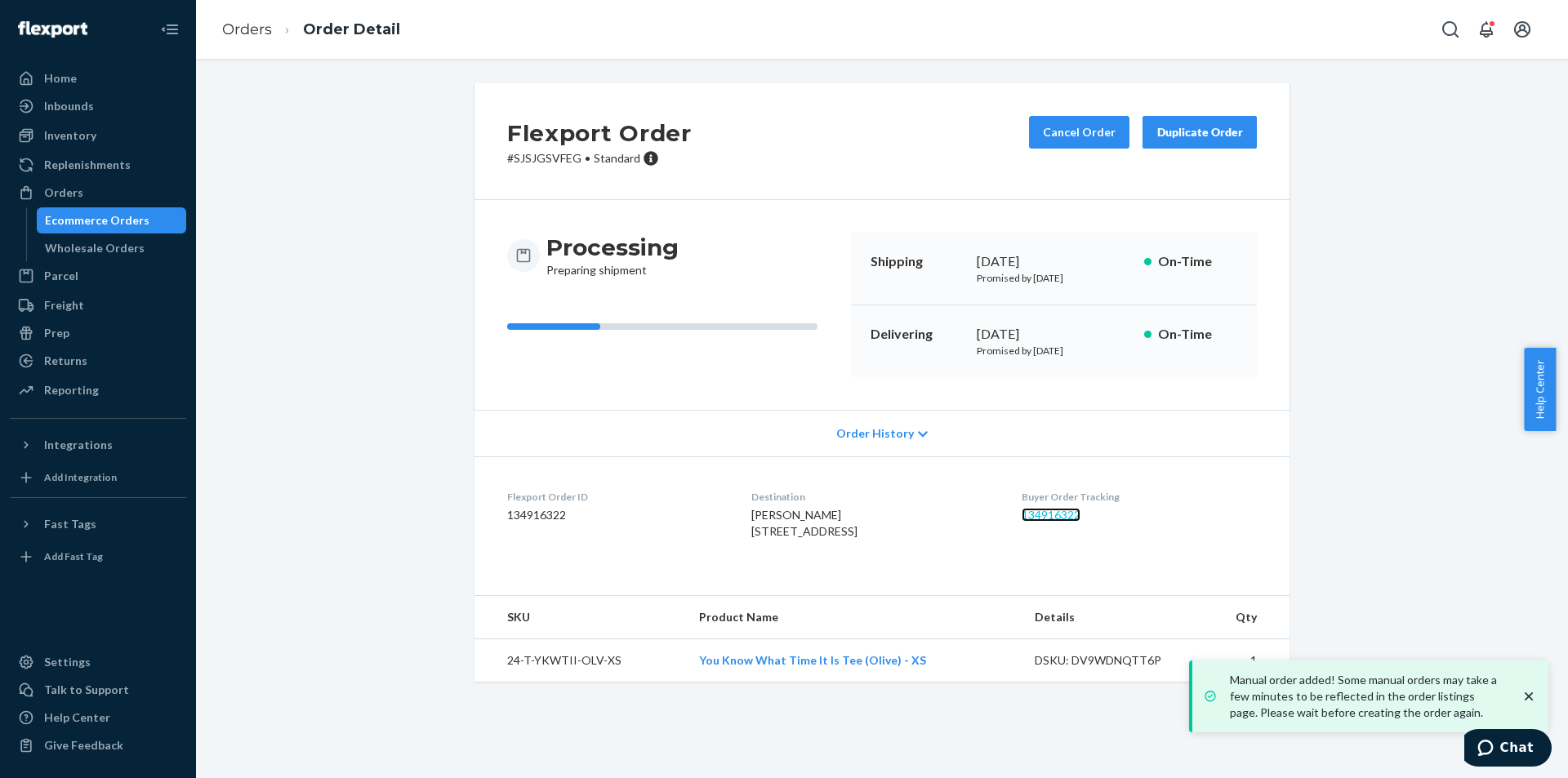
click at [1065, 514] on link "134916322" at bounding box center [1051, 515] width 59 height 14
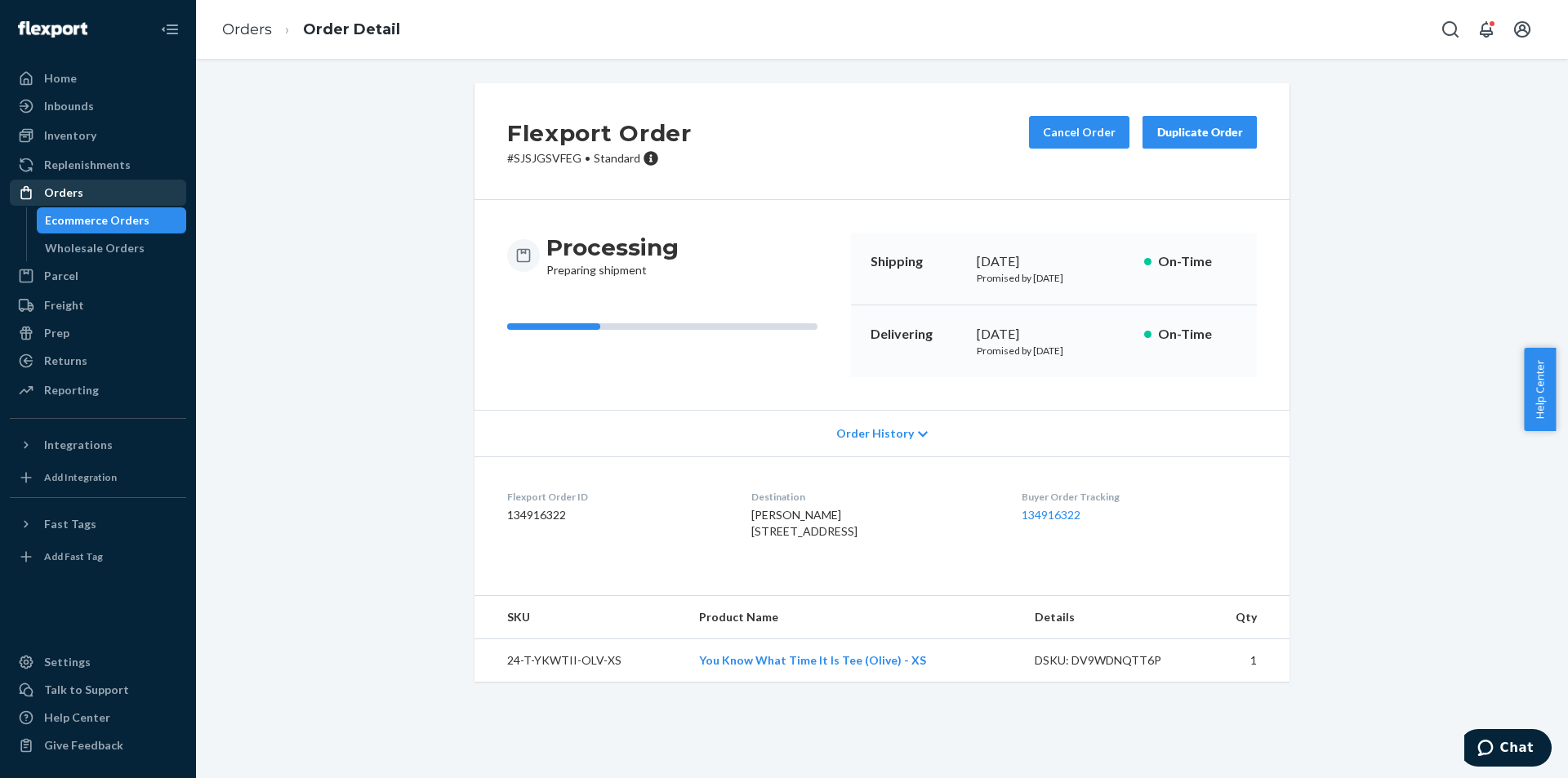
click at [93, 180] on link "Orders" at bounding box center [98, 193] width 176 height 26
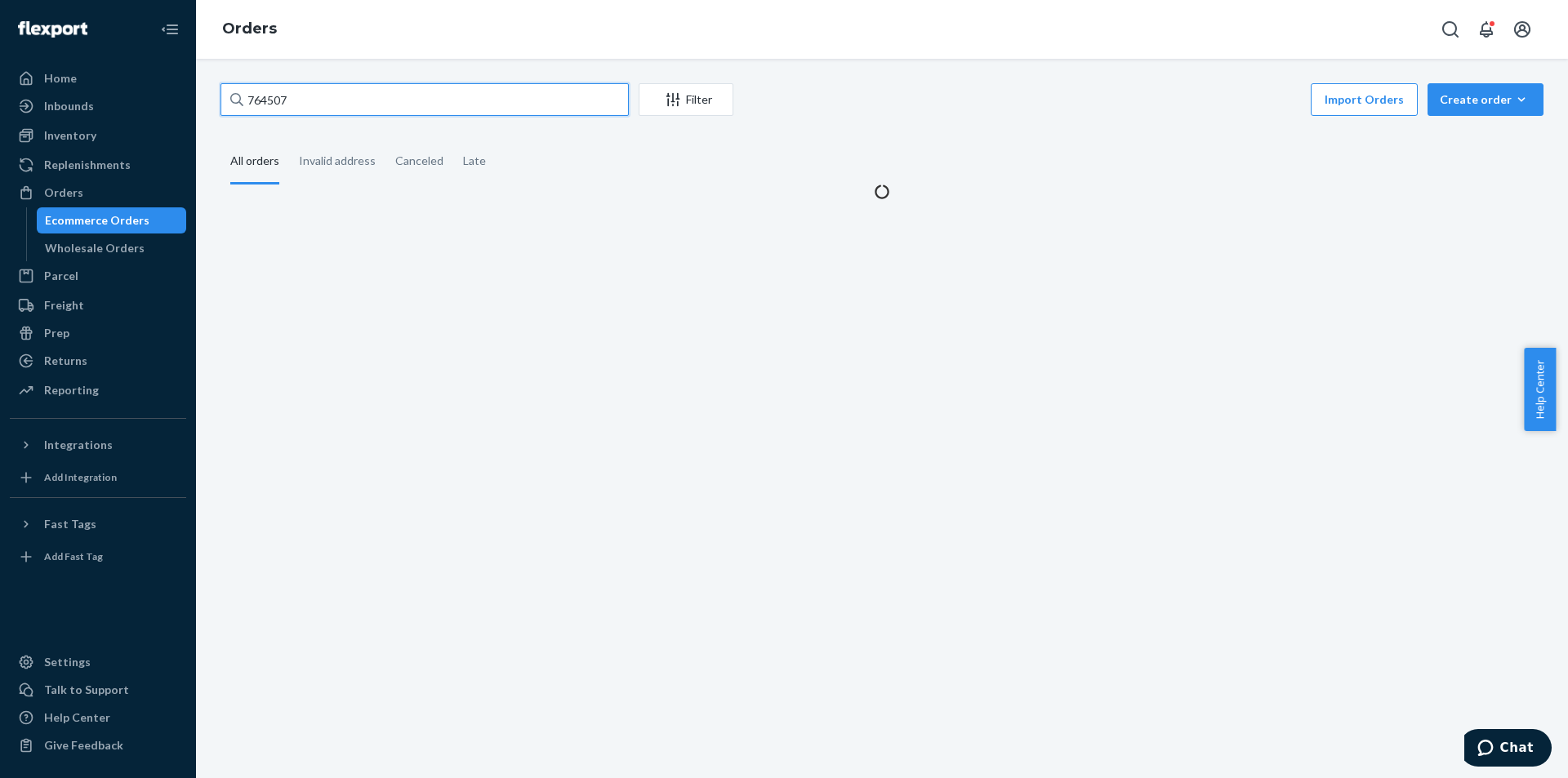
click at [452, 105] on input "764507" at bounding box center [425, 99] width 408 height 33
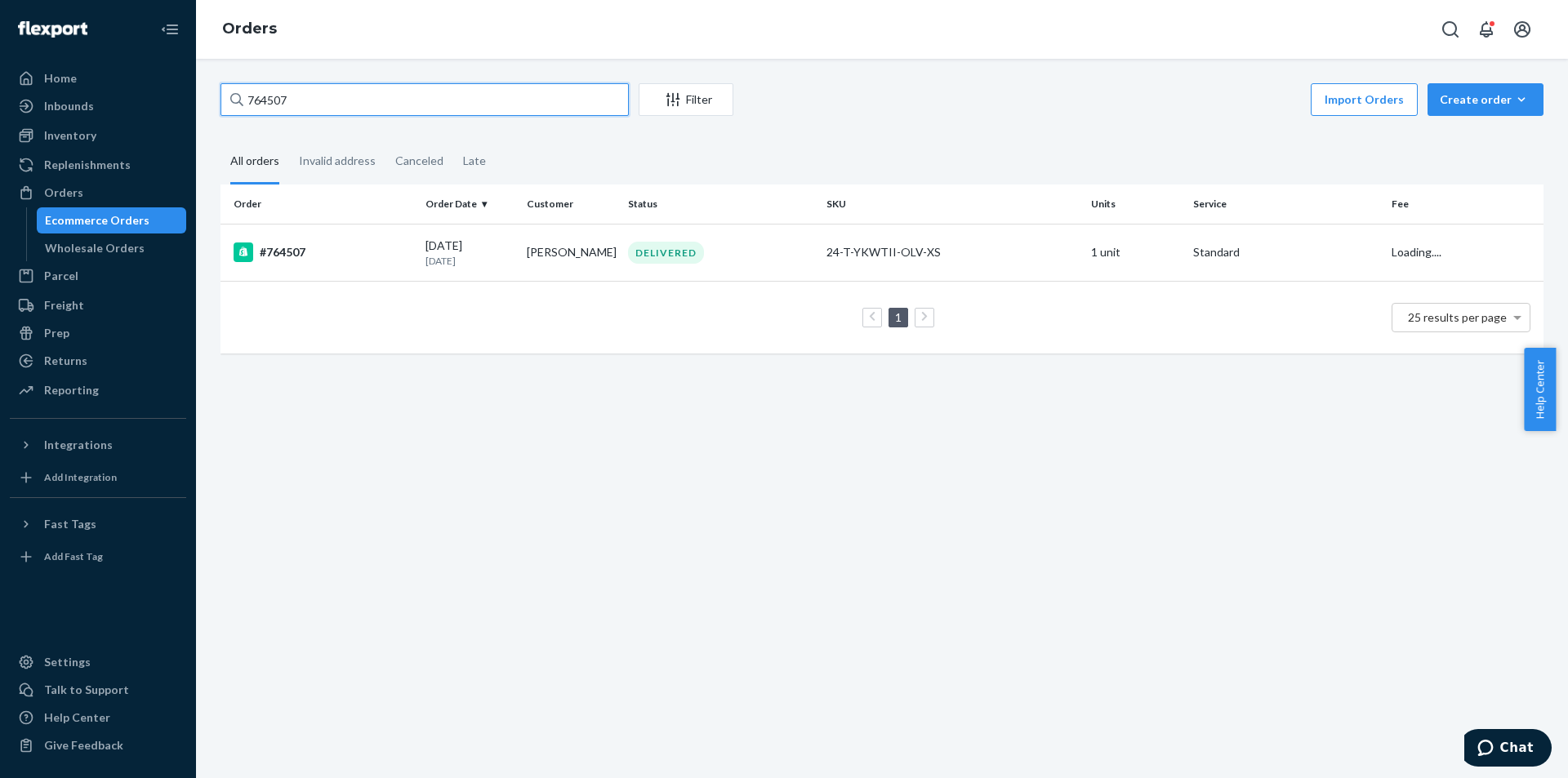
click at [452, 105] on input "764507" at bounding box center [425, 99] width 408 height 33
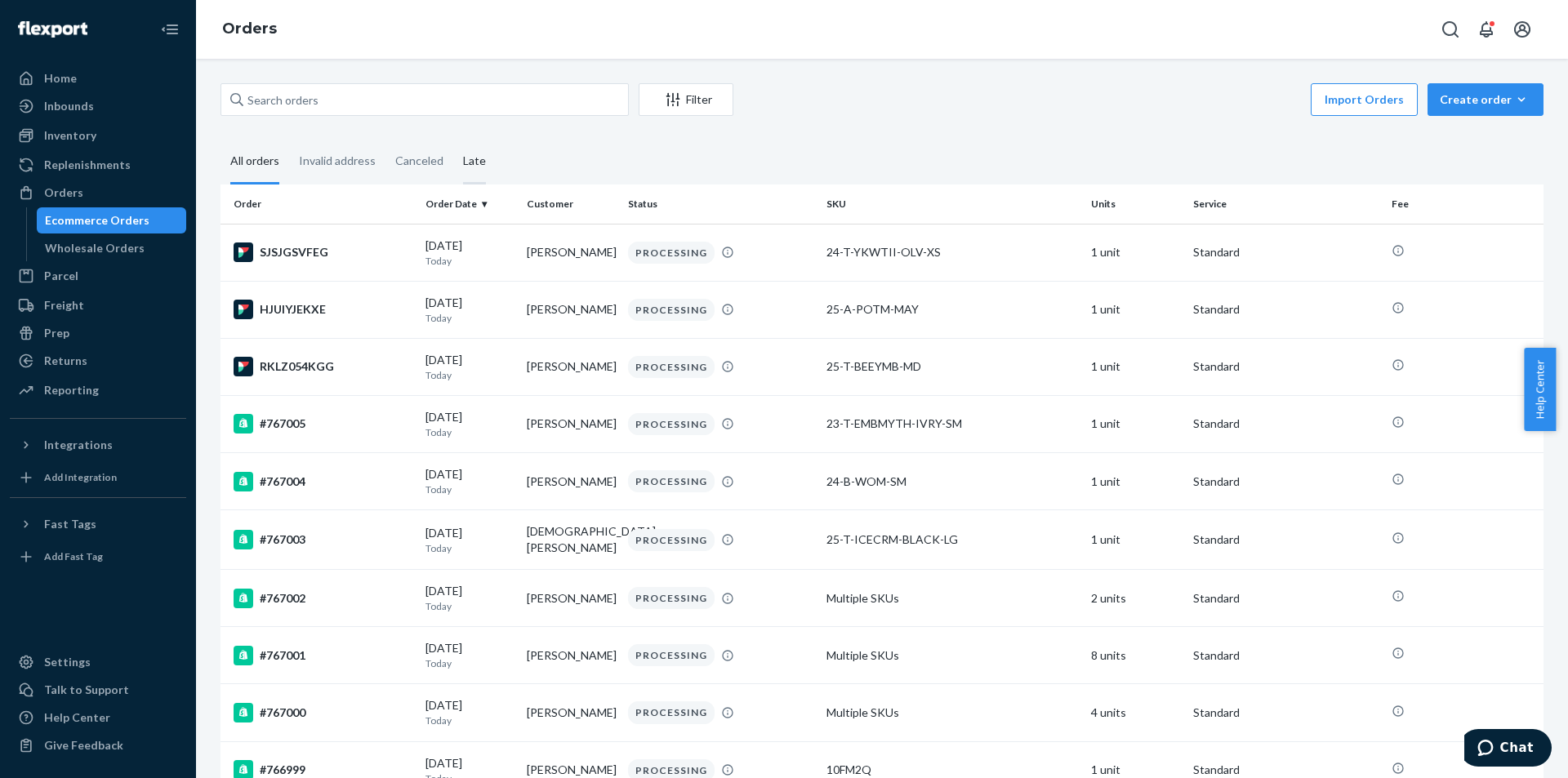
click at [463, 152] on div "Late" at bounding box center [474, 161] width 23 height 45
click at [454, 139] on input "Late" at bounding box center [454, 139] width 0 height 0
